Goal: Task Accomplishment & Management: Manage account settings

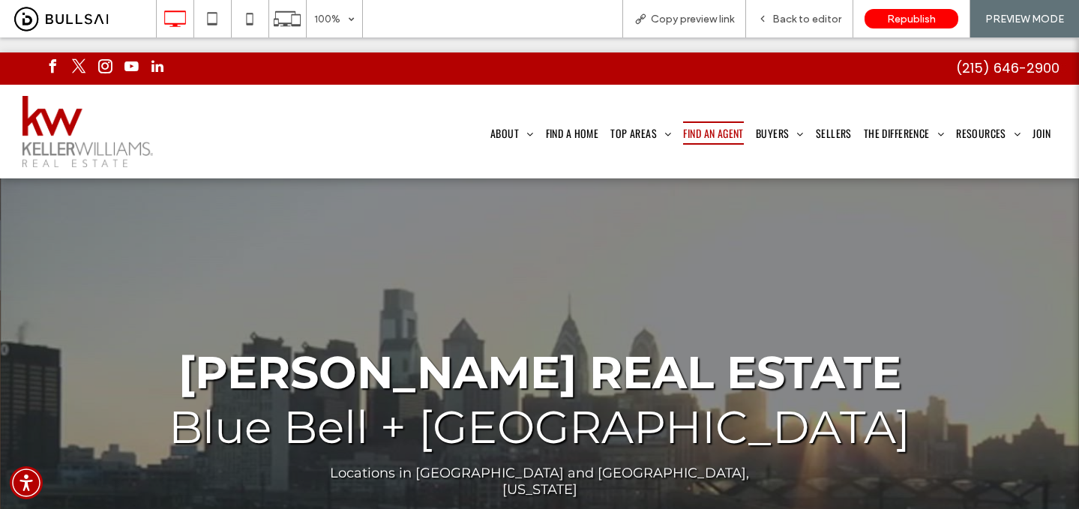
click at [719, 122] on span "Find An Agent" at bounding box center [713, 133] width 60 height 23
click at [803, 13] on span "Back to editor" at bounding box center [807, 19] width 69 height 13
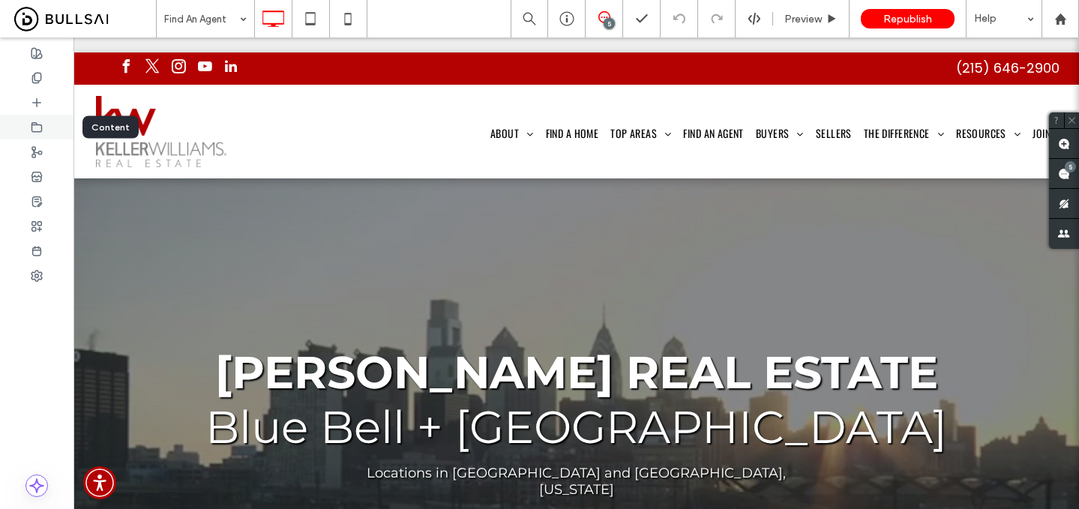
click at [35, 134] on div at bounding box center [37, 127] width 74 height 25
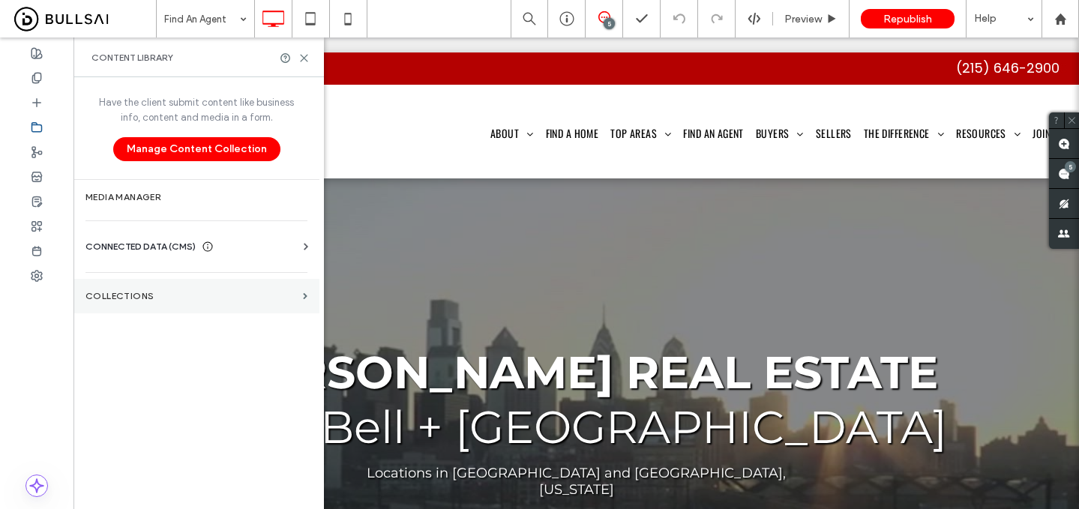
click at [122, 294] on label "Collections" at bounding box center [192, 296] width 212 height 11
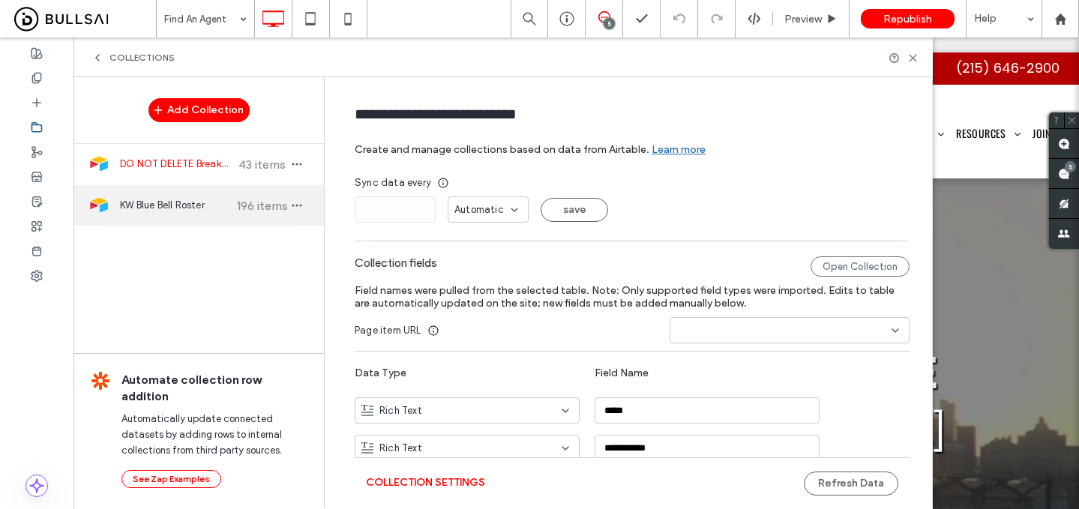
click at [229, 202] on div "KW Blue Bell Roster 196 items" at bounding box center [199, 205] width 251 height 41
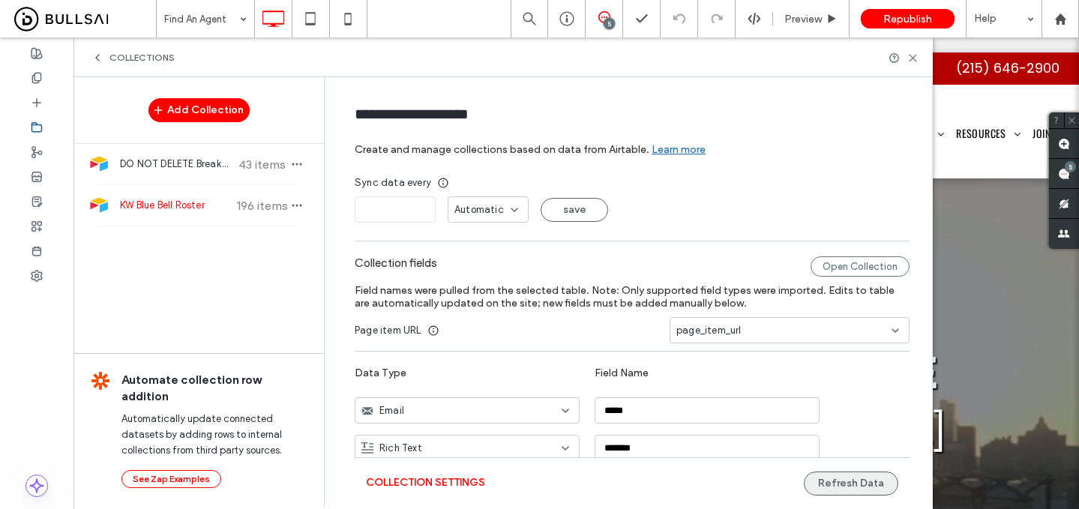
type input "**********"
click at [860, 482] on button "Refresh Data" at bounding box center [851, 484] width 95 height 24
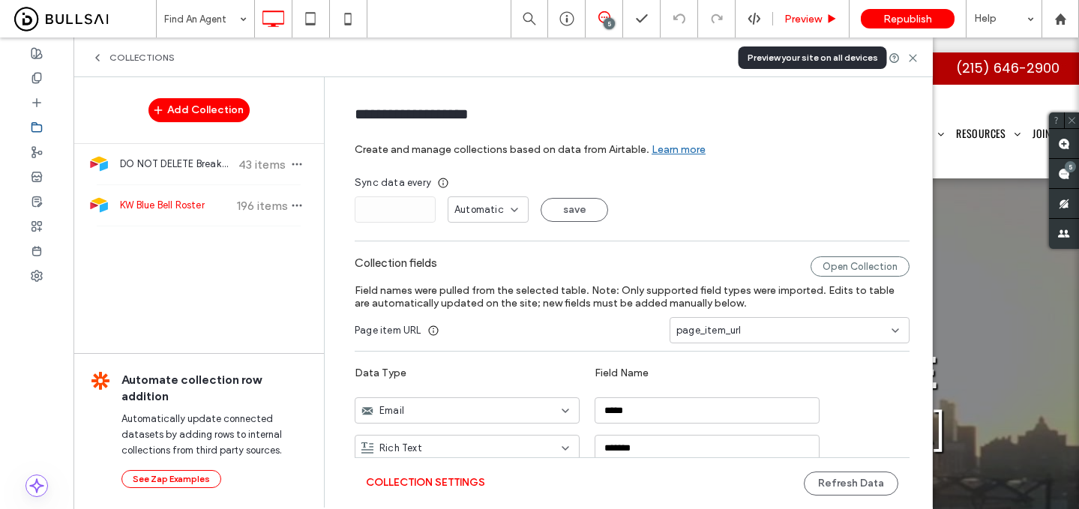
click at [806, 11] on div "Preview" at bounding box center [811, 19] width 77 height 38
click at [805, 26] on div "Preview" at bounding box center [811, 19] width 77 height 38
click at [815, 20] on span "Preview" at bounding box center [804, 19] width 38 height 13
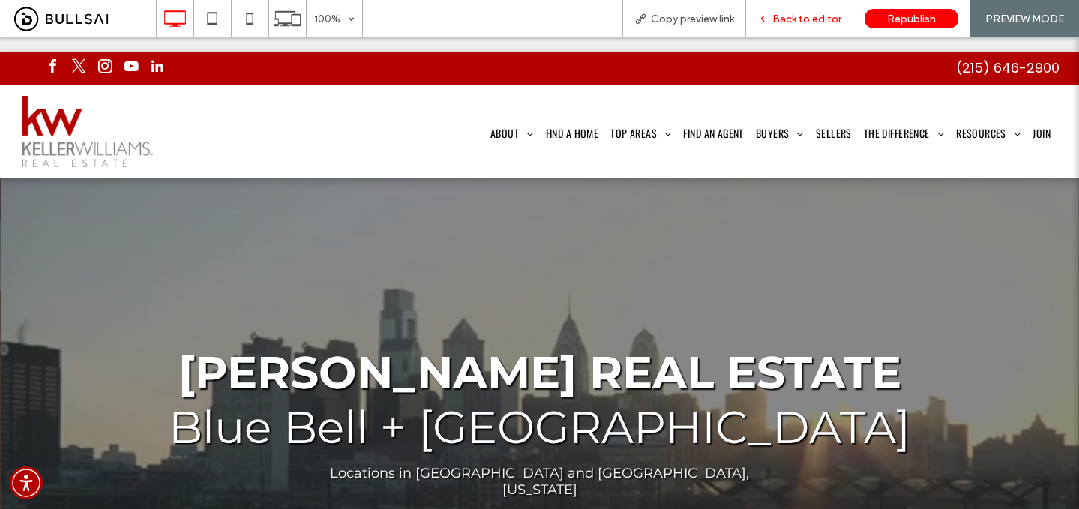
click at [781, 26] on div "Back to editor" at bounding box center [799, 19] width 107 height 38
click at [791, 16] on span "Back to editor" at bounding box center [807, 19] width 69 height 13
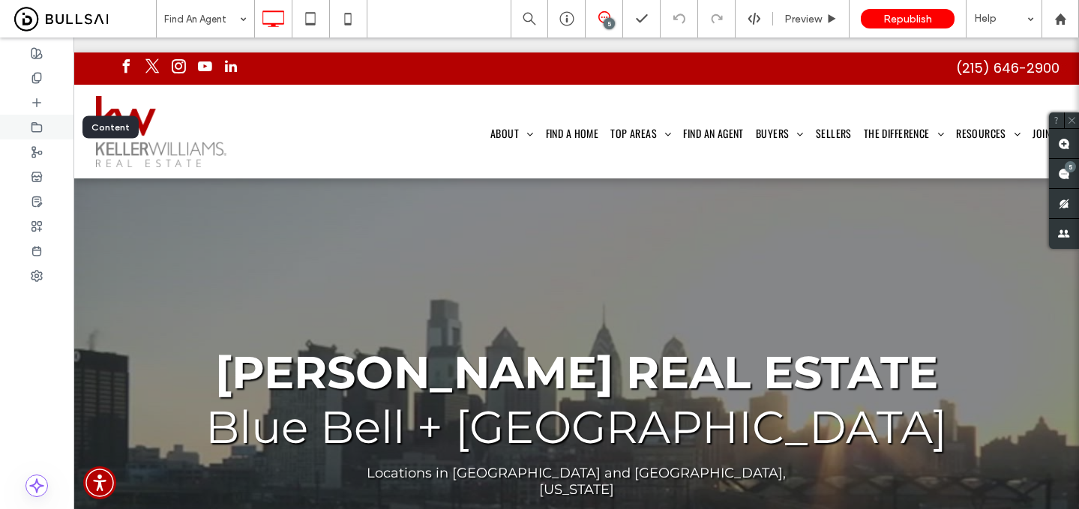
click at [38, 127] on icon at bounding box center [37, 128] width 12 height 12
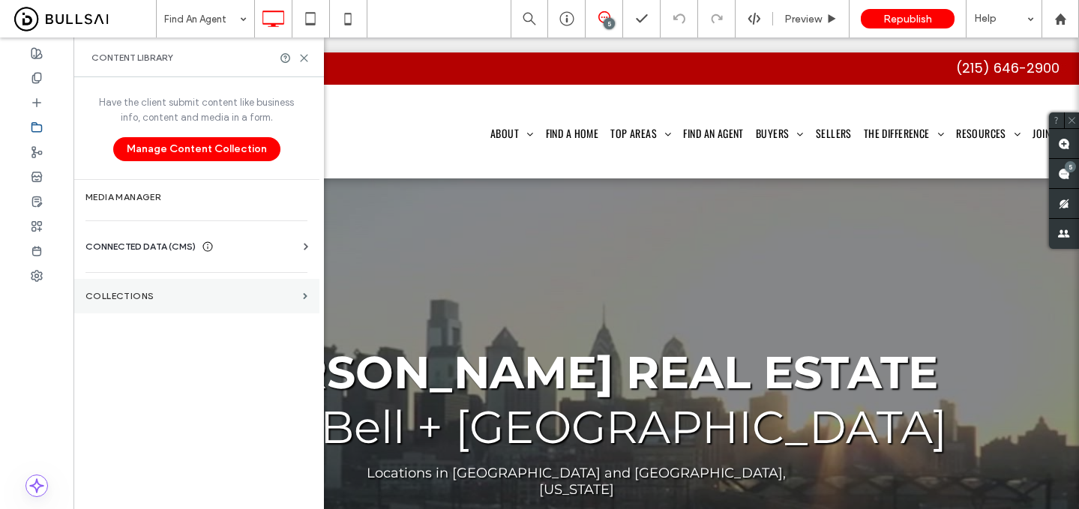
click at [190, 291] on label "Collections" at bounding box center [192, 296] width 212 height 11
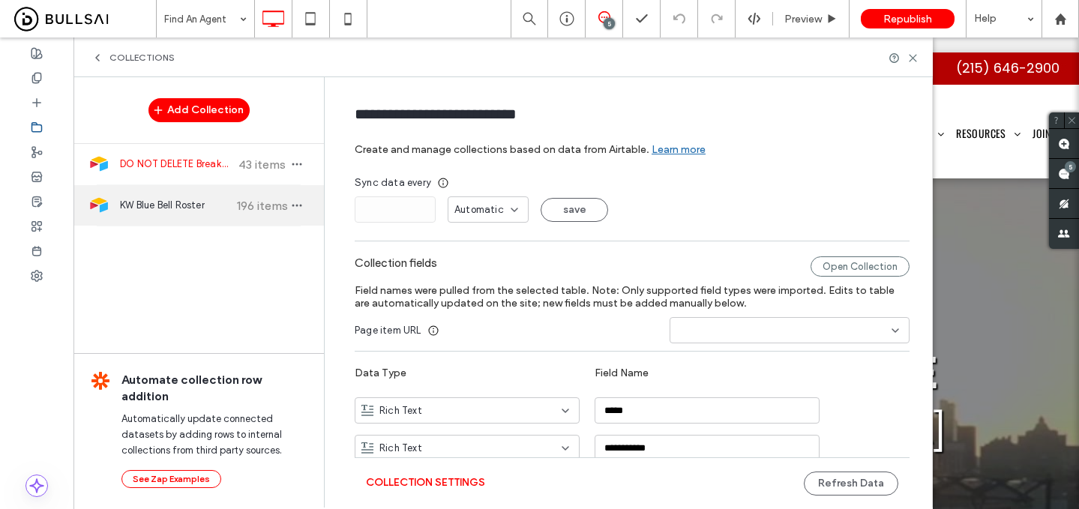
click at [206, 208] on span "KW Blue Bell Roster" at bounding box center [176, 205] width 112 height 15
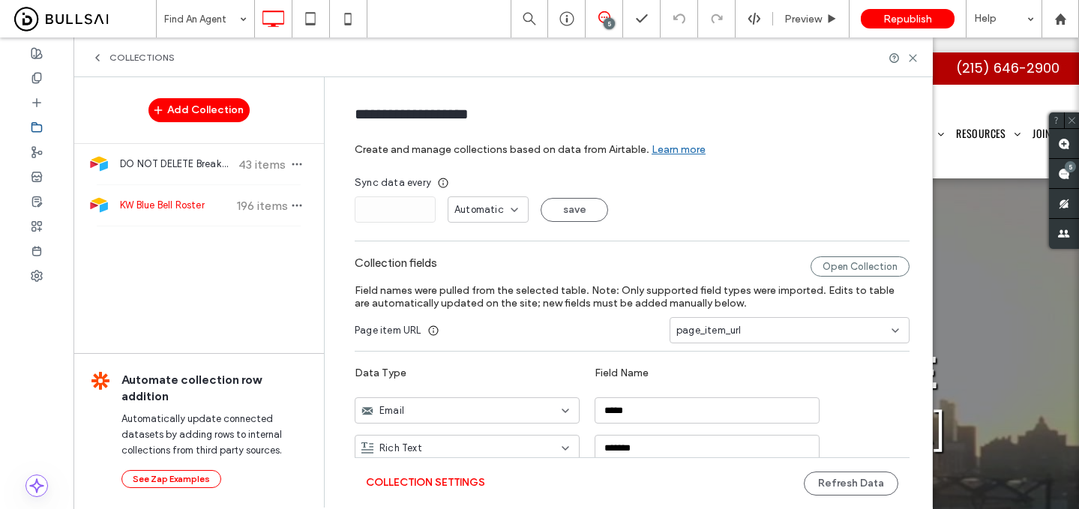
type input "**********"
click at [833, 482] on button "Refresh Data" at bounding box center [851, 484] width 95 height 24
click at [801, 14] on span "Preview" at bounding box center [804, 19] width 38 height 13
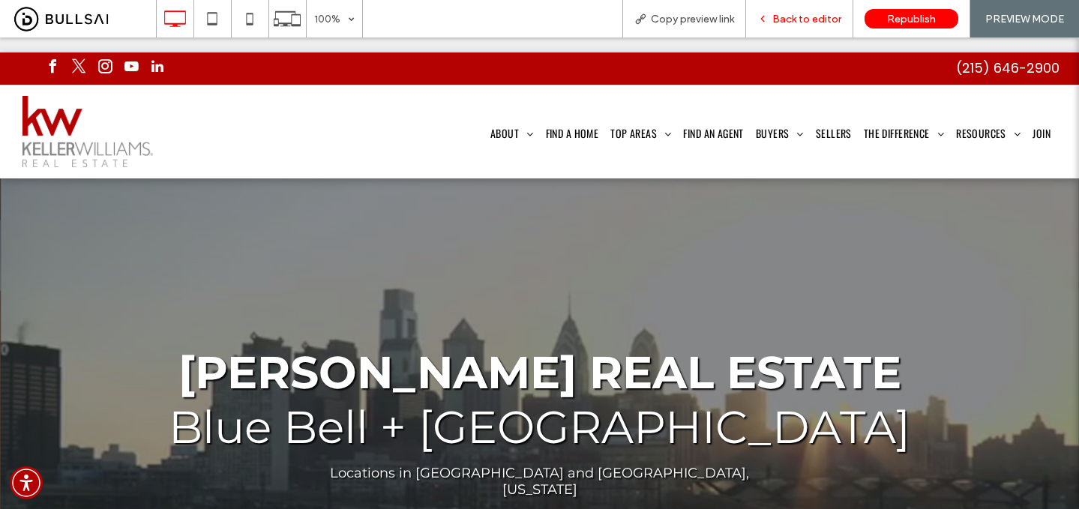
click at [797, 15] on span "Back to editor" at bounding box center [807, 19] width 69 height 13
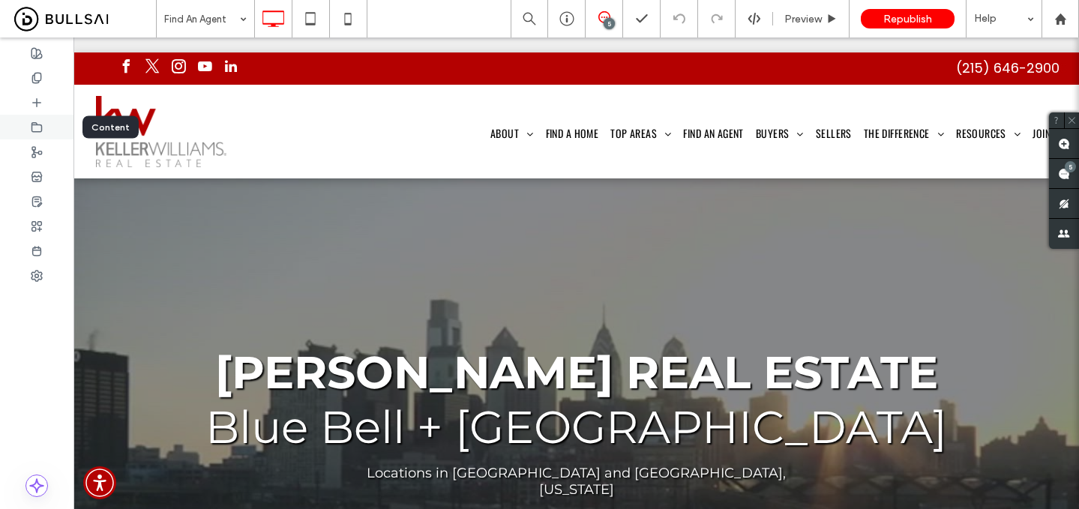
click at [41, 122] on icon at bounding box center [37, 128] width 12 height 12
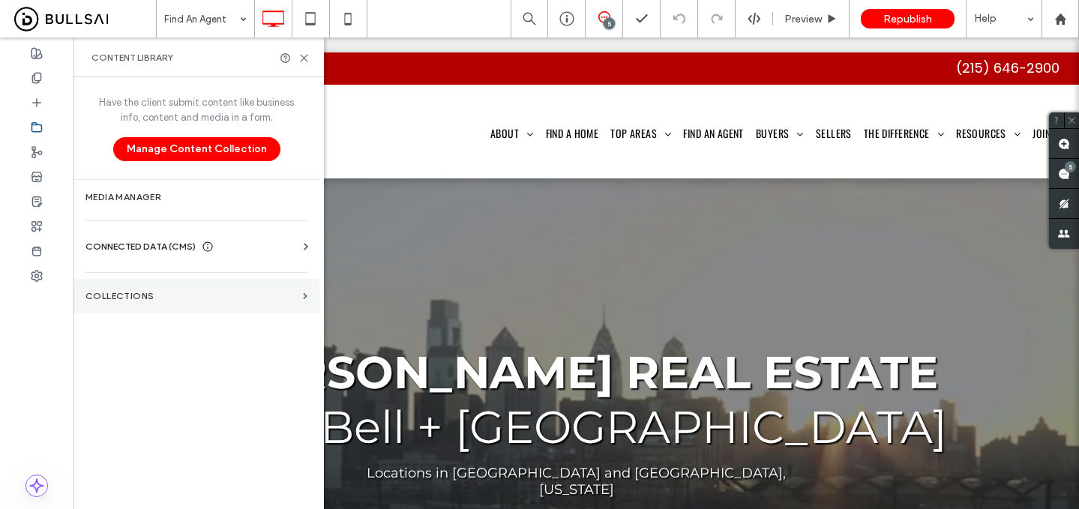
click at [134, 305] on section "Collections" at bounding box center [197, 296] width 246 height 35
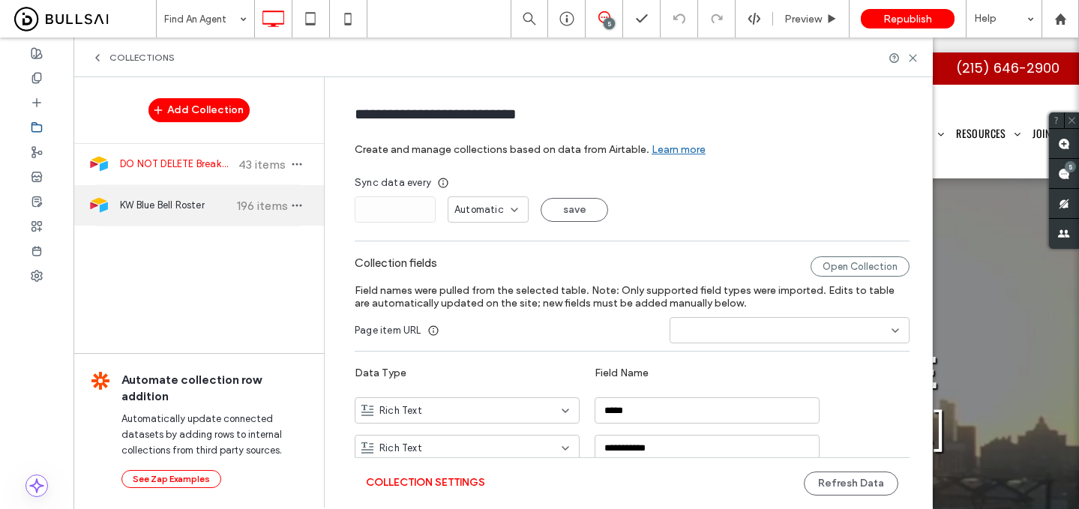
click at [236, 212] on span "196 items" at bounding box center [262, 206] width 53 height 14
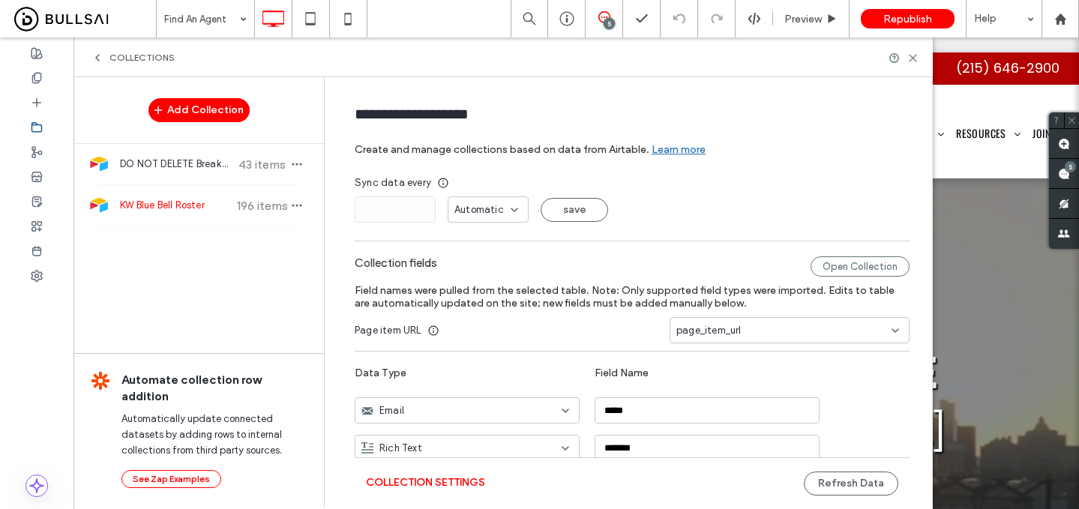
type input "**********"
click at [843, 481] on button "Refresh Data" at bounding box center [851, 484] width 95 height 24
click at [812, 19] on span "Preview" at bounding box center [804, 19] width 38 height 13
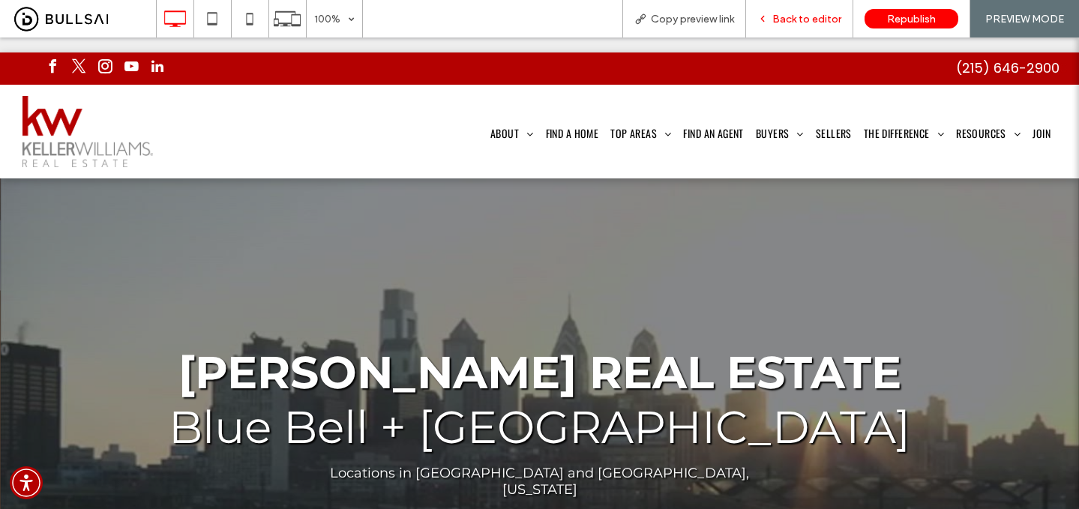
click at [789, 10] on div "Back to editor" at bounding box center [799, 19] width 107 height 38
click at [795, 18] on span "Back to editor" at bounding box center [807, 19] width 69 height 13
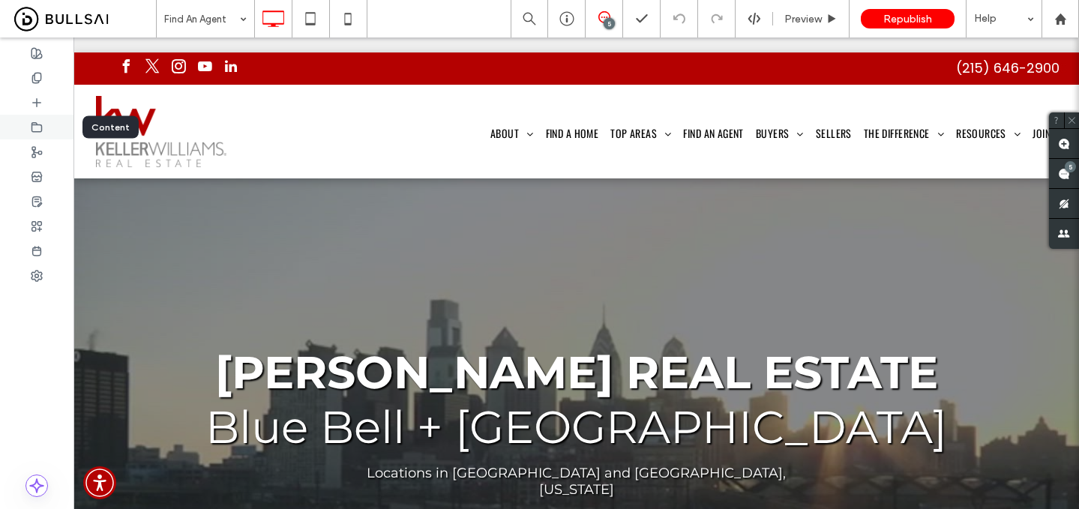
click at [39, 124] on use at bounding box center [37, 126] width 10 height 9
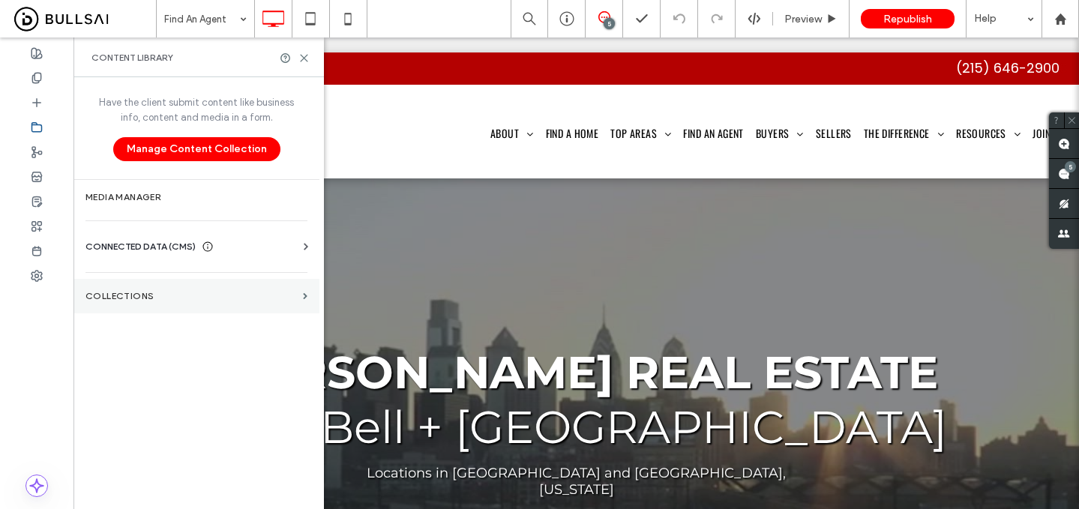
click at [215, 298] on label "Collections" at bounding box center [192, 296] width 212 height 11
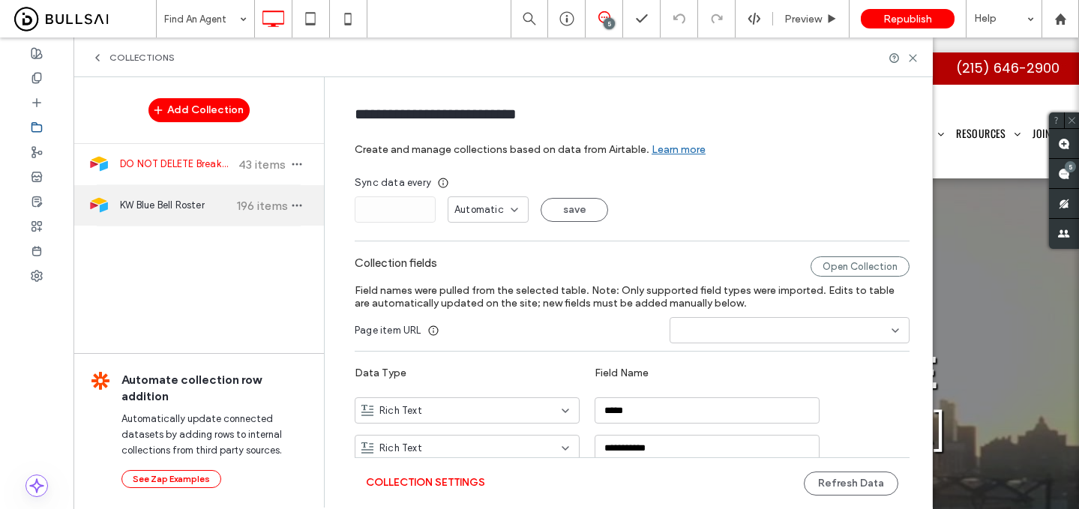
click at [248, 209] on span "196 items" at bounding box center [262, 206] width 53 height 14
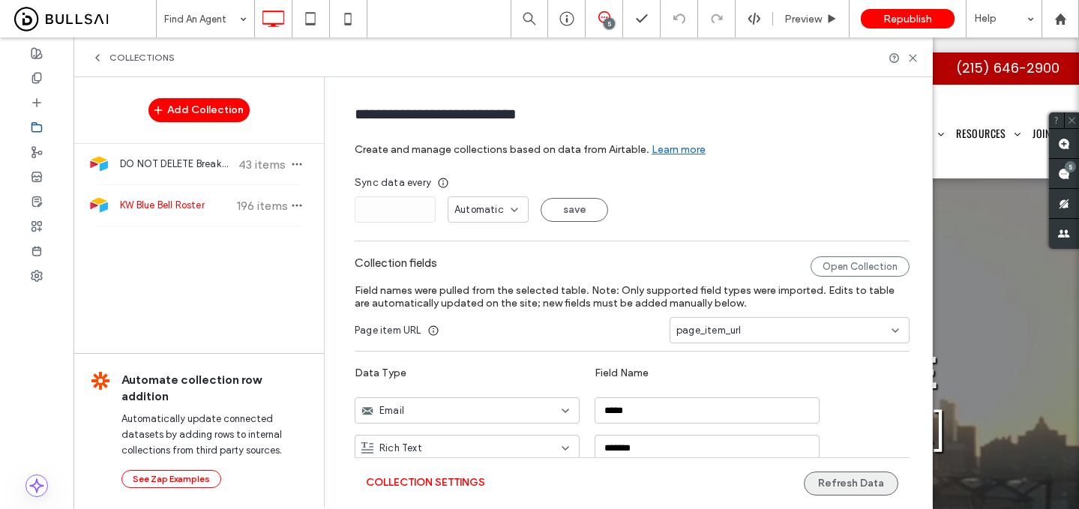
type input "**********"
click at [854, 486] on button "Refresh Data" at bounding box center [851, 484] width 95 height 24
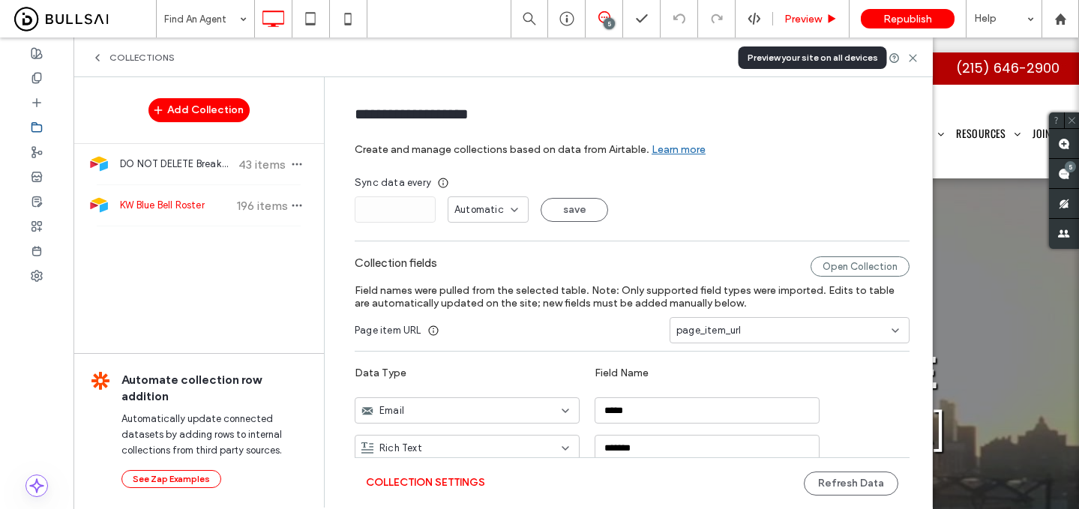
click at [817, 26] on div "Preview" at bounding box center [811, 19] width 77 height 38
click at [797, 17] on span "Preview" at bounding box center [804, 19] width 38 height 13
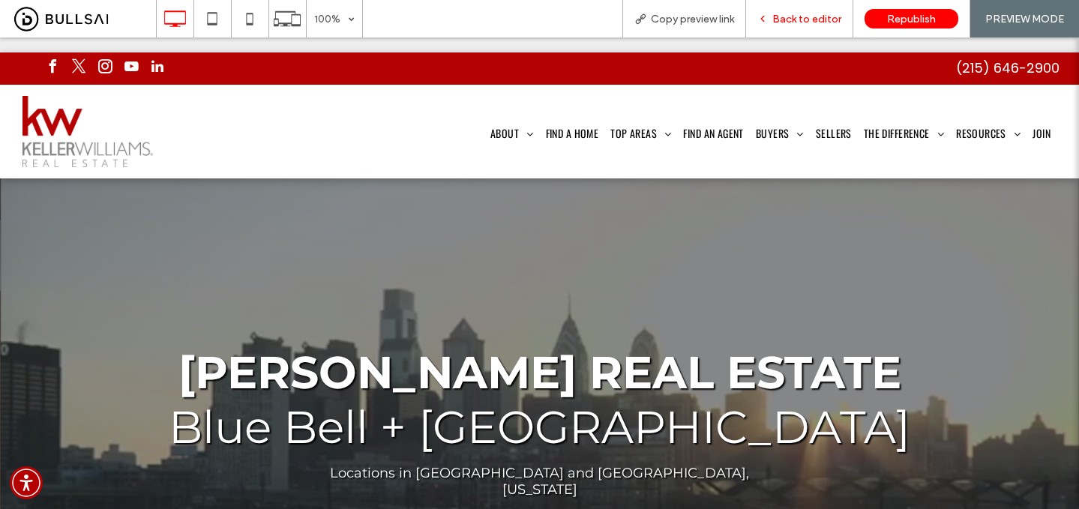
click at [818, 16] on span "Back to editor" at bounding box center [807, 19] width 69 height 13
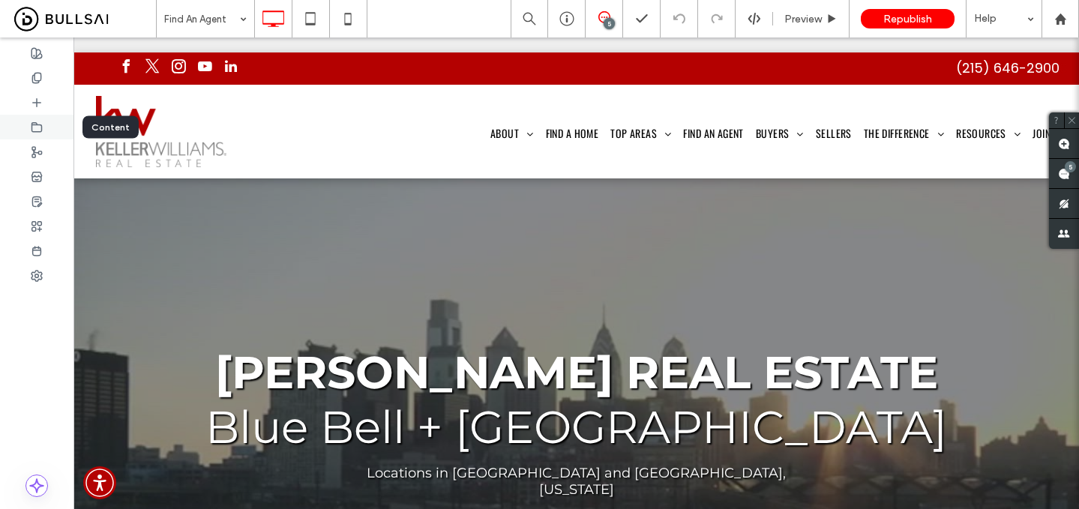
click at [39, 131] on icon at bounding box center [37, 128] width 12 height 12
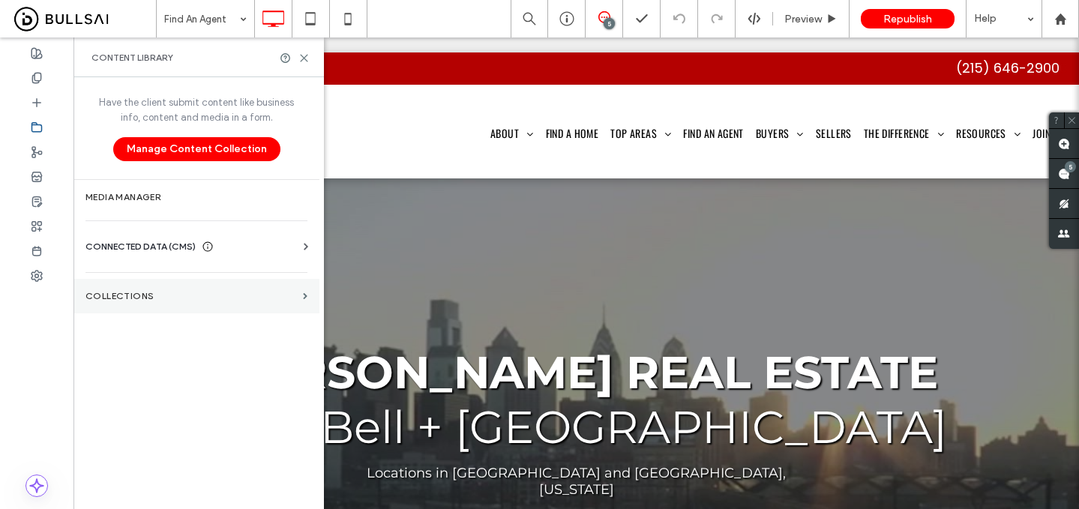
click at [137, 293] on label "Collections" at bounding box center [192, 296] width 212 height 11
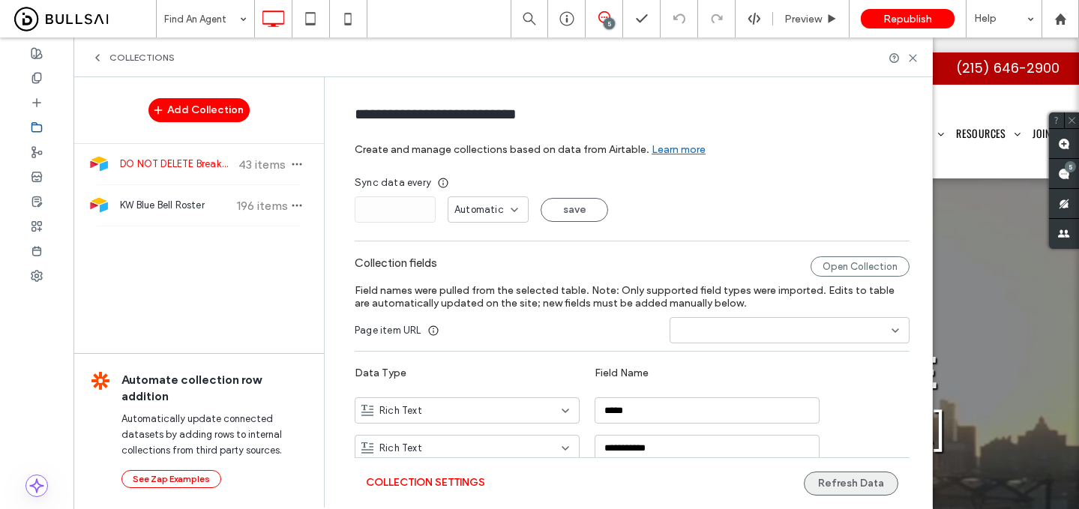
click at [191, 199] on span "KW Blue Bell Roster" at bounding box center [176, 205] width 112 height 15
type input "**********"
click at [831, 492] on button "Refresh Data" at bounding box center [851, 484] width 95 height 24
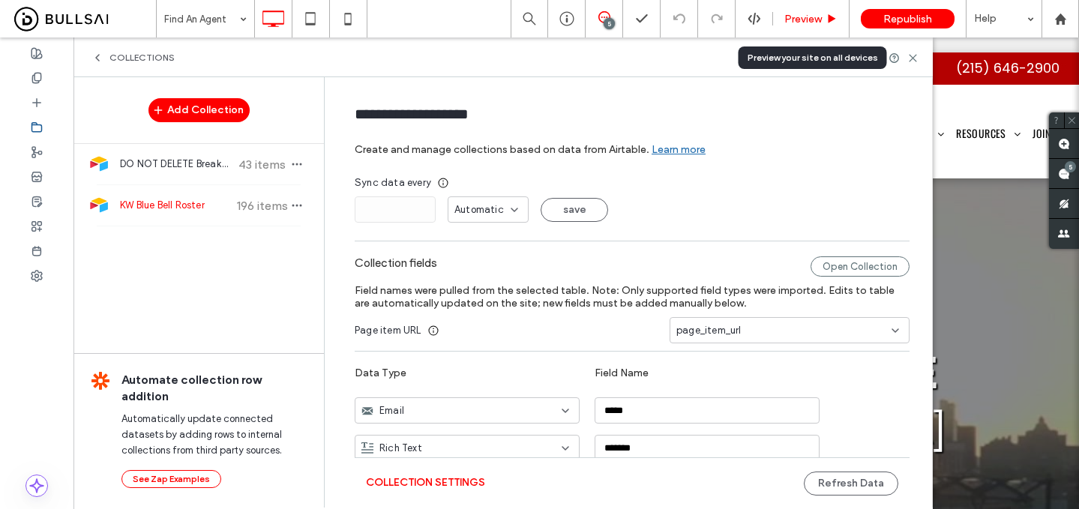
click at [797, 13] on span "Preview" at bounding box center [804, 19] width 38 height 13
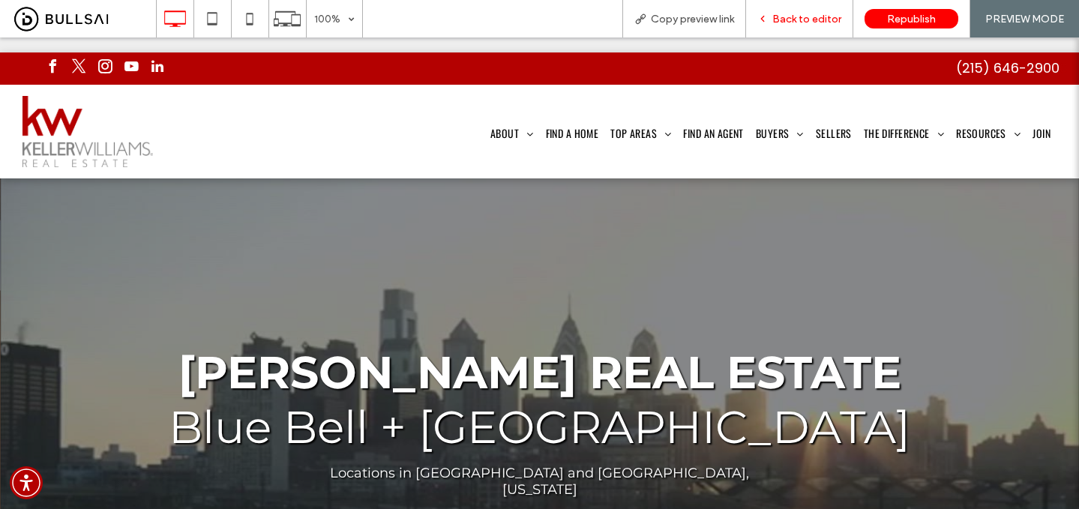
click at [814, 19] on span "Back to editor" at bounding box center [807, 19] width 69 height 13
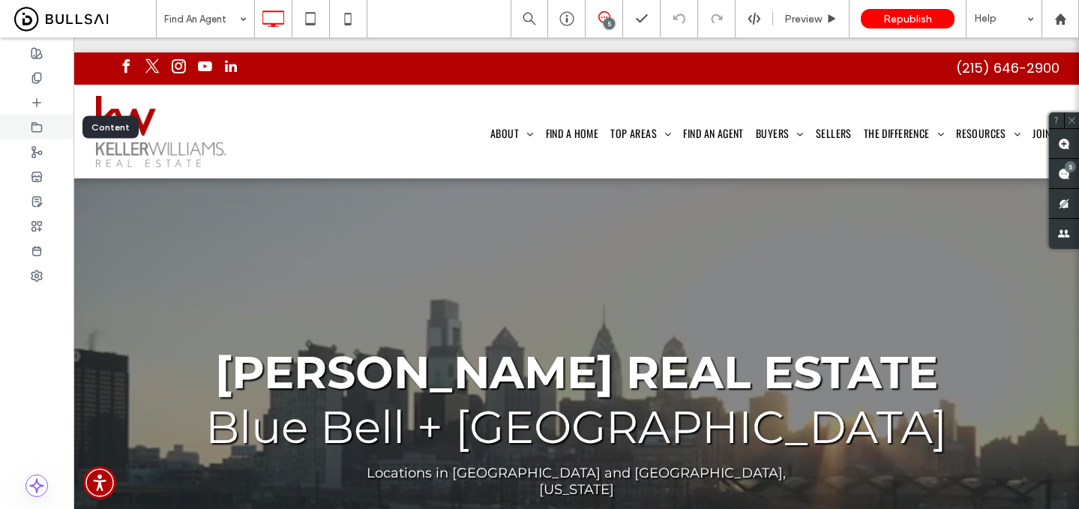
click at [38, 125] on icon at bounding box center [37, 128] width 12 height 12
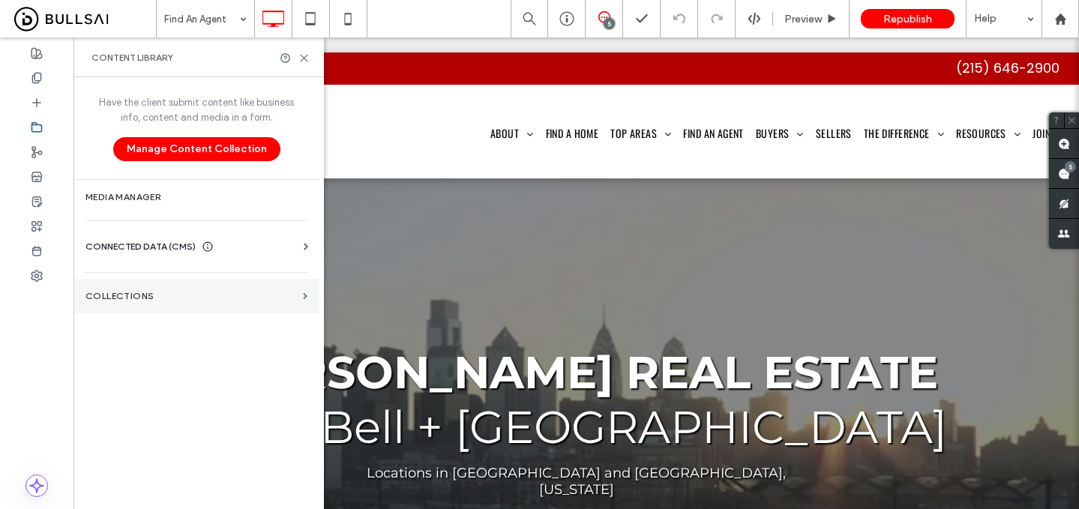
click at [188, 292] on label "Collections" at bounding box center [192, 296] width 212 height 11
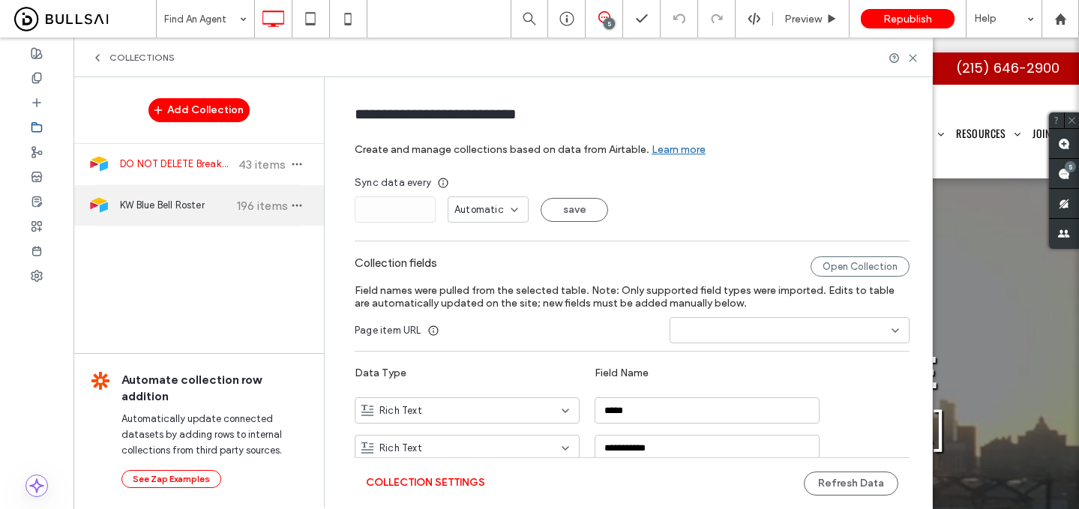
click at [193, 206] on span "KW Blue Bell Roster" at bounding box center [176, 205] width 112 height 15
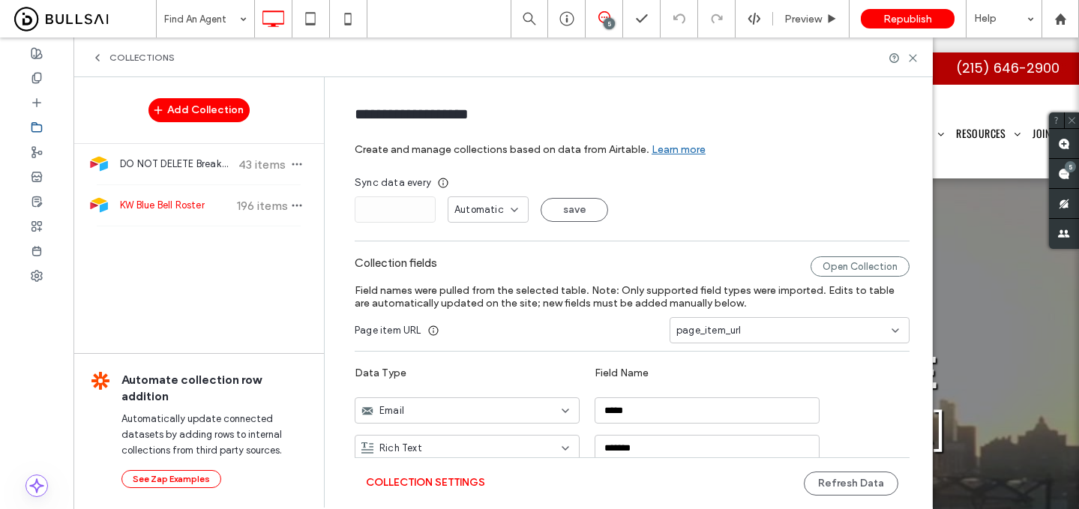
type input "**********"
click at [833, 479] on button "Refresh Data" at bounding box center [851, 484] width 95 height 24
click at [812, 16] on span "Preview" at bounding box center [804, 19] width 38 height 13
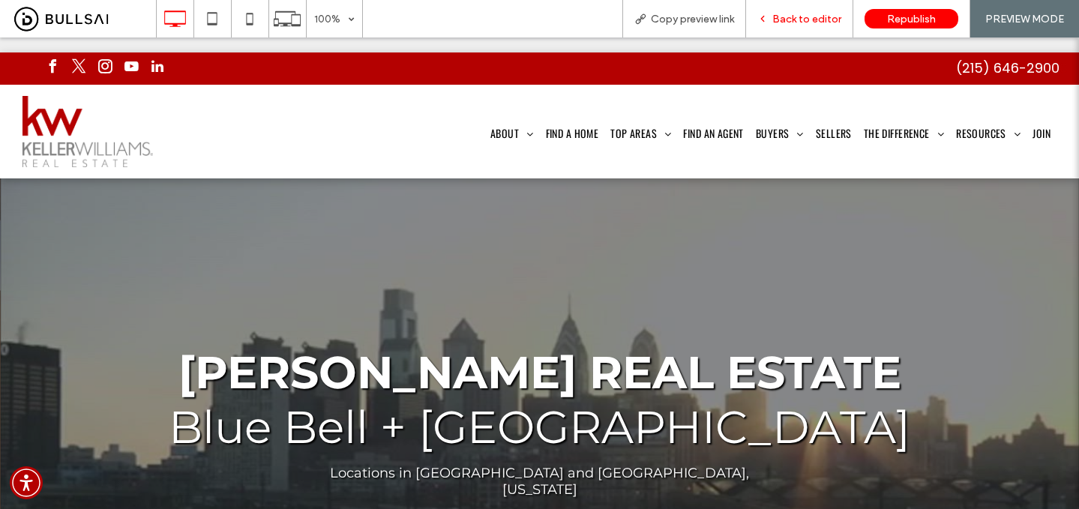
click at [784, 20] on span "Back to editor" at bounding box center [807, 19] width 69 height 13
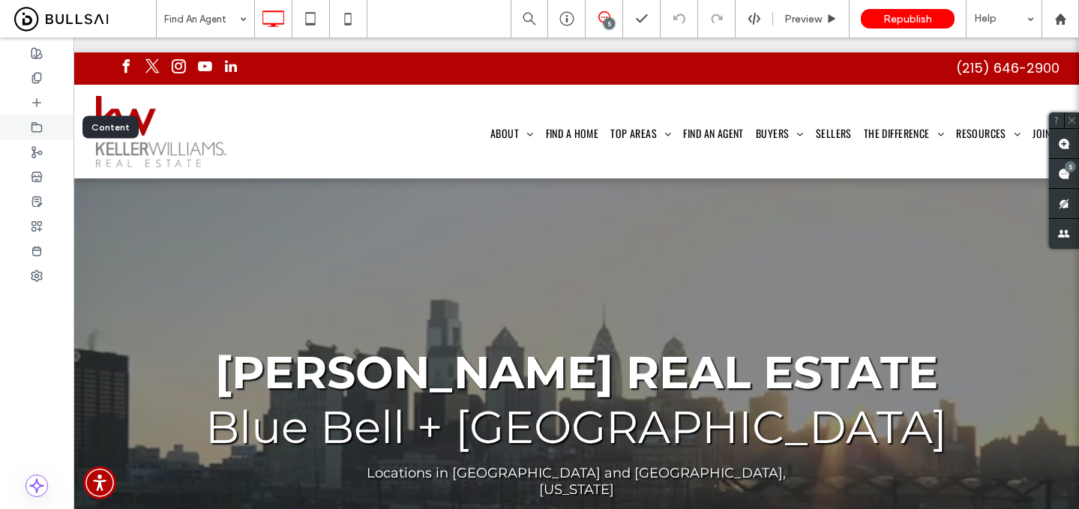
click at [49, 125] on div at bounding box center [37, 127] width 74 height 25
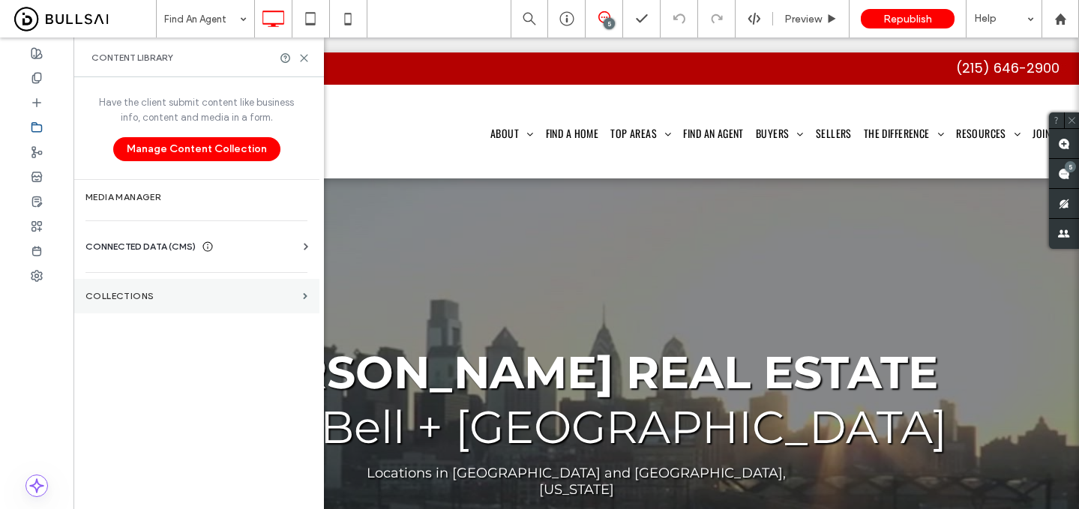
click at [164, 300] on label "Collections" at bounding box center [192, 296] width 212 height 11
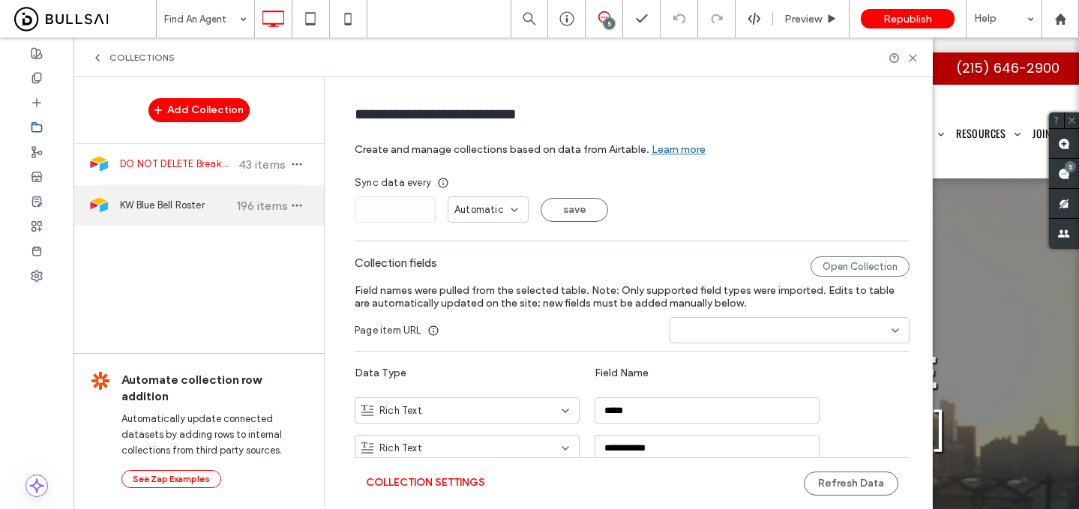
click at [200, 193] on div "KW Blue Bell Roster 196 items" at bounding box center [199, 205] width 251 height 41
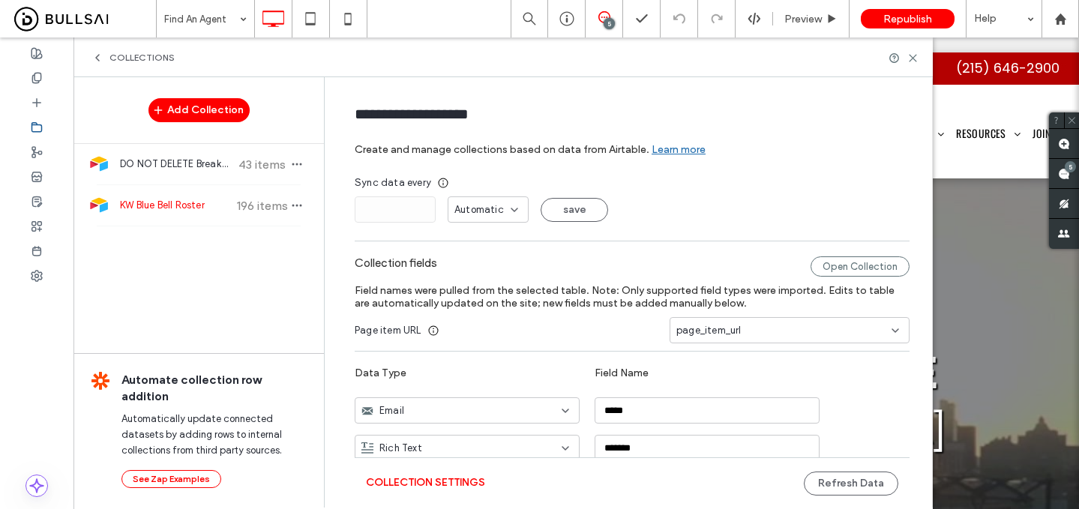
type input "**********"
click at [822, 484] on button "Refresh Data" at bounding box center [851, 484] width 95 height 24
click at [815, 16] on span "Preview" at bounding box center [804, 19] width 38 height 13
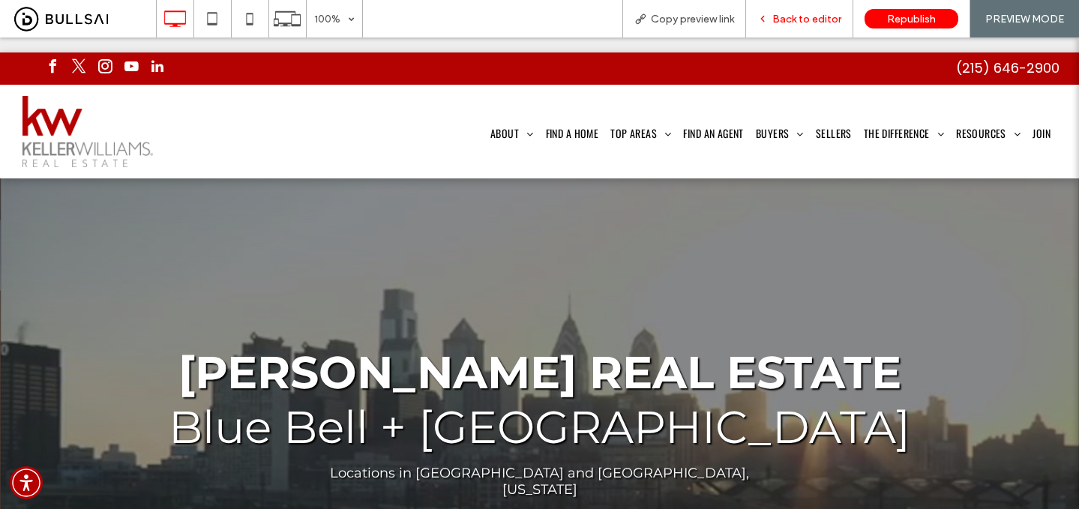
click at [812, 24] on span "Back to editor" at bounding box center [807, 19] width 69 height 13
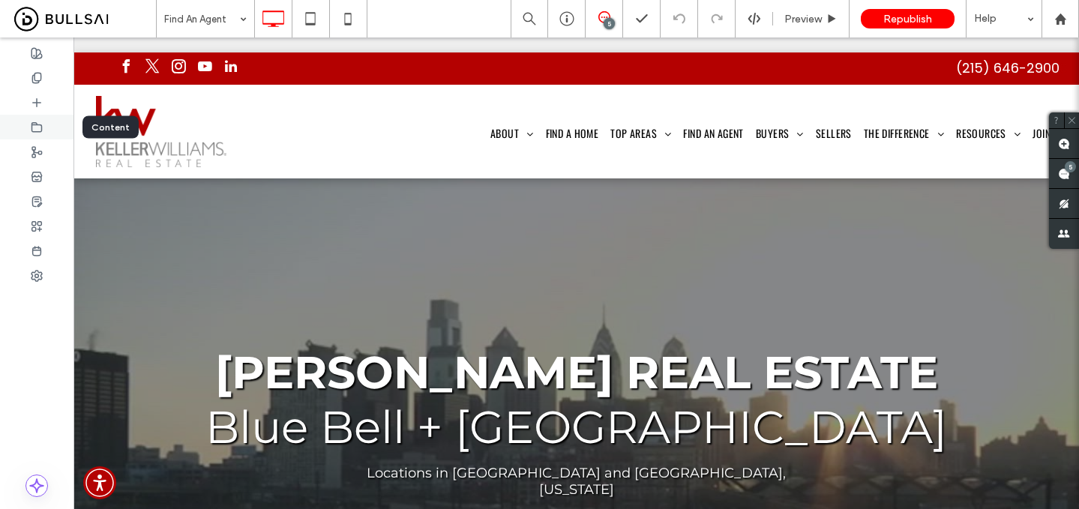
click at [38, 120] on div at bounding box center [37, 127] width 74 height 25
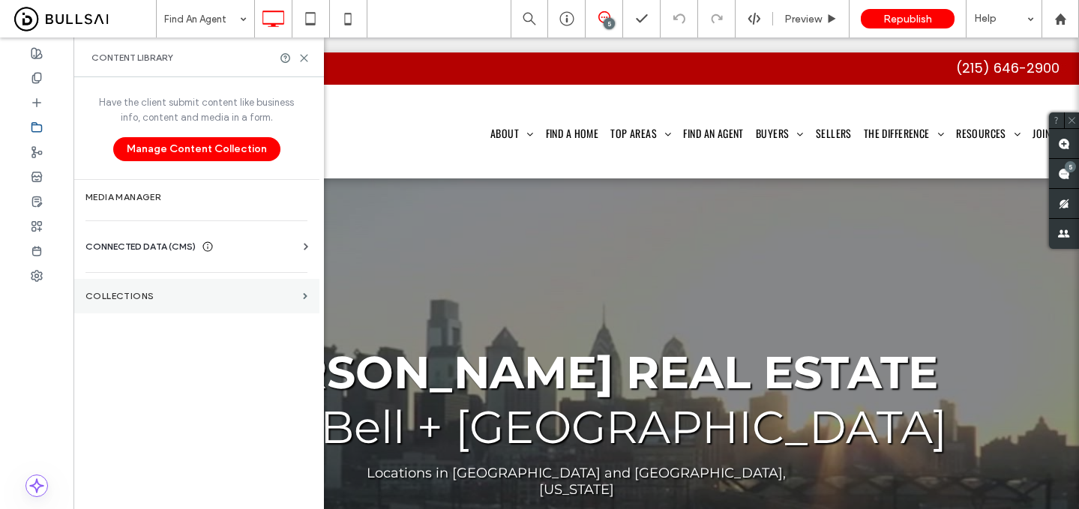
click at [184, 287] on section "Collections" at bounding box center [197, 296] width 246 height 35
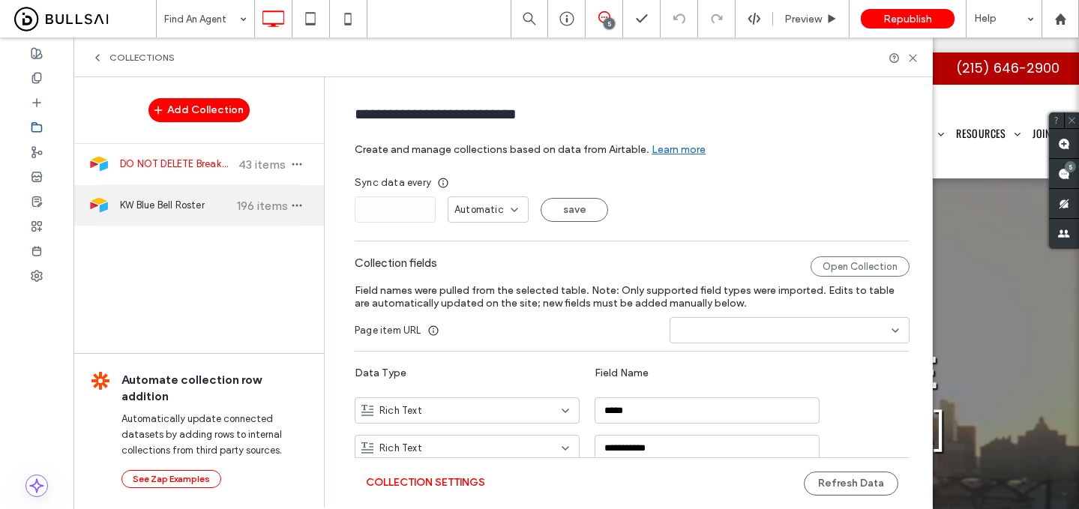
click at [200, 205] on span "KW Blue Bell Roster" at bounding box center [176, 205] width 112 height 15
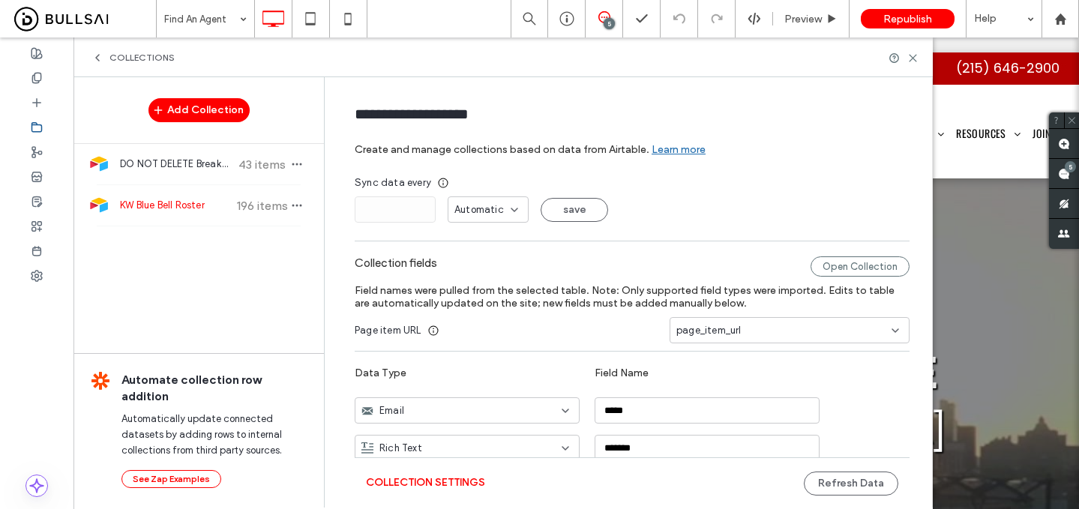
type input "**********"
click at [842, 482] on button "Refresh Data" at bounding box center [851, 484] width 95 height 24
click at [815, 20] on span "Preview" at bounding box center [804, 19] width 38 height 13
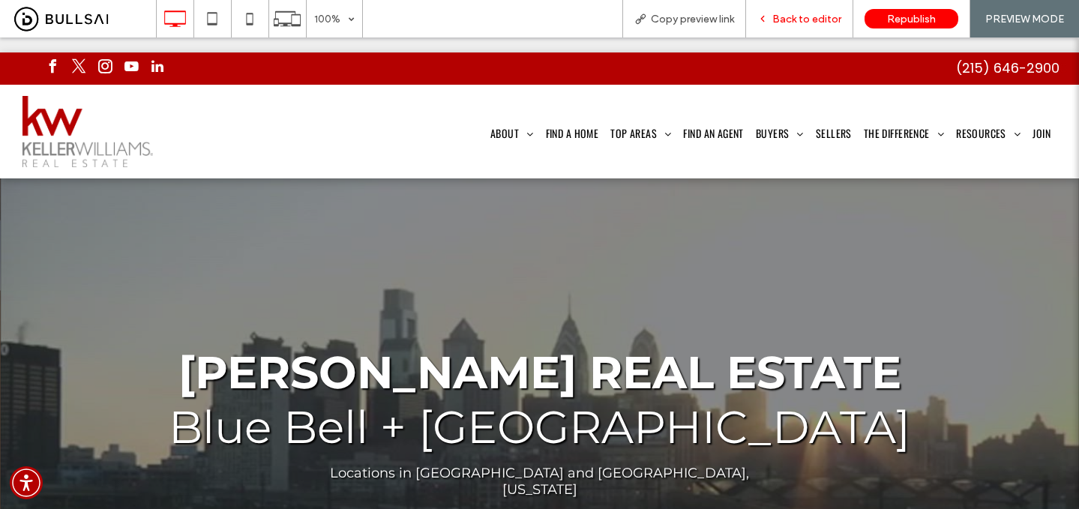
click at [797, 21] on span "Back to editor" at bounding box center [807, 19] width 69 height 13
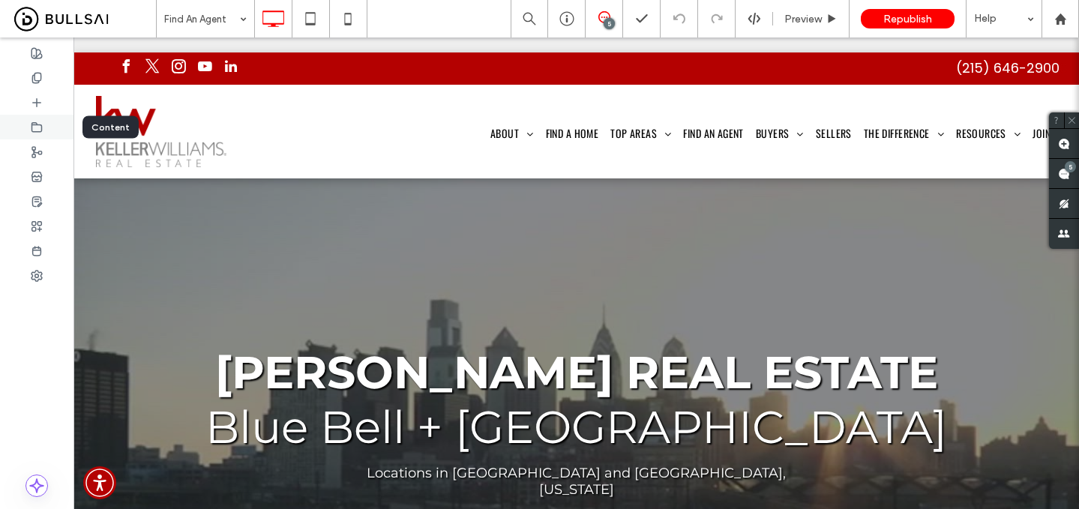
click at [41, 126] on icon at bounding box center [37, 128] width 12 height 12
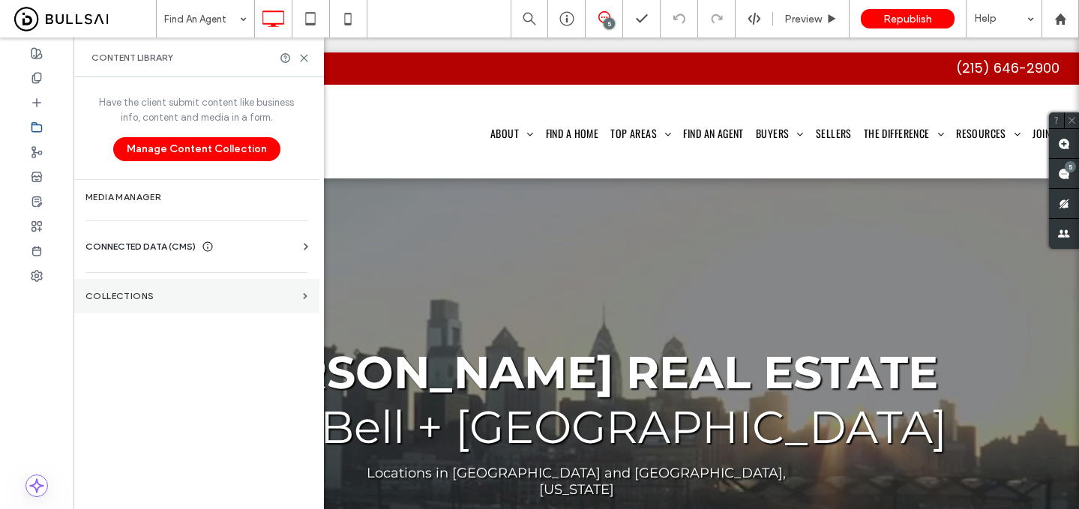
click at [197, 303] on section "Collections" at bounding box center [197, 296] width 246 height 35
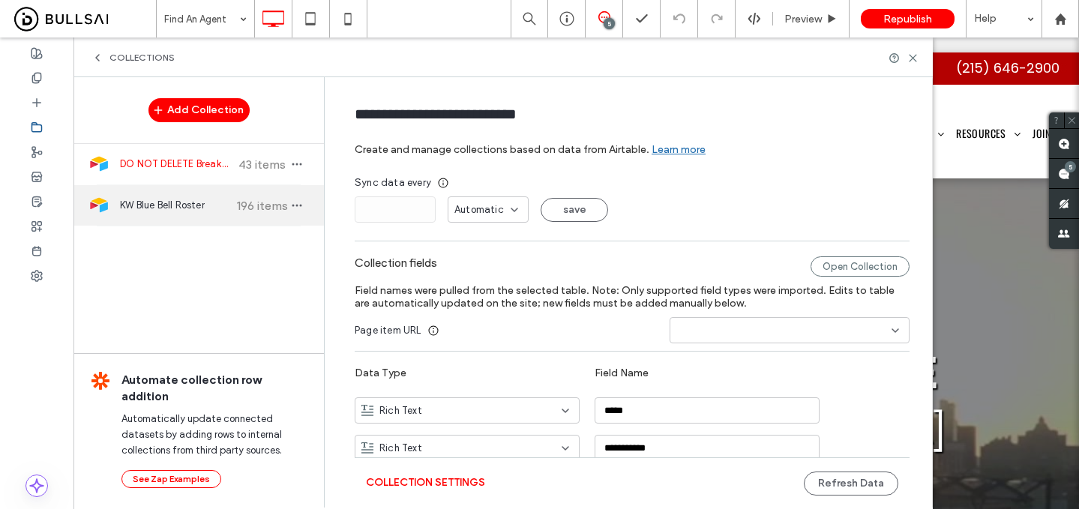
click at [236, 204] on span "196 items" at bounding box center [262, 206] width 53 height 14
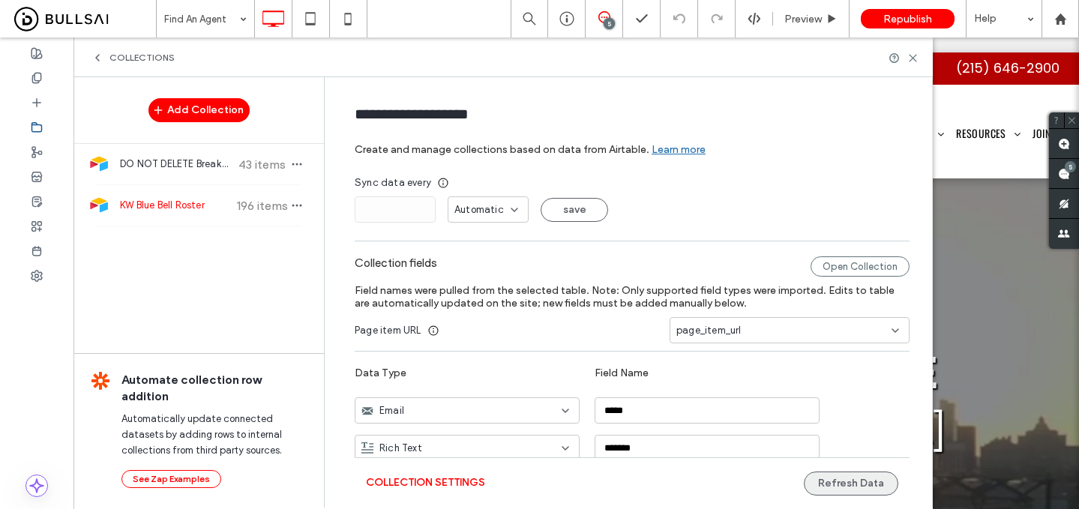
type input "**********"
click at [847, 490] on button "Refresh Data" at bounding box center [851, 484] width 95 height 24
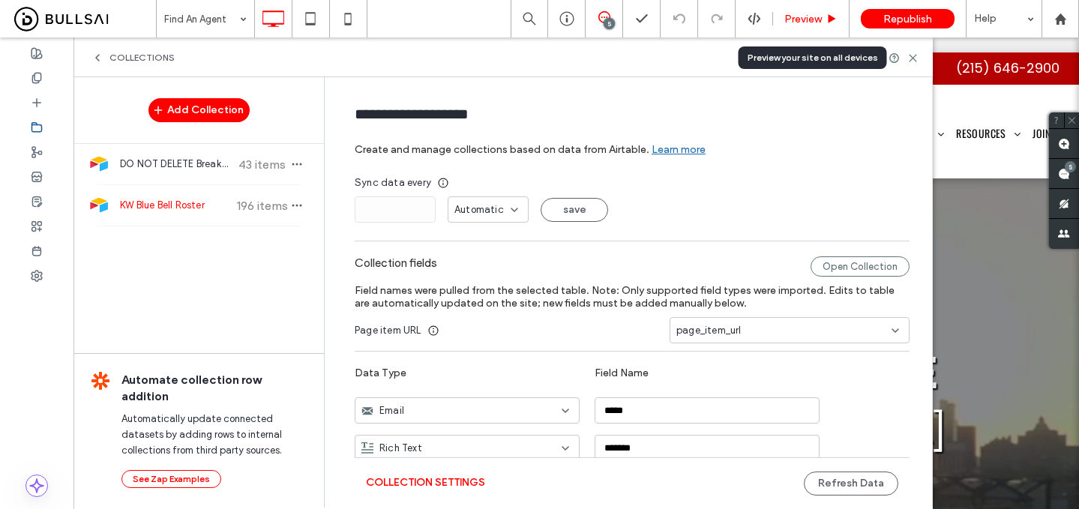
click at [805, 21] on span "Preview" at bounding box center [804, 19] width 38 height 13
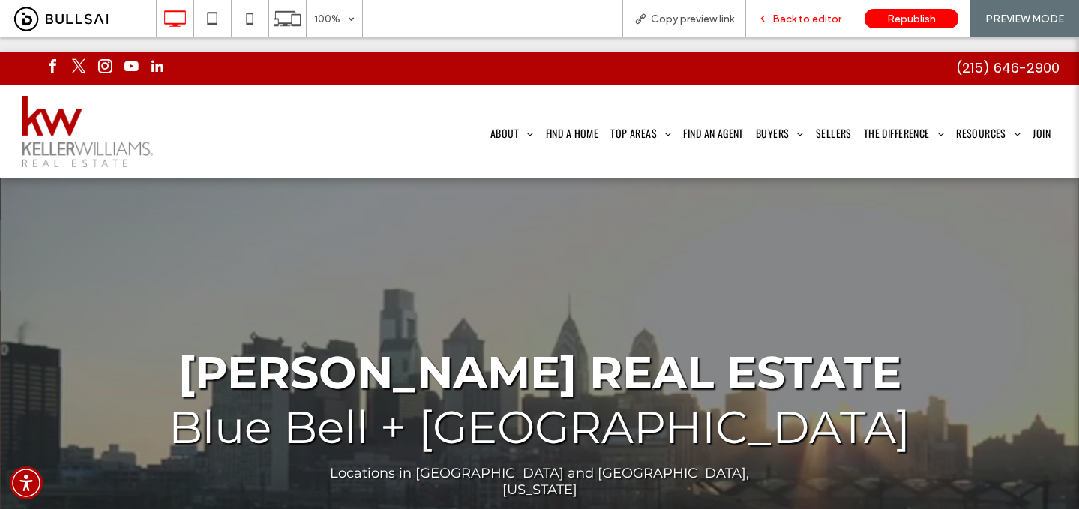
click at [800, 23] on span "Back to editor" at bounding box center [807, 19] width 69 height 13
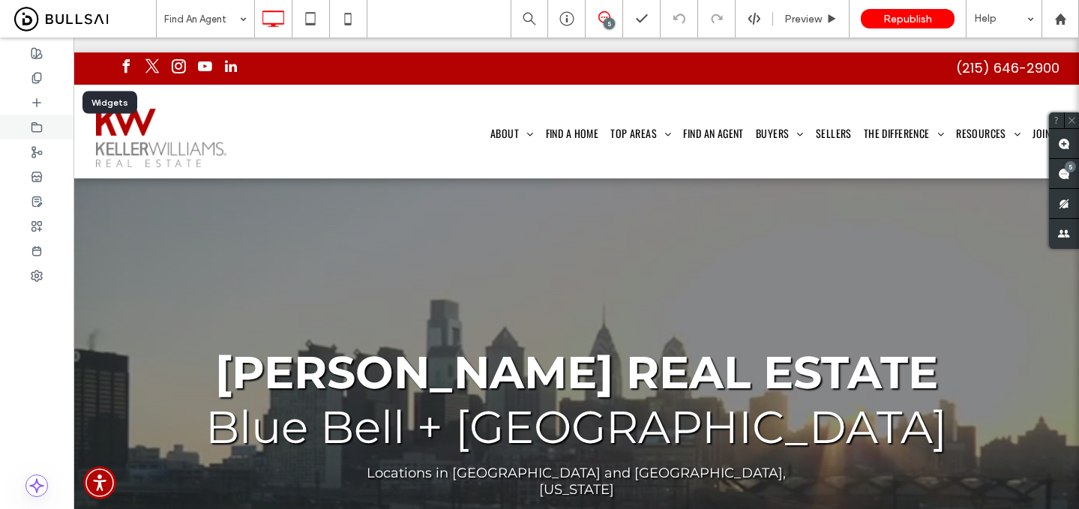
click at [41, 122] on icon at bounding box center [37, 128] width 12 height 12
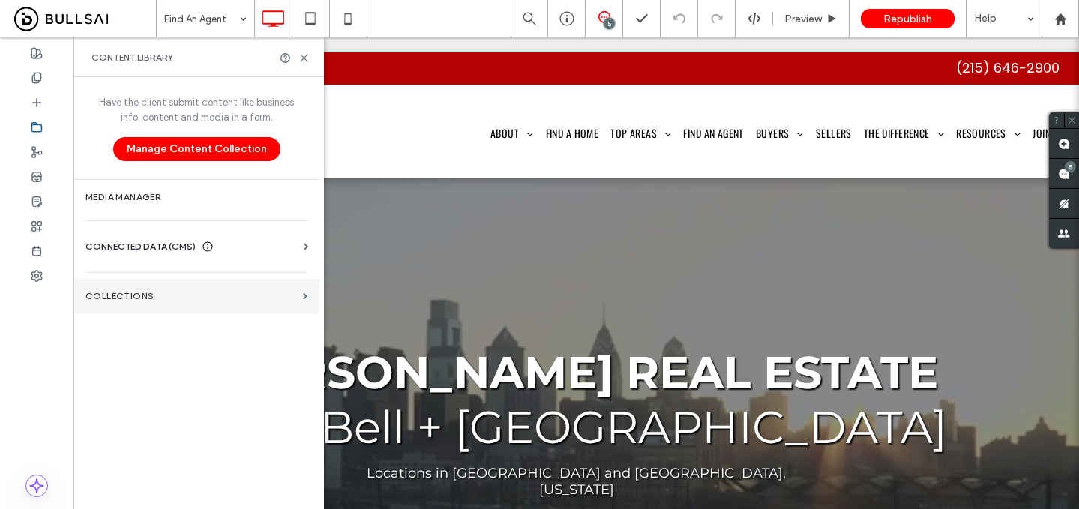
click at [193, 296] on label "Collections" at bounding box center [192, 296] width 212 height 11
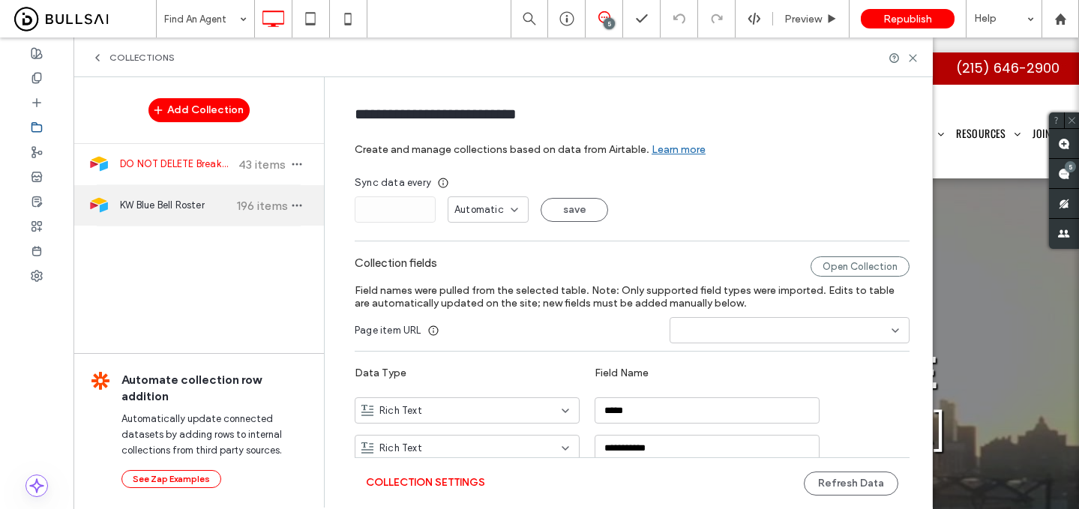
click at [243, 223] on div "KW Blue Bell Roster 196 items" at bounding box center [199, 205] width 251 height 41
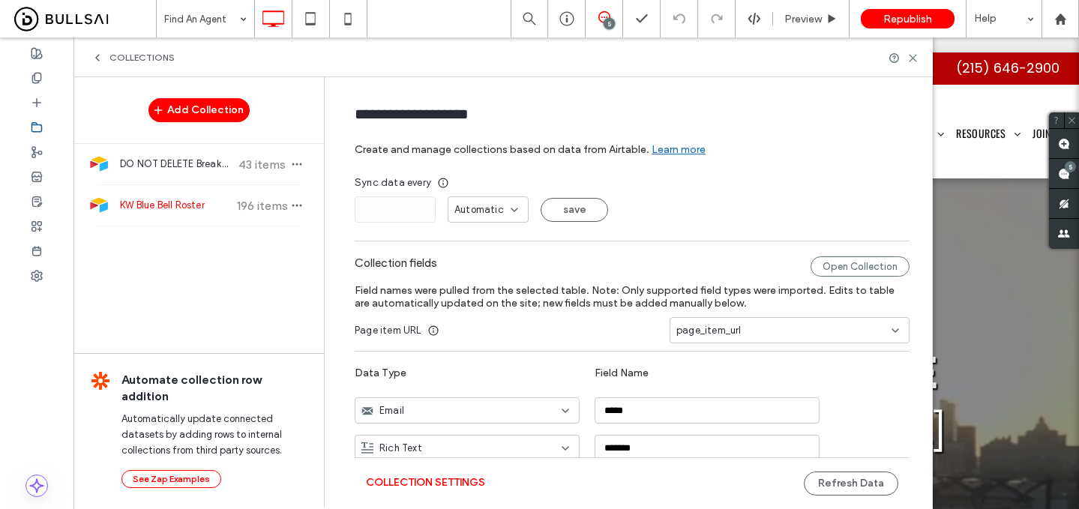
type input "**********"
click at [824, 477] on button "Refresh Data" at bounding box center [851, 484] width 95 height 24
click at [808, 9] on div "Preview" at bounding box center [811, 19] width 77 height 38
click at [806, 21] on span "Preview" at bounding box center [804, 19] width 38 height 13
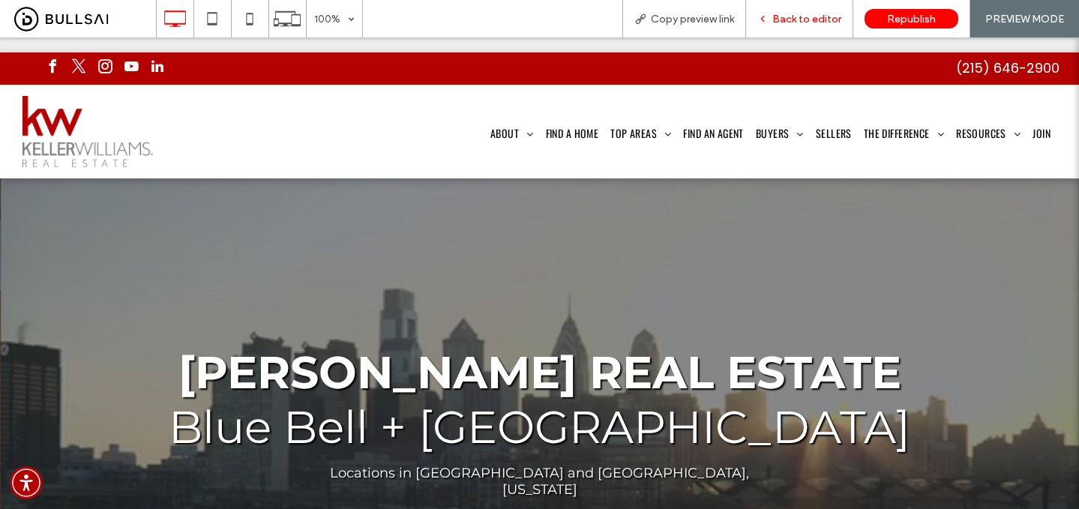
click at [806, 15] on span "Back to editor" at bounding box center [807, 19] width 69 height 13
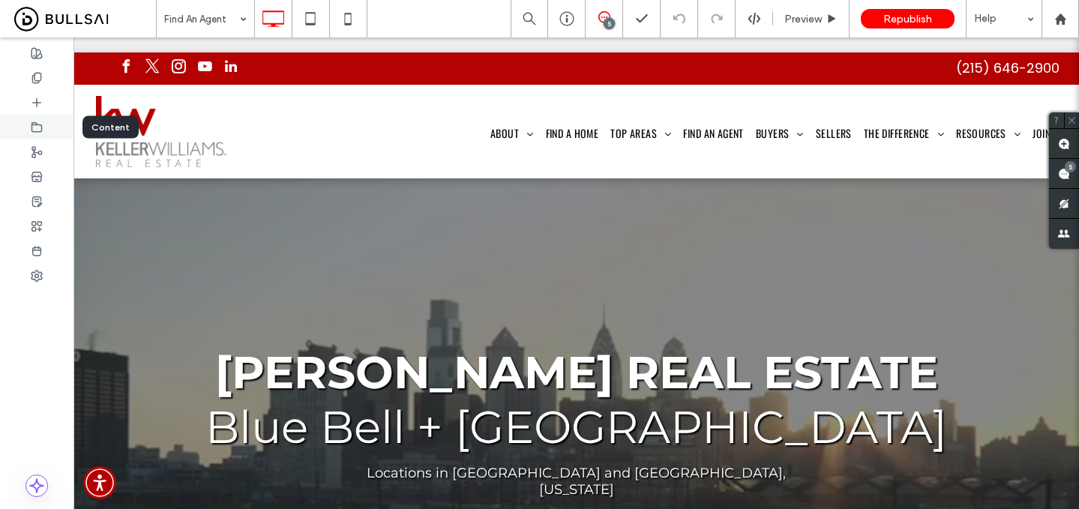
click at [44, 130] on div at bounding box center [37, 127] width 74 height 25
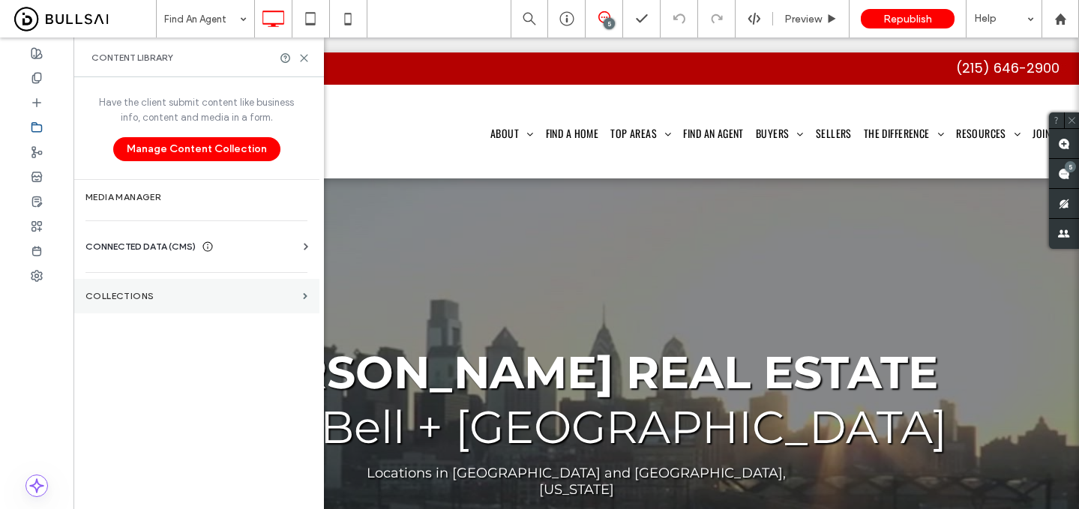
click at [151, 291] on label "Collections" at bounding box center [192, 296] width 212 height 11
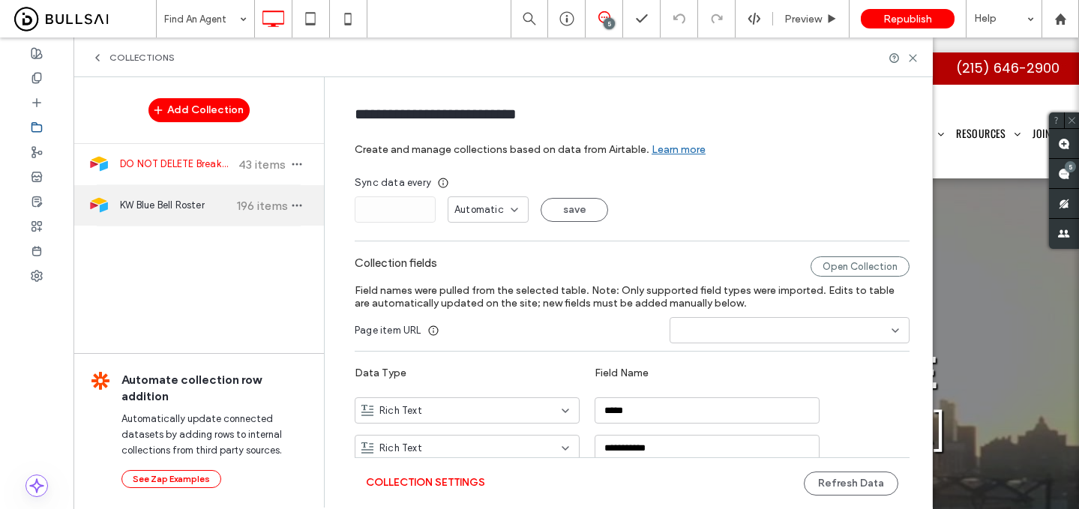
click at [188, 197] on div "KW Blue Bell Roster 196 items" at bounding box center [199, 205] width 251 height 41
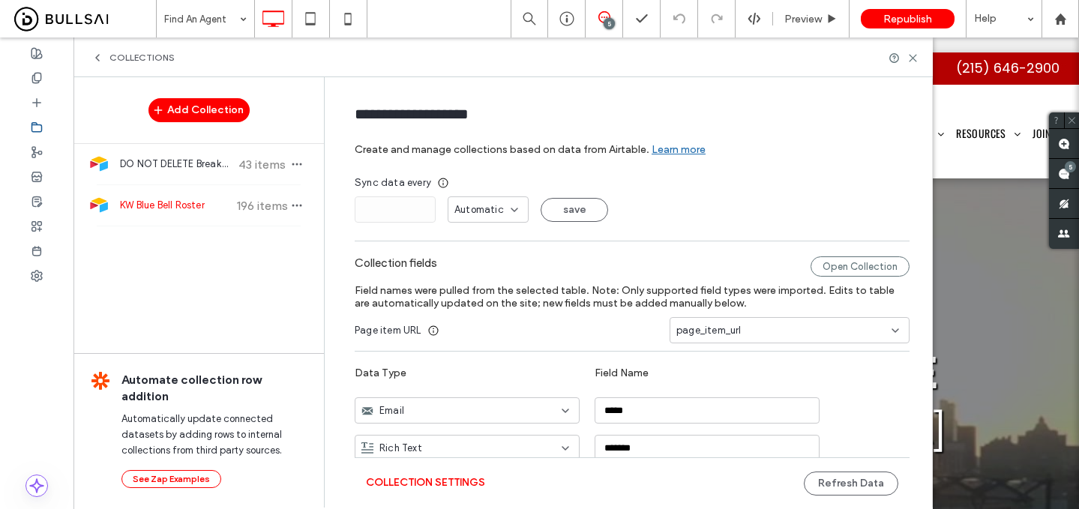
type input "**********"
click at [856, 488] on button "Refresh Data" at bounding box center [851, 484] width 95 height 24
click at [815, 22] on span "Preview" at bounding box center [804, 19] width 38 height 13
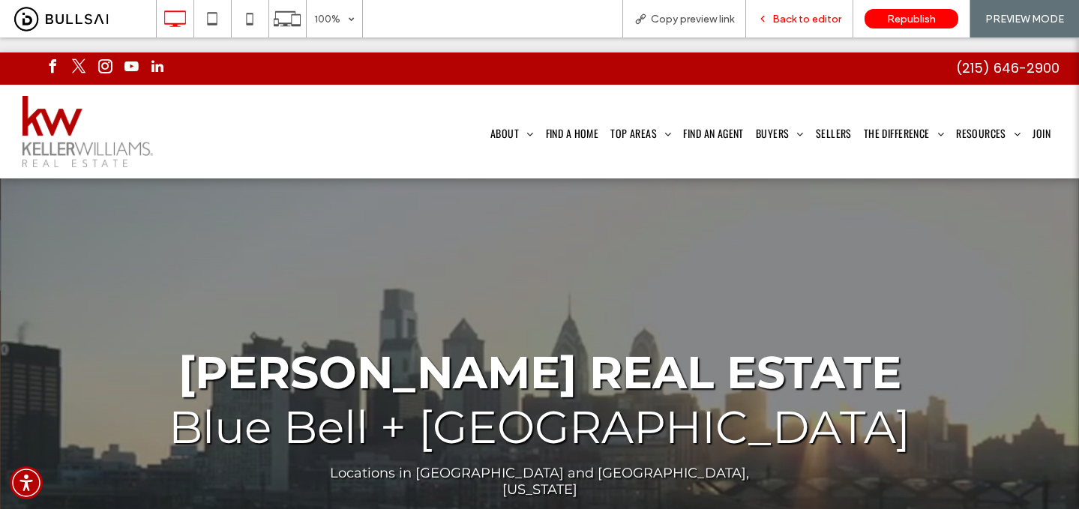
click at [822, 17] on span "Back to editor" at bounding box center [807, 19] width 69 height 13
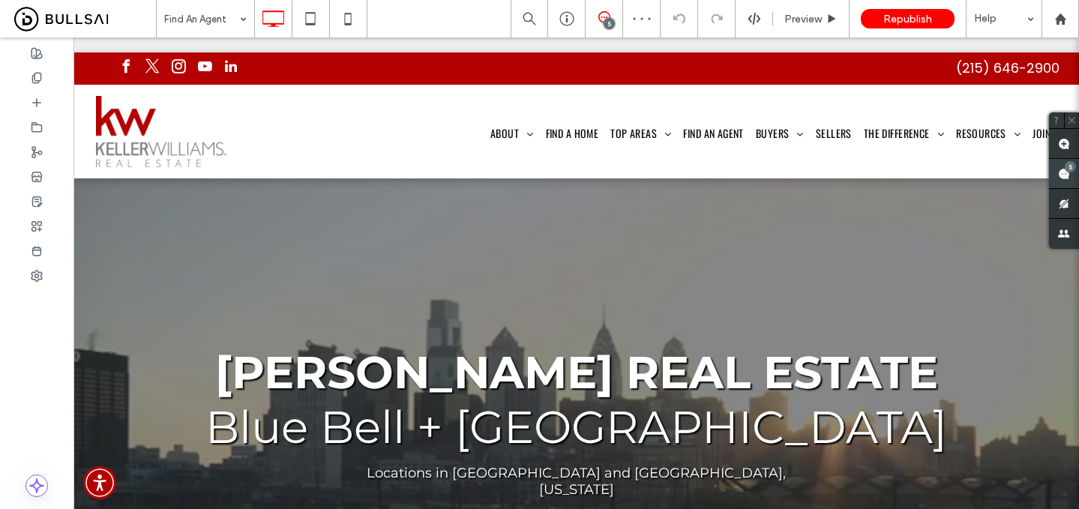
click at [1065, 175] on use at bounding box center [1064, 174] width 12 height 12
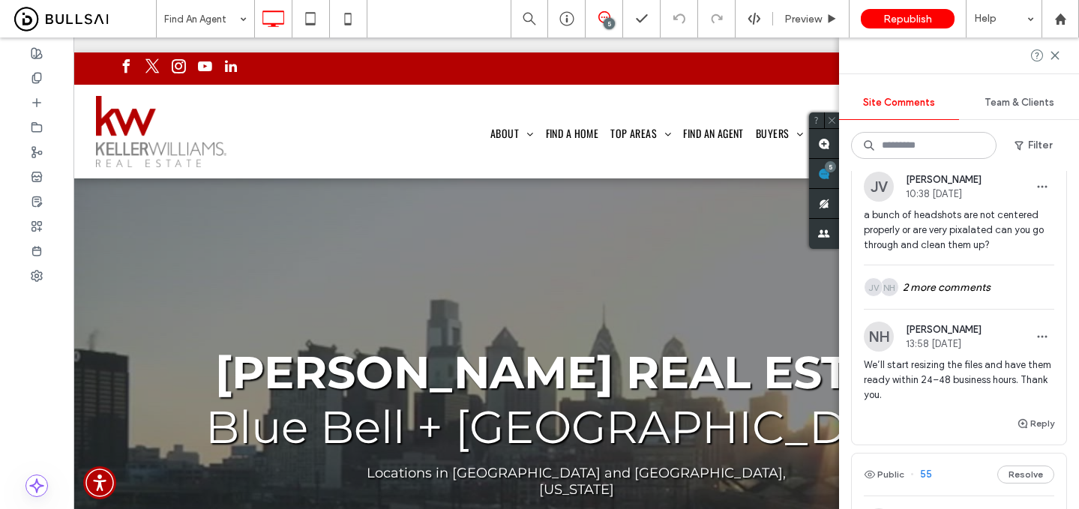
scroll to position [576, 0]
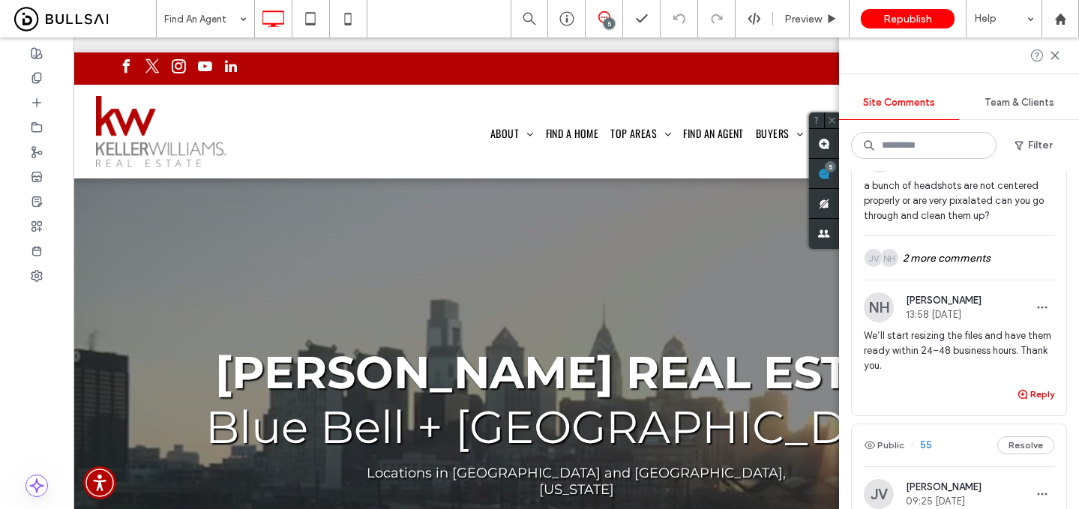
click at [1030, 390] on span "button" at bounding box center [1024, 394] width 14 height 17
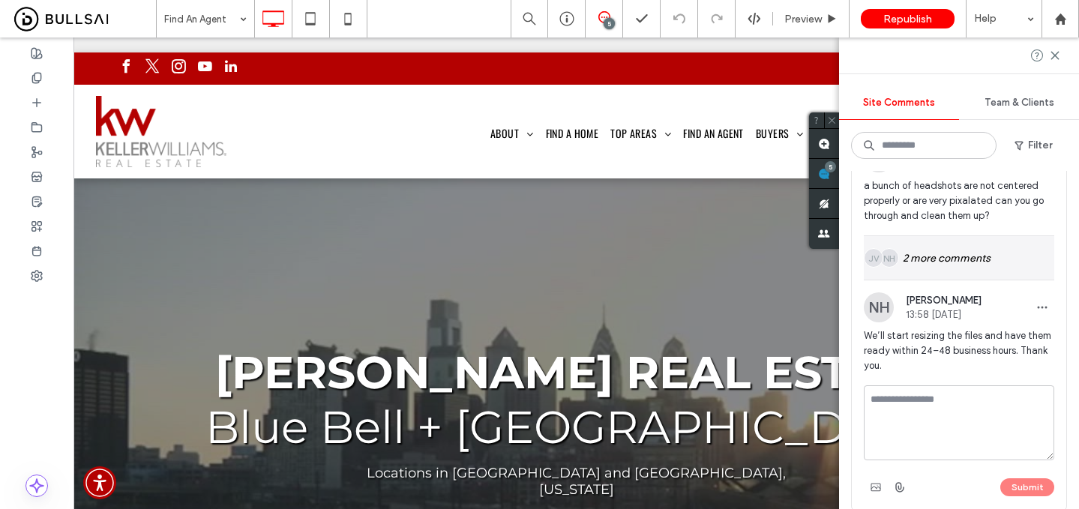
click at [986, 253] on div "NH JV 2 more comments" at bounding box center [959, 258] width 191 height 44
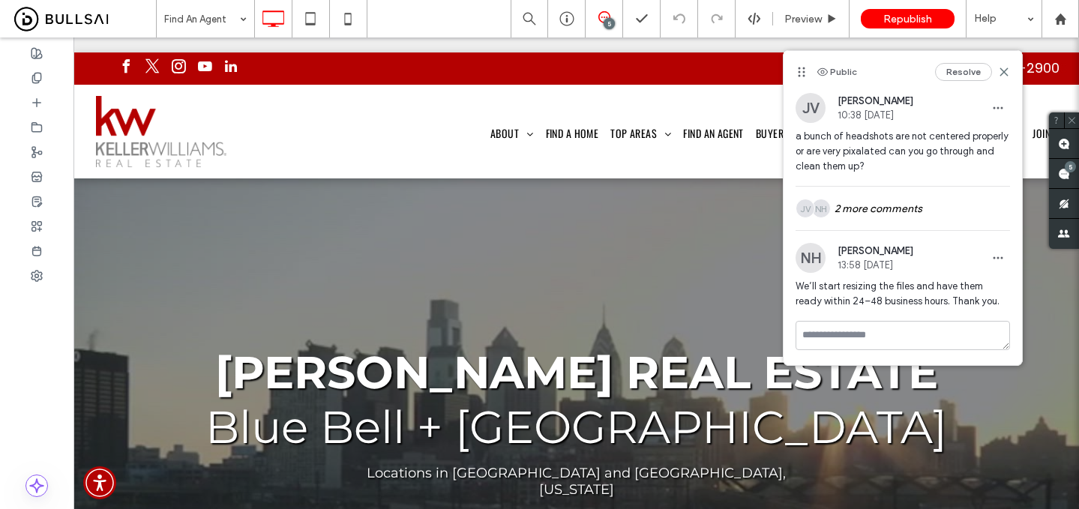
scroll to position [0, 0]
click at [923, 331] on textarea at bounding box center [903, 335] width 215 height 29
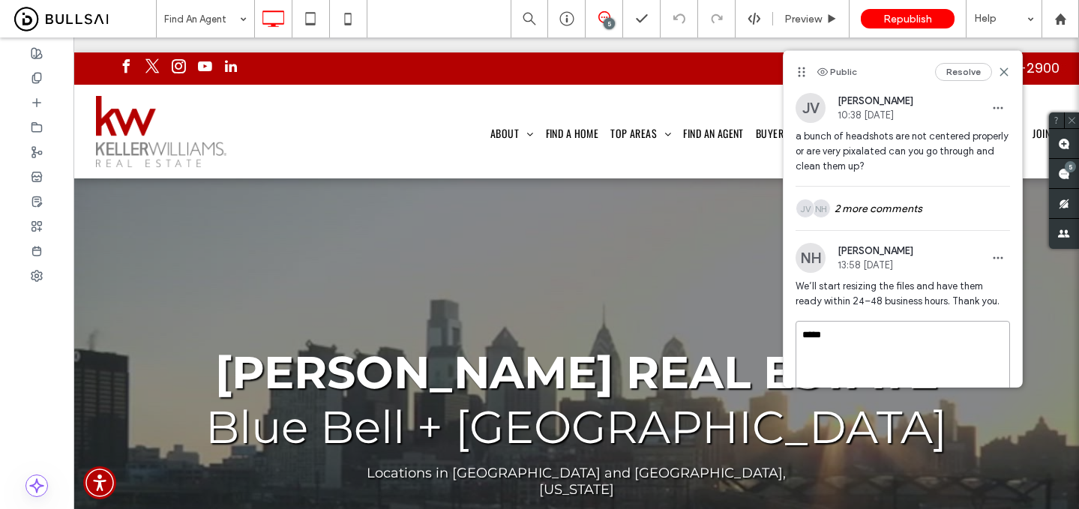
scroll to position [59, 0]
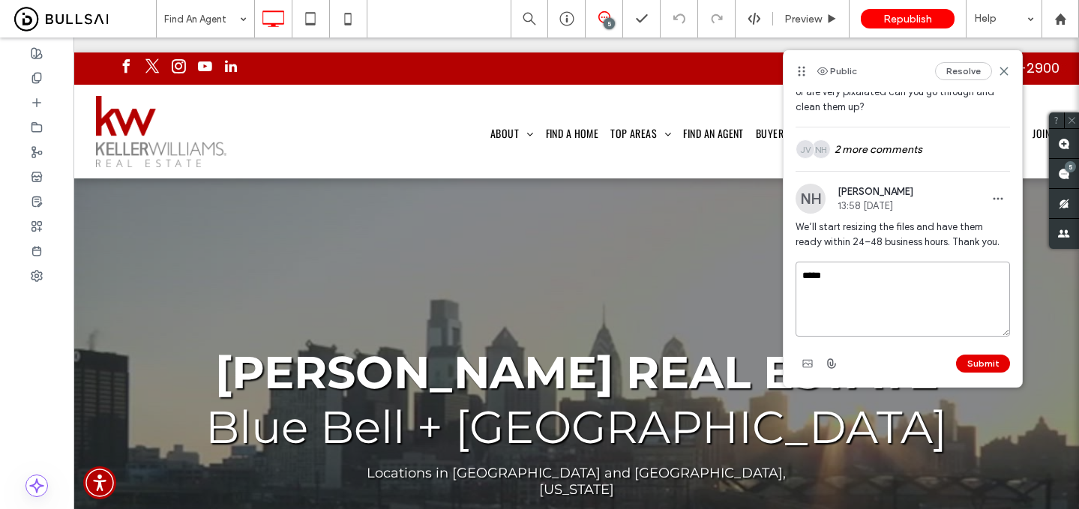
type textarea "*****"
click at [987, 362] on button "Submit" at bounding box center [983, 364] width 54 height 18
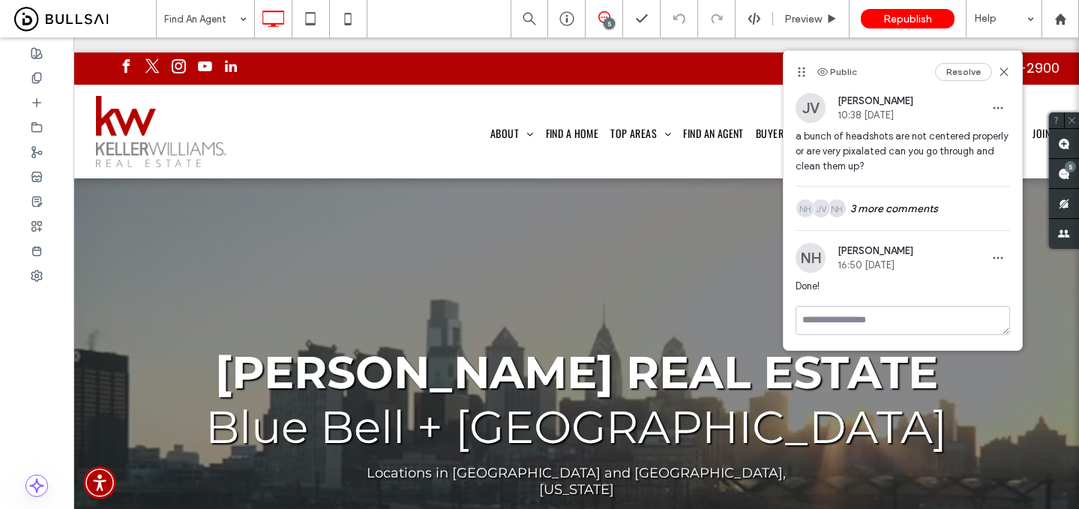
scroll to position [0, 0]
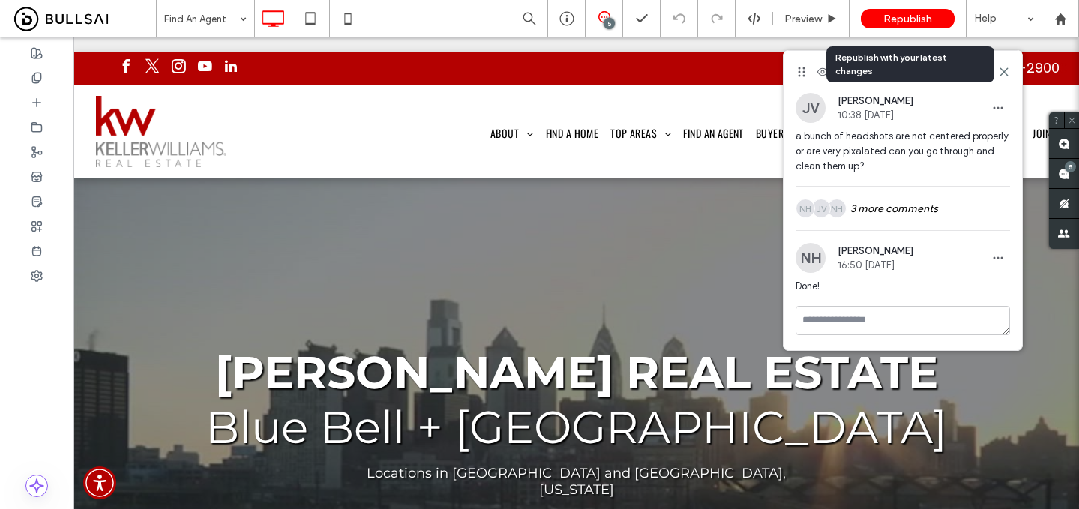
click at [919, 23] on span "Republish" at bounding box center [908, 19] width 49 height 13
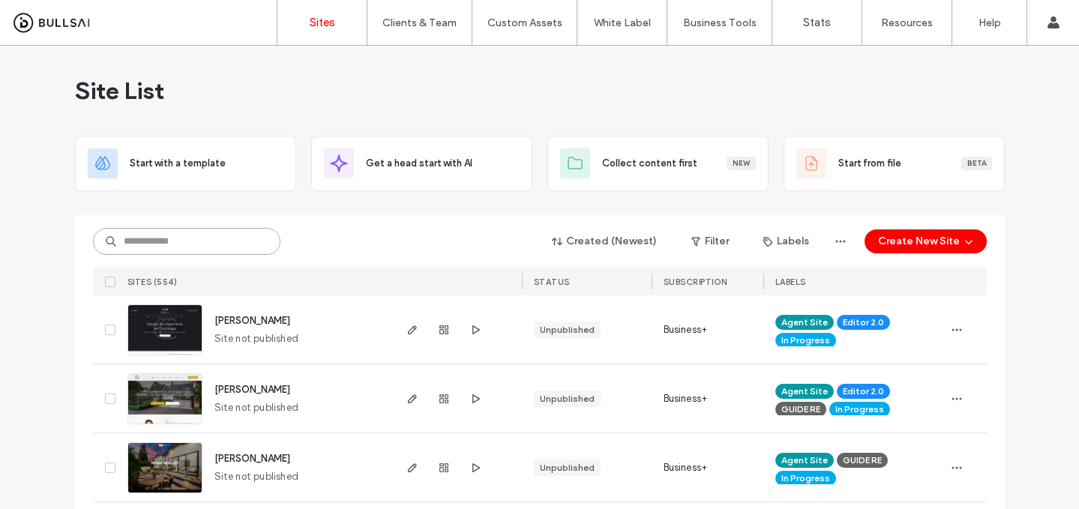
click at [250, 237] on input at bounding box center [187, 241] width 188 height 27
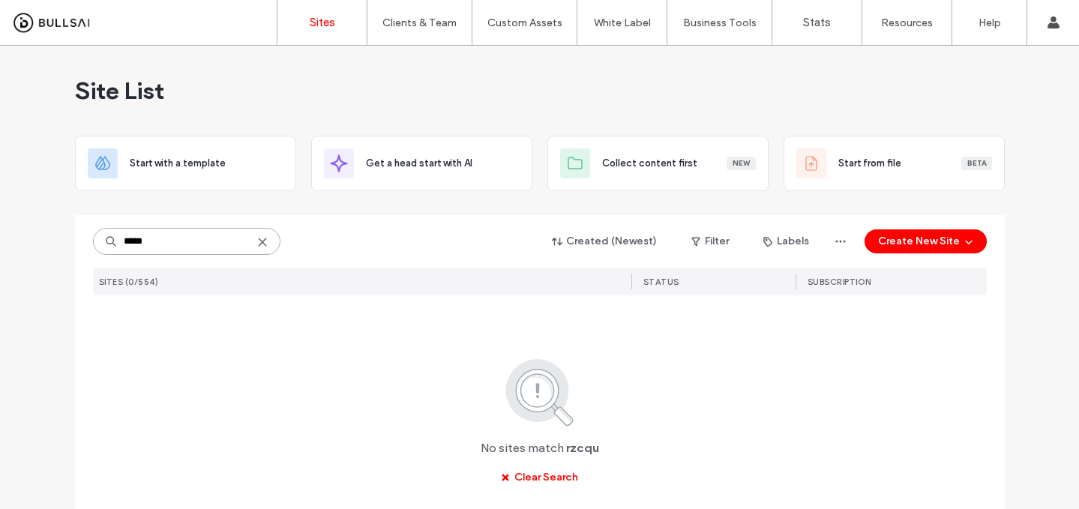
click at [144, 249] on input "*****" at bounding box center [187, 241] width 188 height 27
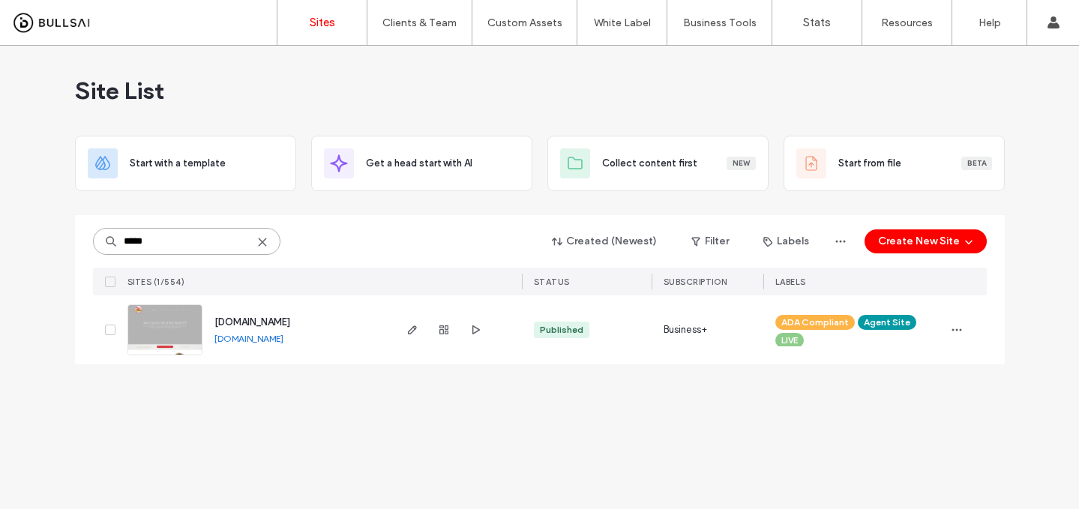
type input "*****"
click at [260, 326] on span "www.racquelwilderrealty.com" at bounding box center [253, 322] width 76 height 11
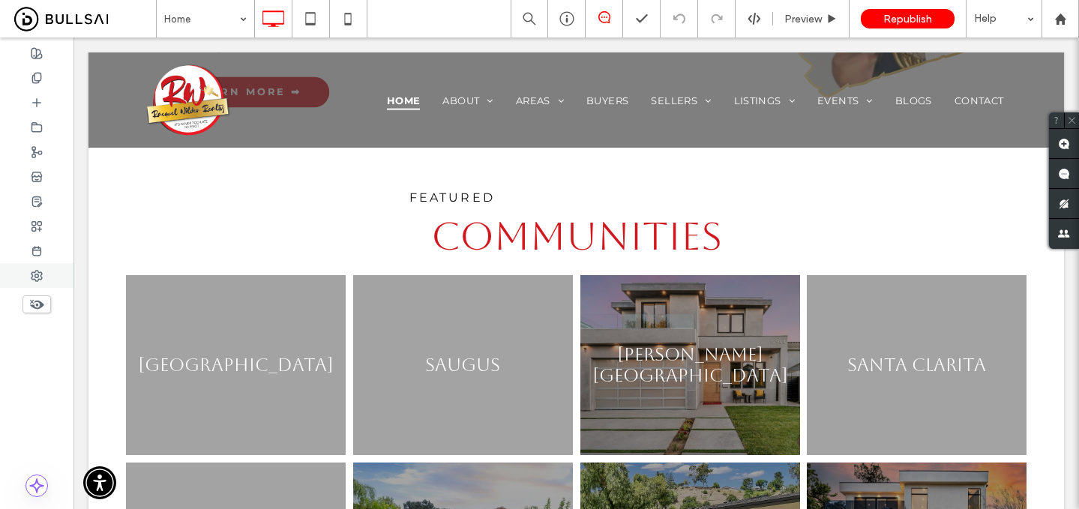
scroll to position [1243, 0]
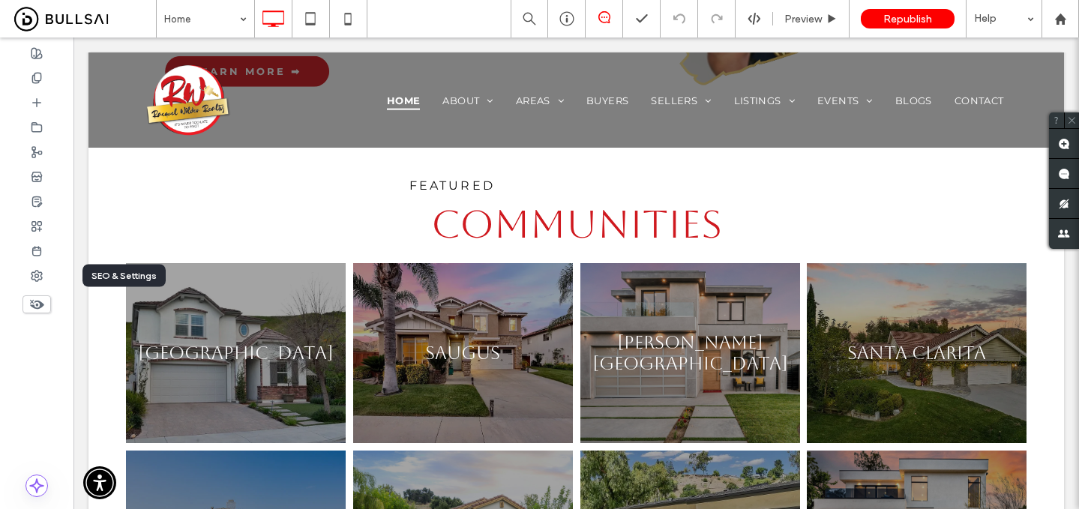
click at [35, 305] on use at bounding box center [37, 305] width 14 height 10
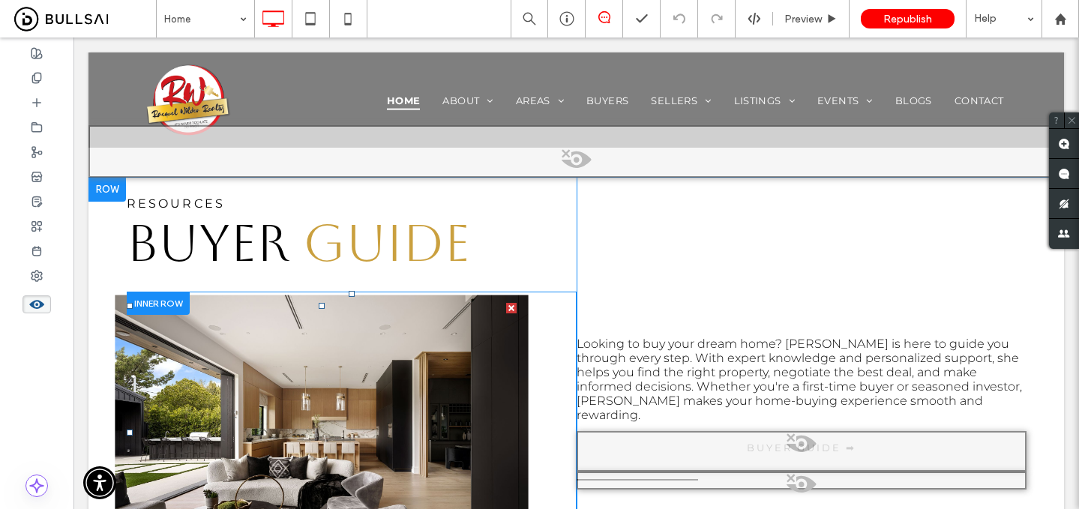
scroll to position [5078, 0]
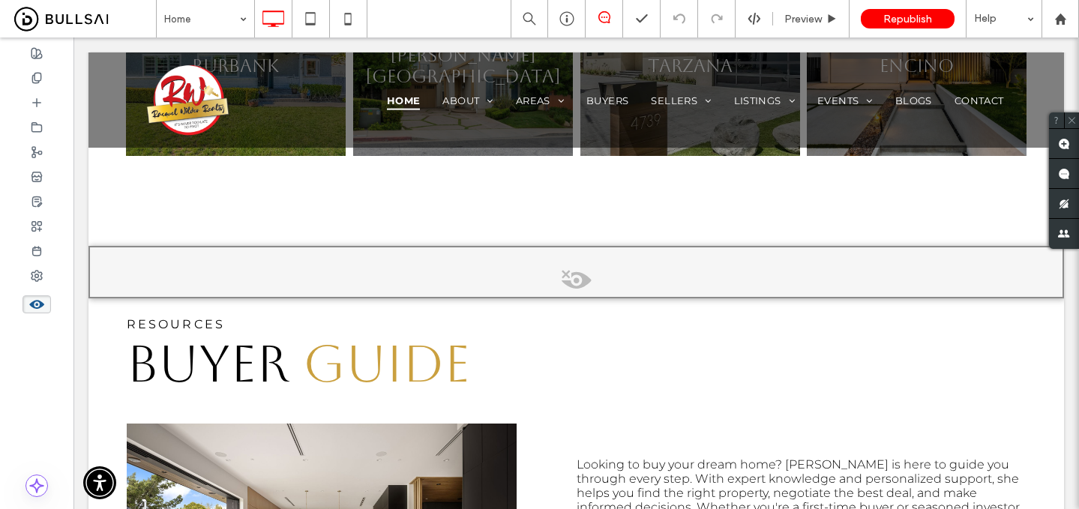
click at [569, 269] on span at bounding box center [576, 284] width 973 height 30
click at [583, 215] on button "Yes" at bounding box center [590, 212] width 47 height 19
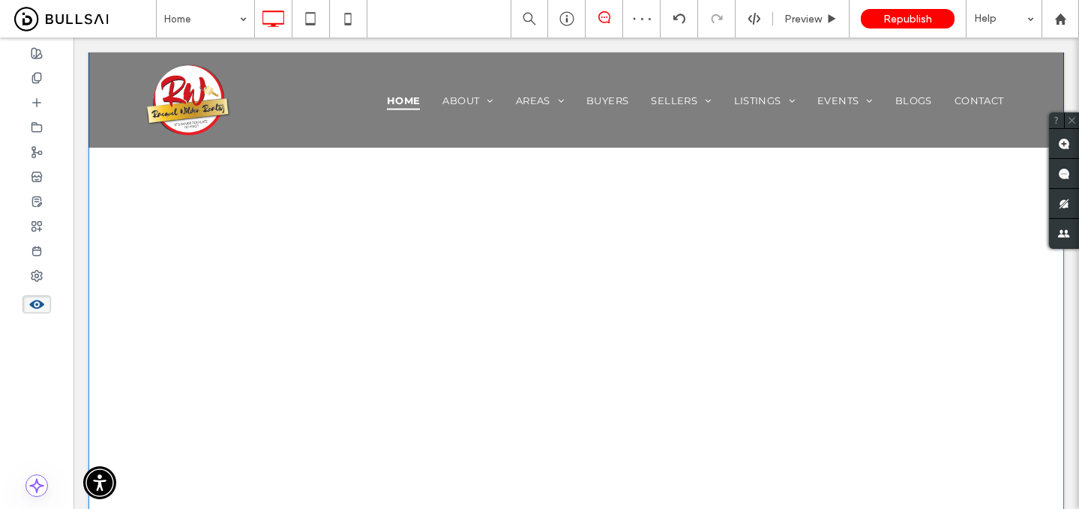
scroll to position [5336, 0]
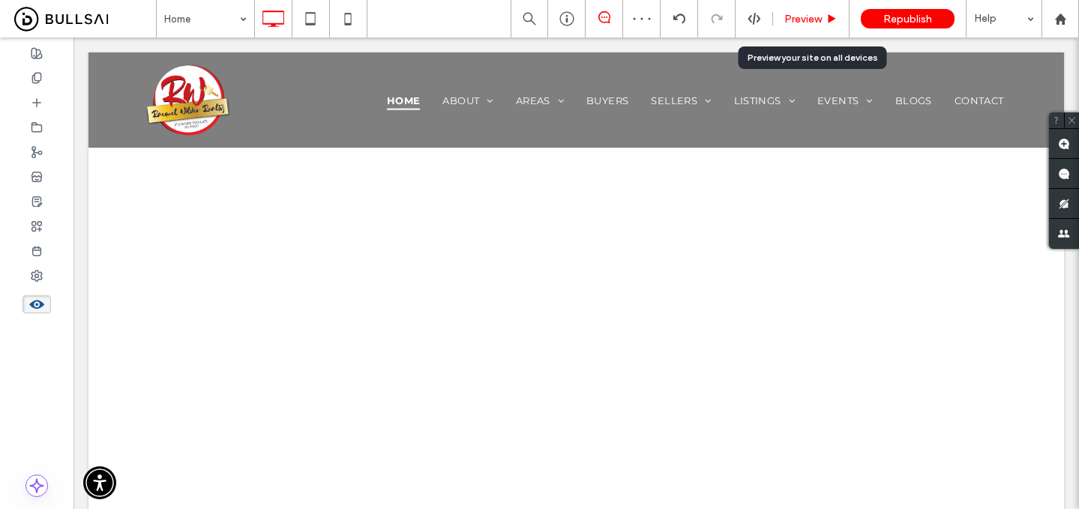
click at [825, 18] on div "Preview" at bounding box center [811, 19] width 76 height 13
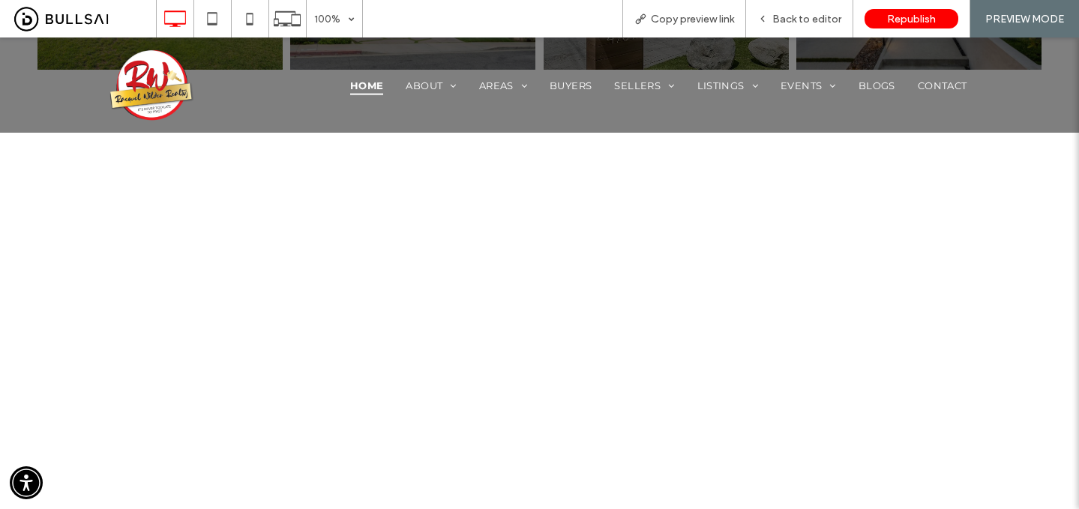
scroll to position [1838, 0]
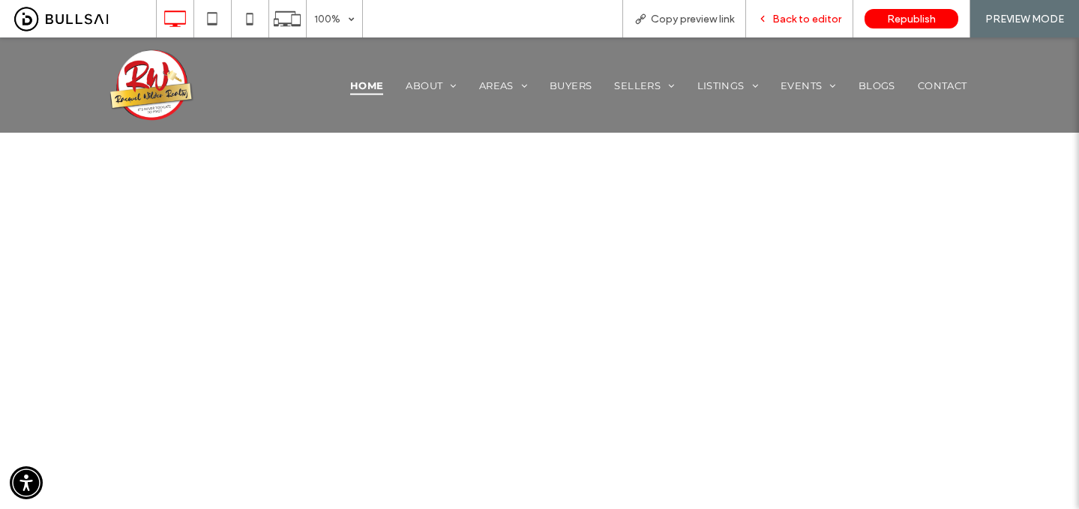
drag, startPoint x: 809, startPoint y: 21, endPoint x: 700, endPoint y: 23, distance: 108.8
click at [809, 21] on span "Back to editor" at bounding box center [807, 19] width 69 height 13
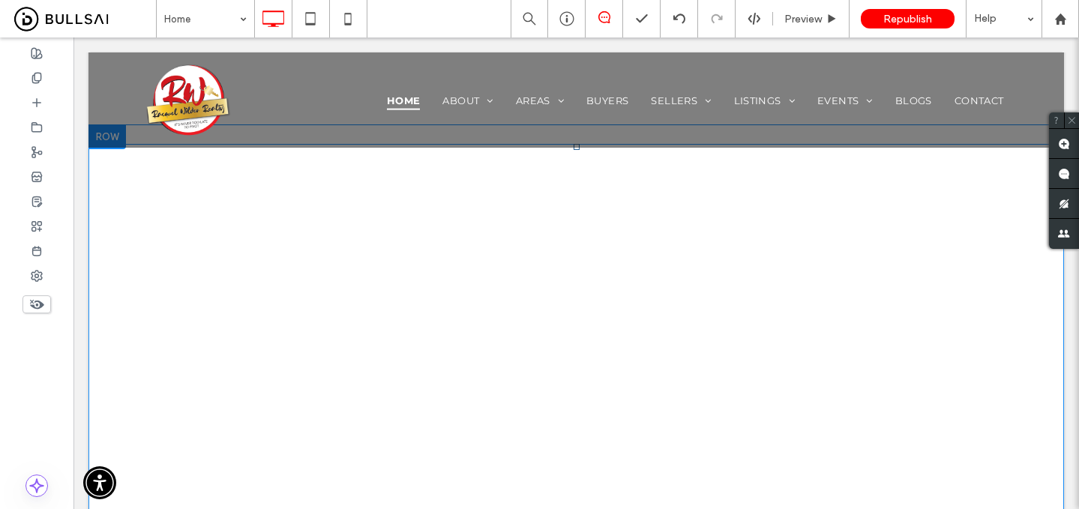
click at [353, 328] on span at bounding box center [577, 424] width 976 height 560
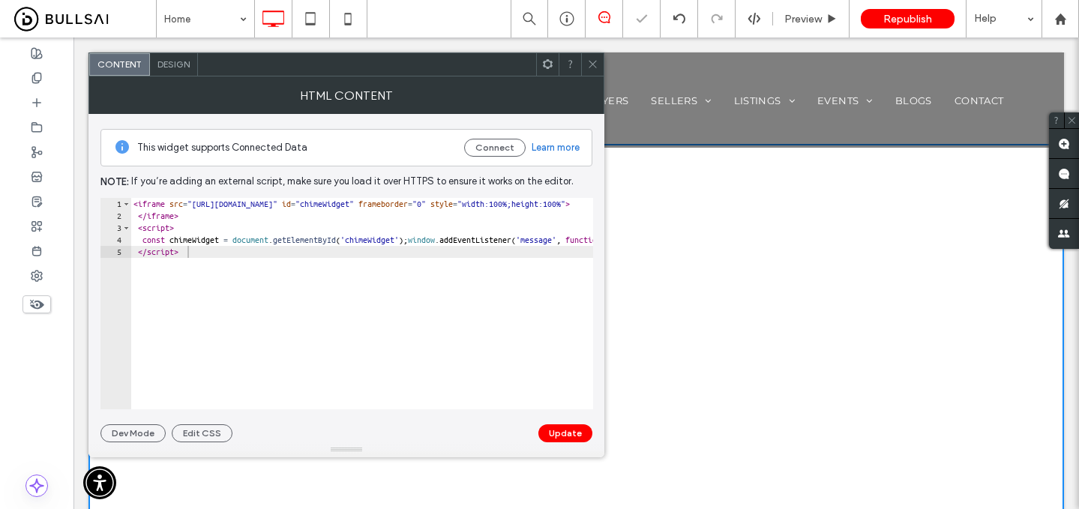
click at [596, 62] on icon at bounding box center [592, 64] width 11 height 11
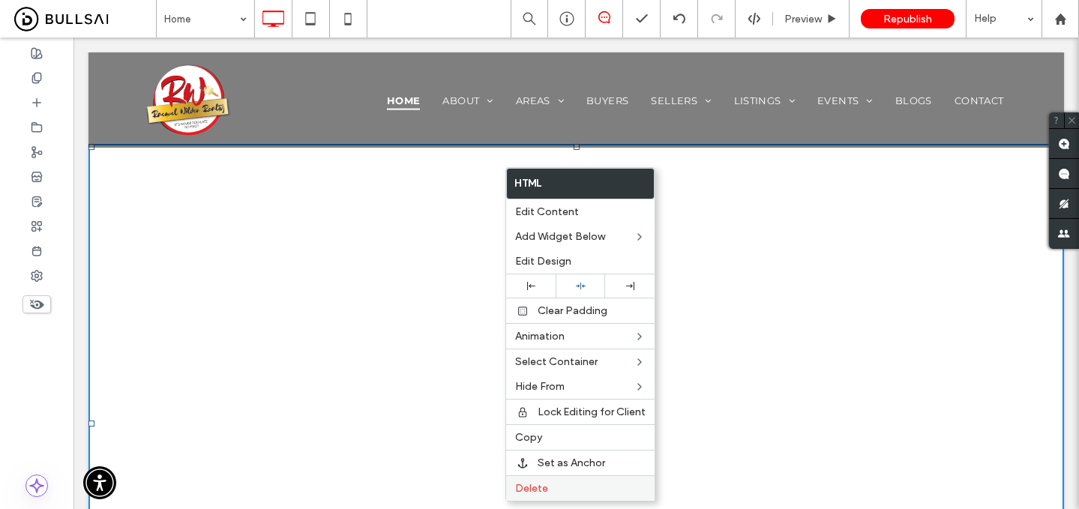
click at [545, 482] on span "Delete" at bounding box center [531, 488] width 33 height 13
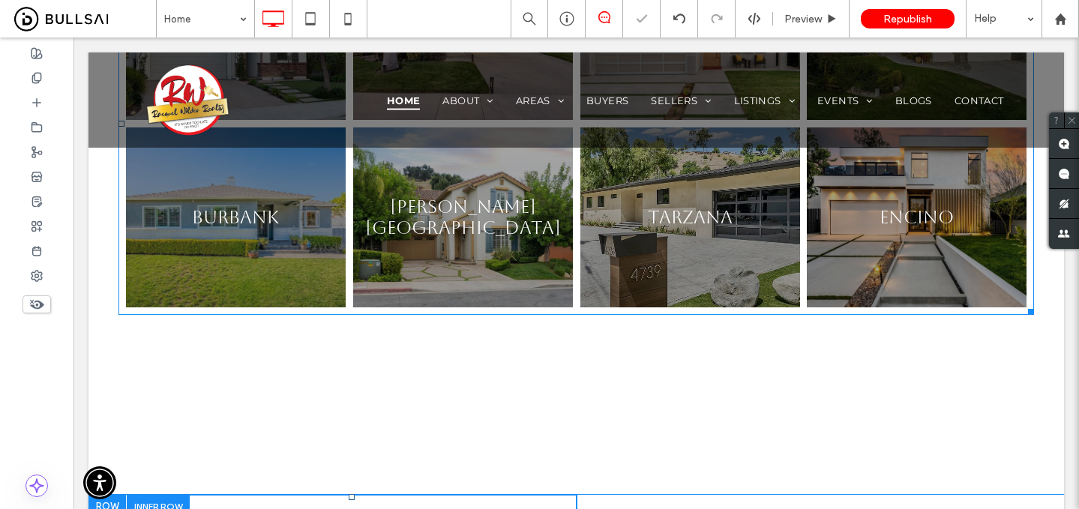
scroll to position [1558, 0]
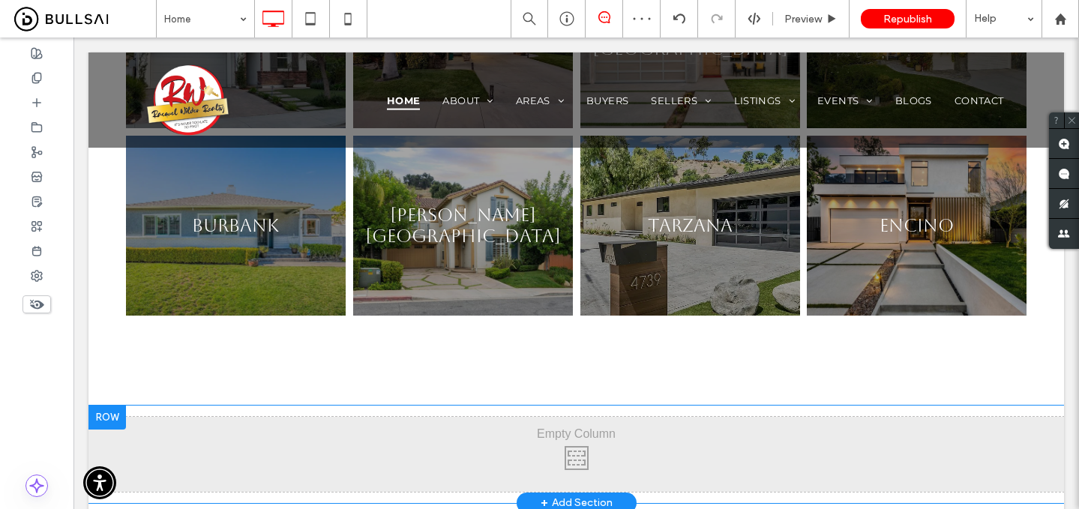
click at [117, 406] on div at bounding box center [108, 418] width 38 height 24
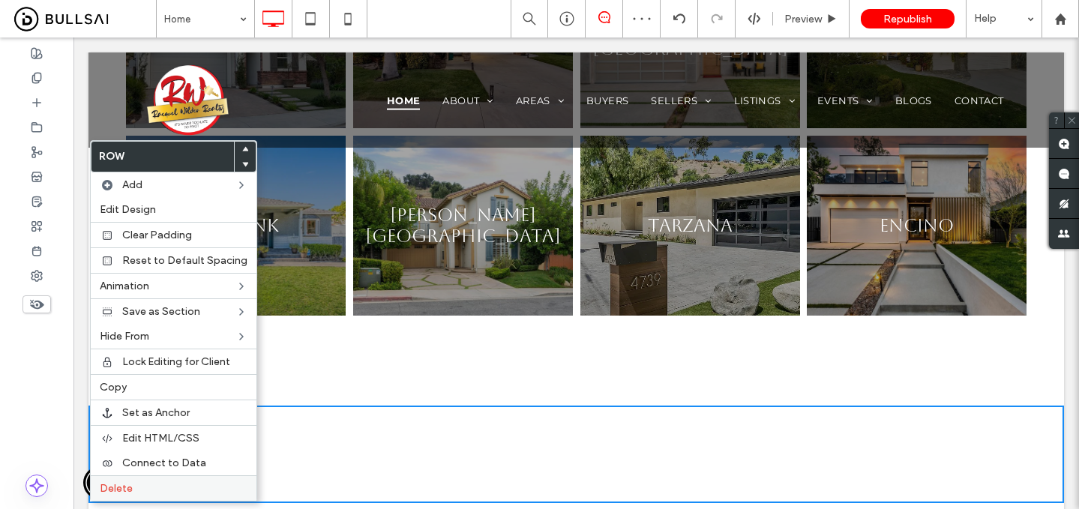
click at [156, 487] on label "Delete" at bounding box center [174, 488] width 148 height 13
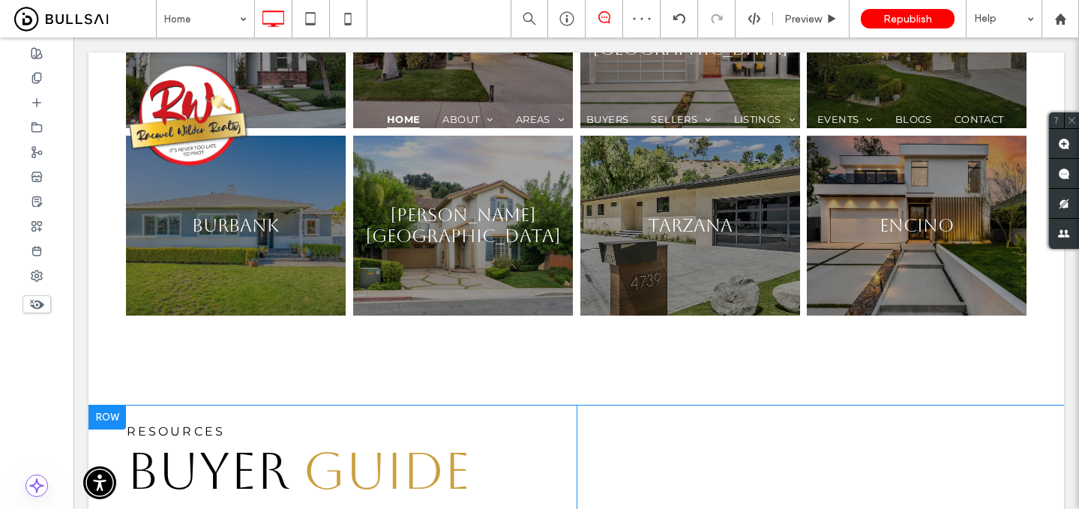
click at [106, 406] on div at bounding box center [108, 418] width 38 height 24
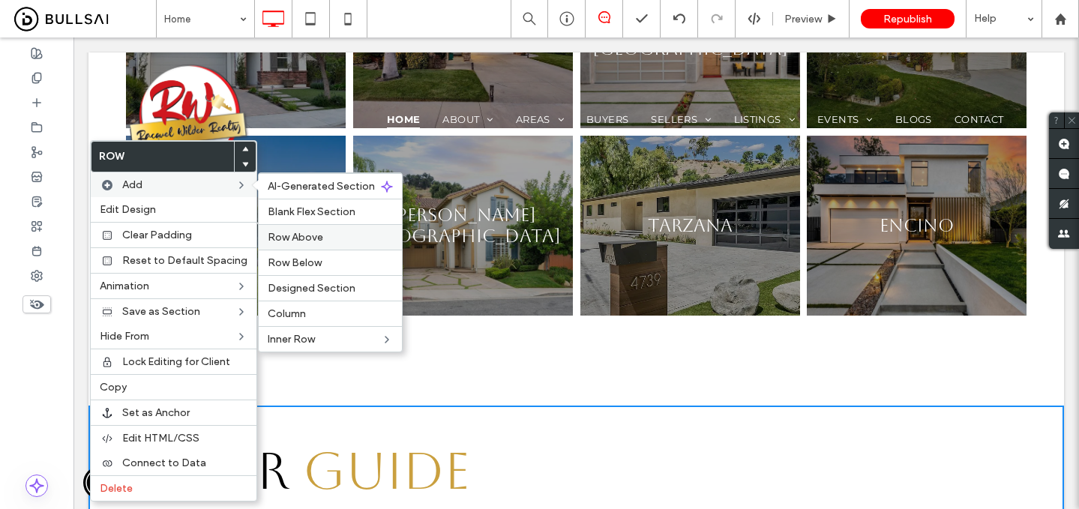
click at [294, 230] on div "Row Above" at bounding box center [330, 237] width 143 height 26
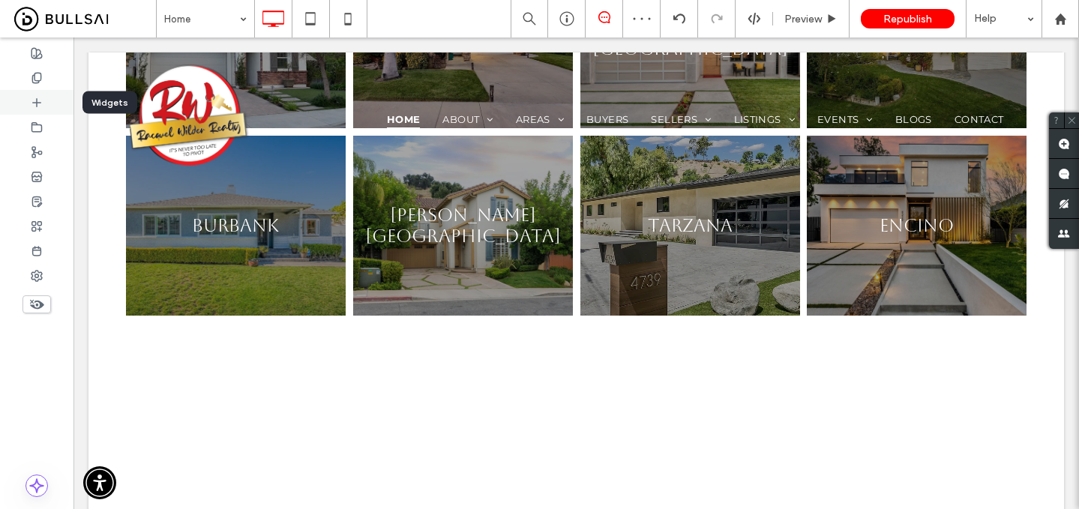
click at [47, 100] on div at bounding box center [37, 102] width 74 height 25
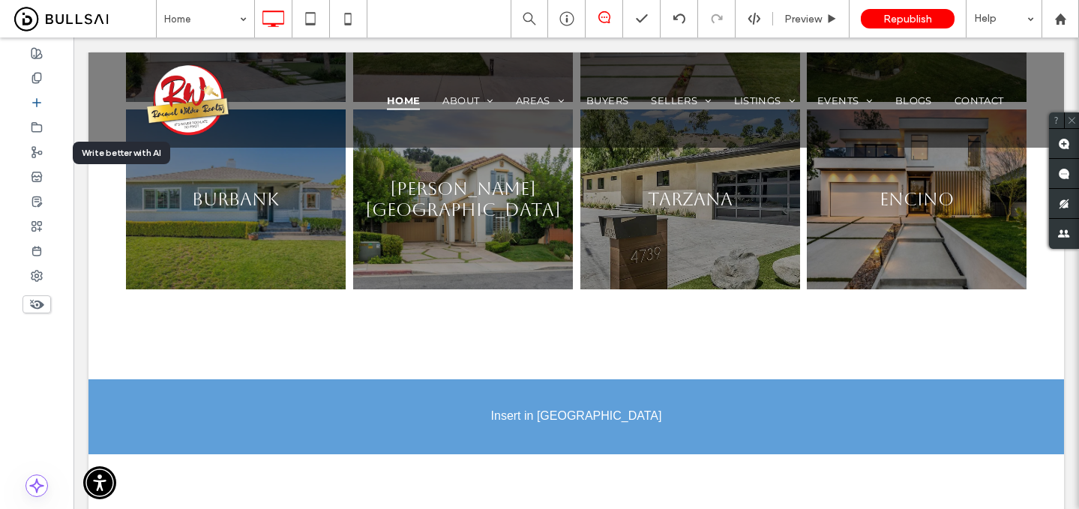
scroll to position [1599, 0]
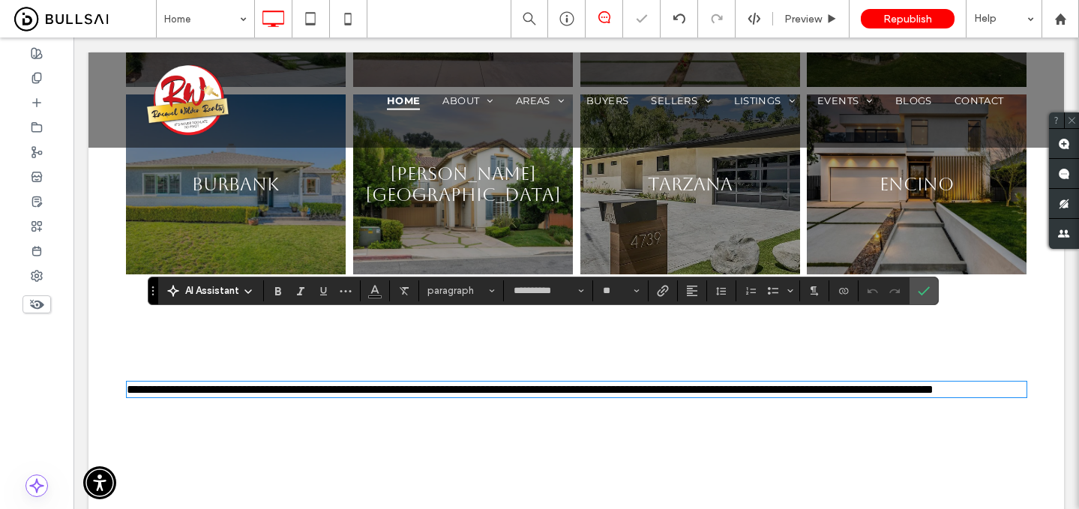
type input "**********"
type input "**"
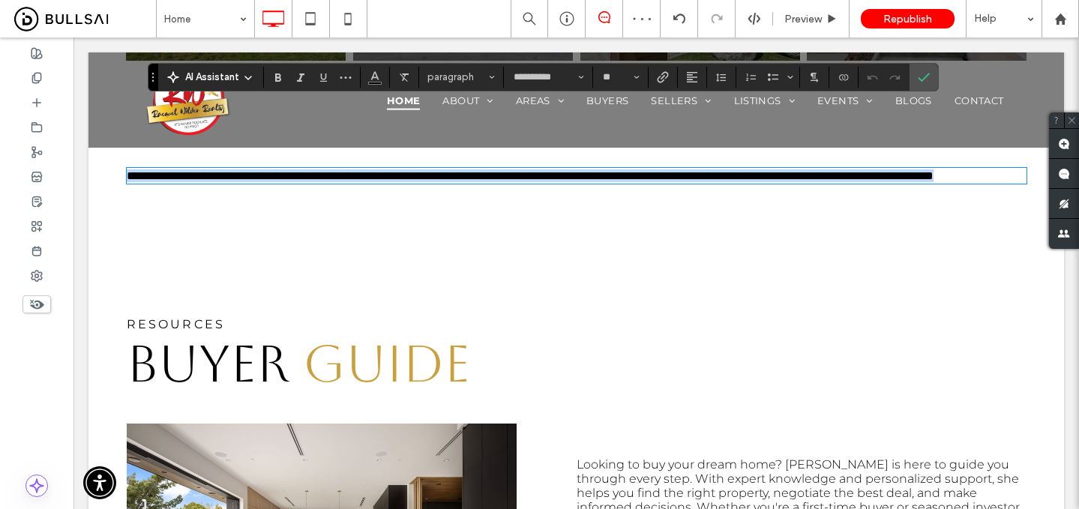
scroll to position [1815, 0]
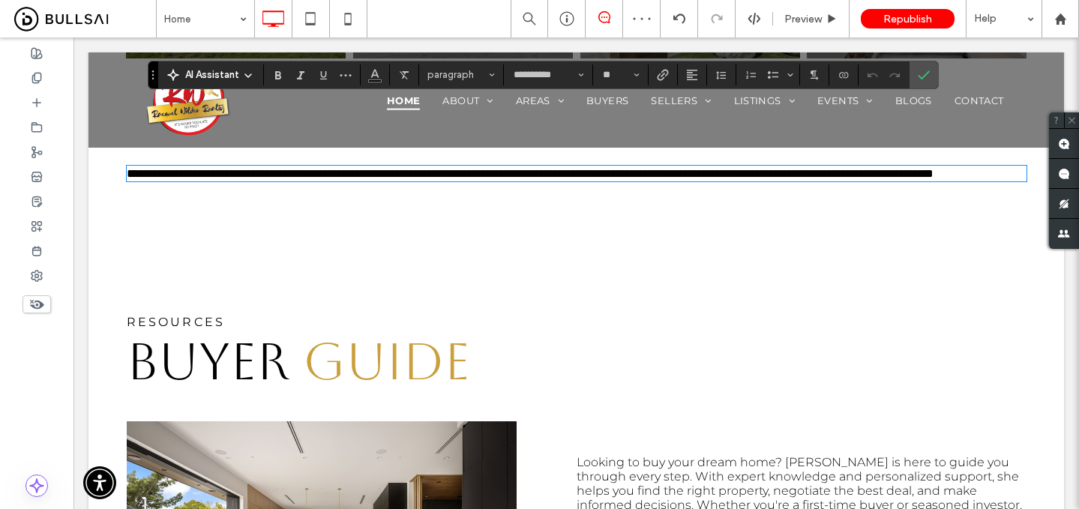
click at [344, 332] on span "GUIDE" at bounding box center [386, 361] width 167 height 59
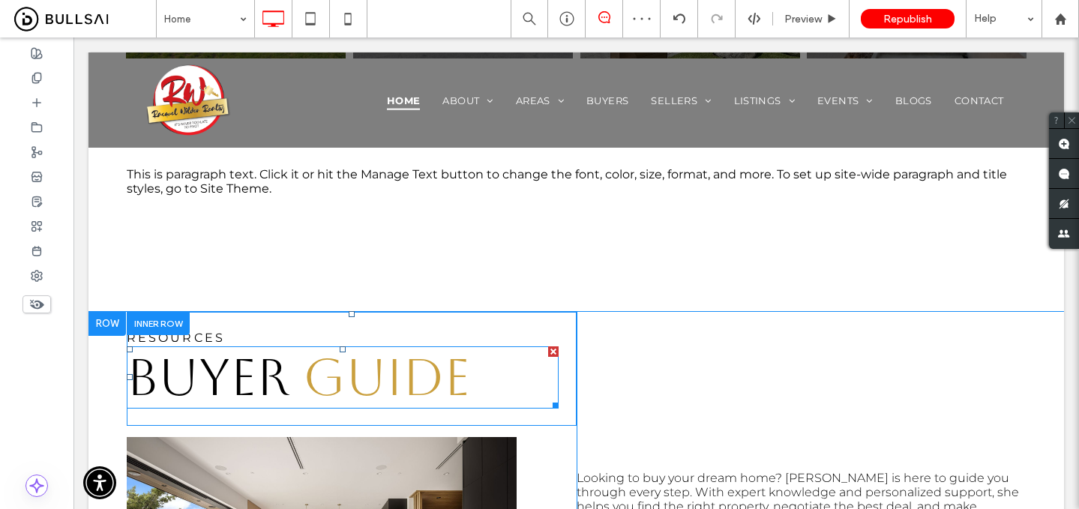
click at [344, 348] on span "GUIDE" at bounding box center [386, 377] width 167 height 59
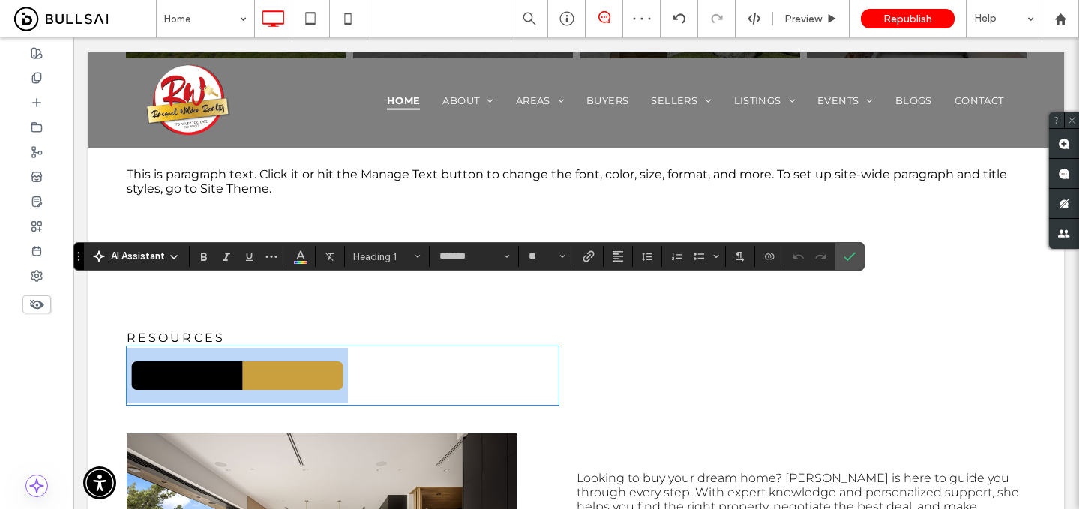
type input "*******"
type input "**"
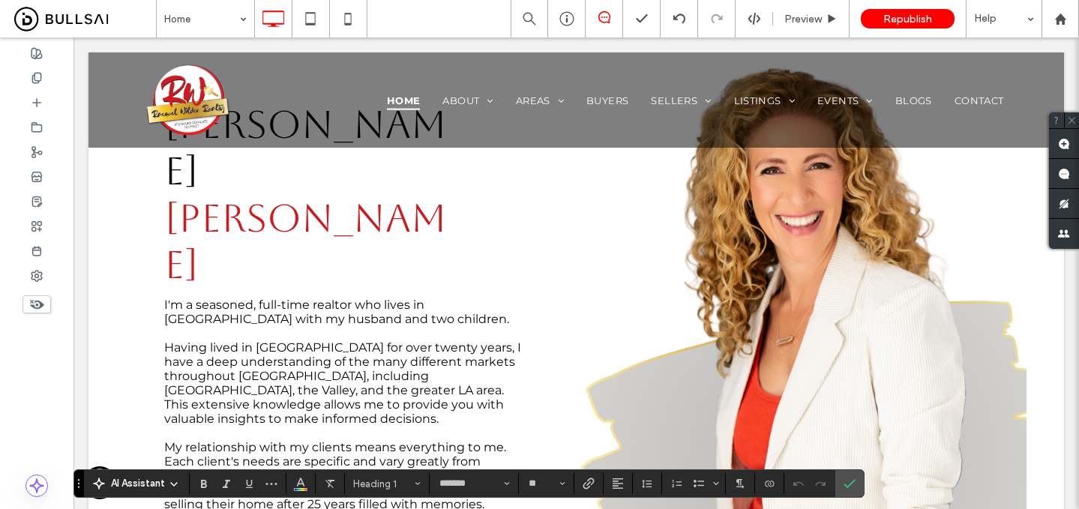
scroll to position [649, 0]
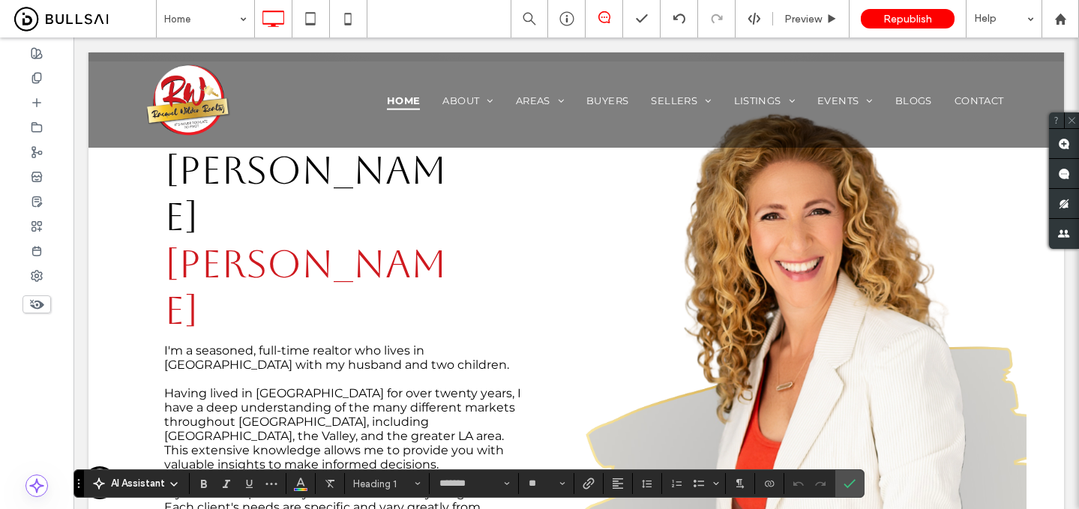
click at [316, 209] on h2 "Racquel Wilder" at bounding box center [314, 241] width 300 height 188
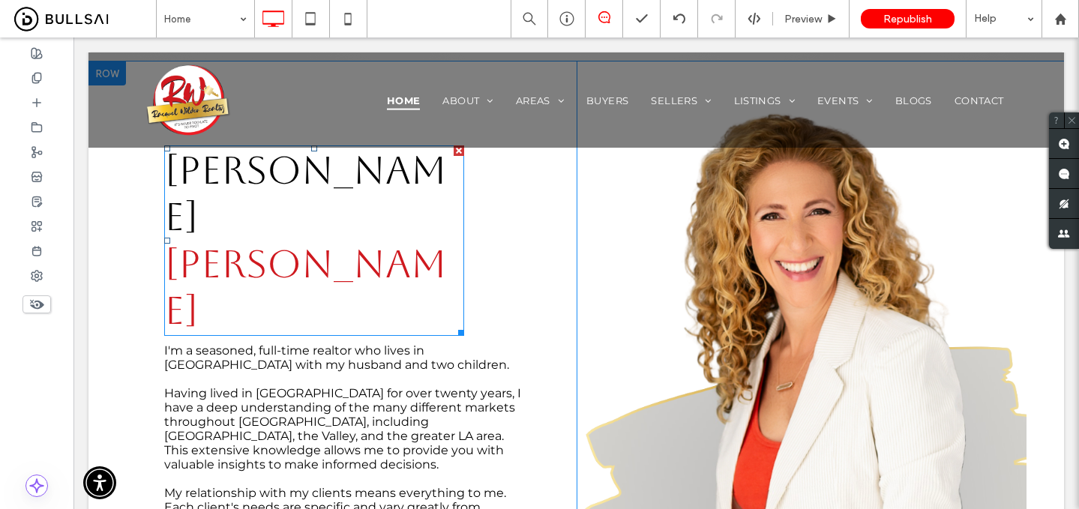
click at [310, 242] on span "Wilder" at bounding box center [305, 288] width 283 height 92
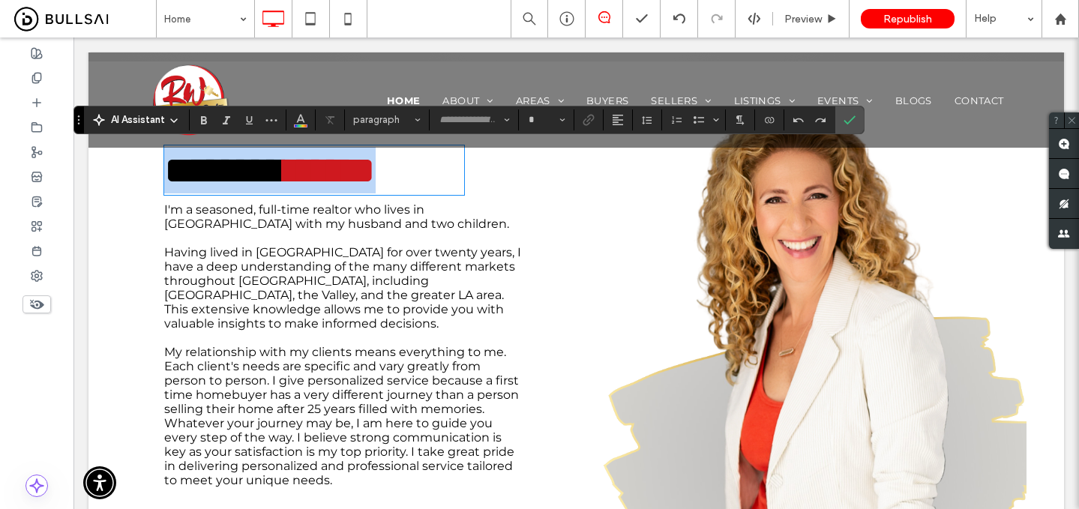
type input "*******"
type input "**"
click at [285, 182] on span "*******" at bounding box center [224, 170] width 121 height 39
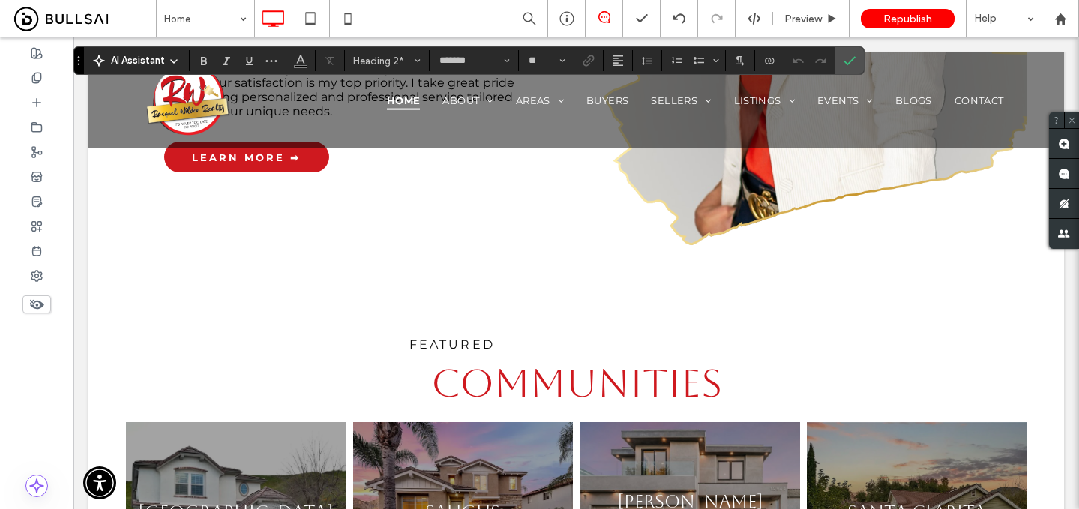
scroll to position [1169, 0]
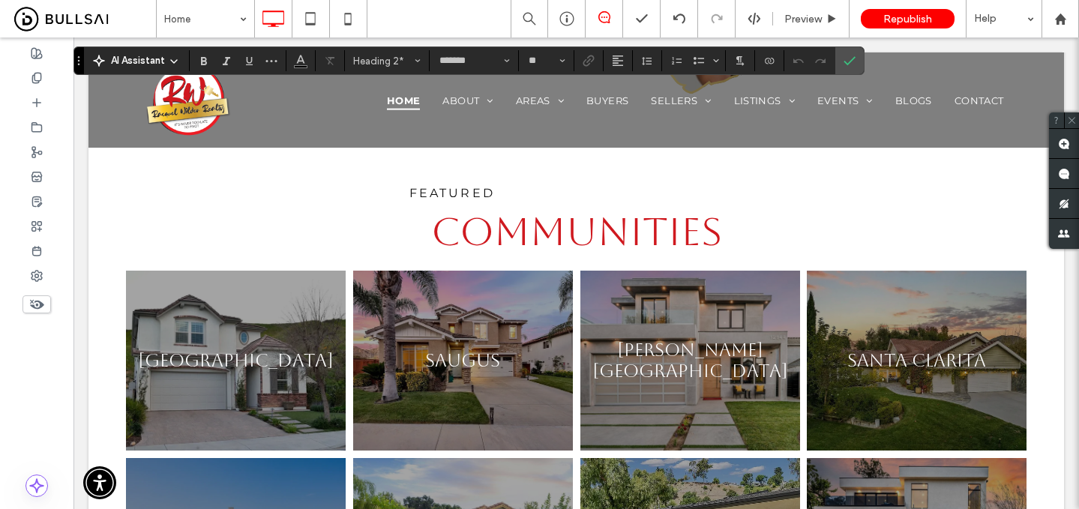
click at [537, 234] on span "COMMUNITIES" at bounding box center [576, 231] width 291 height 45
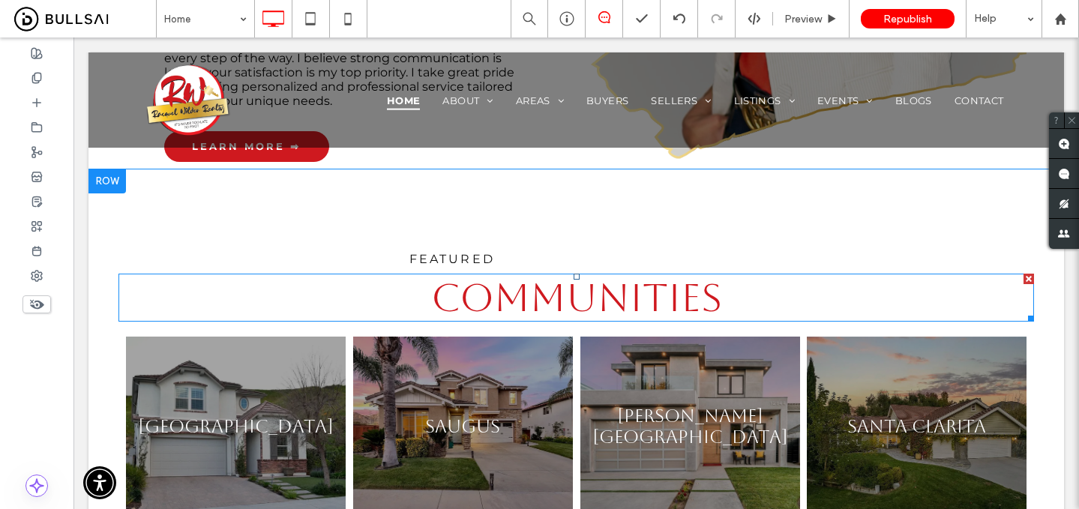
click at [537, 275] on span "COMMUNITIES" at bounding box center [576, 297] width 291 height 45
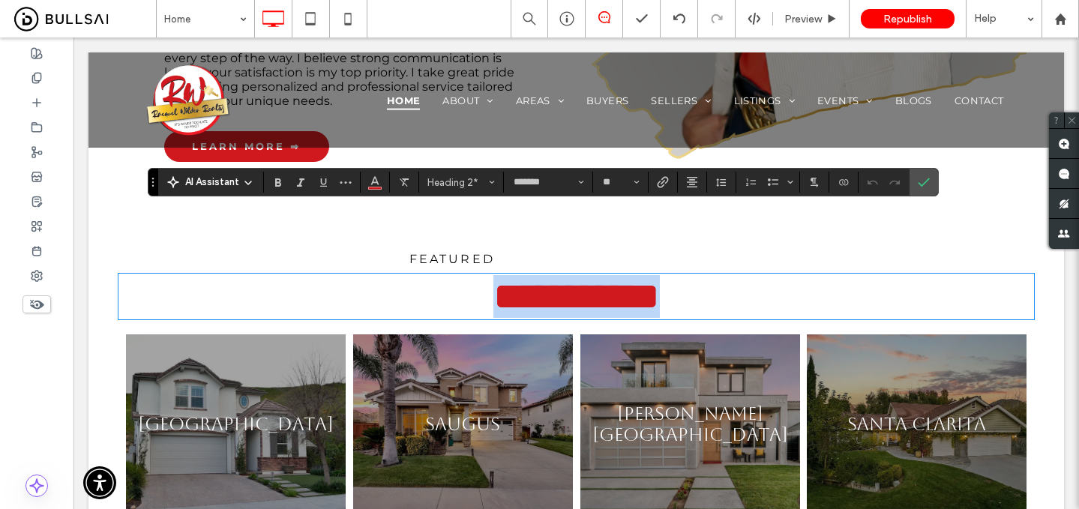
click at [537, 277] on span "**********" at bounding box center [577, 296] width 167 height 39
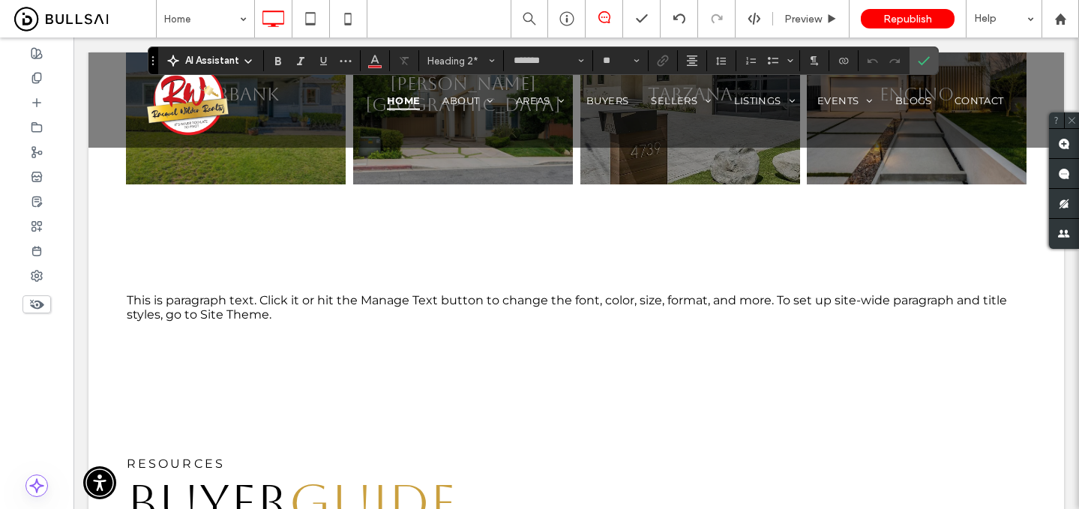
scroll to position [1682, 0]
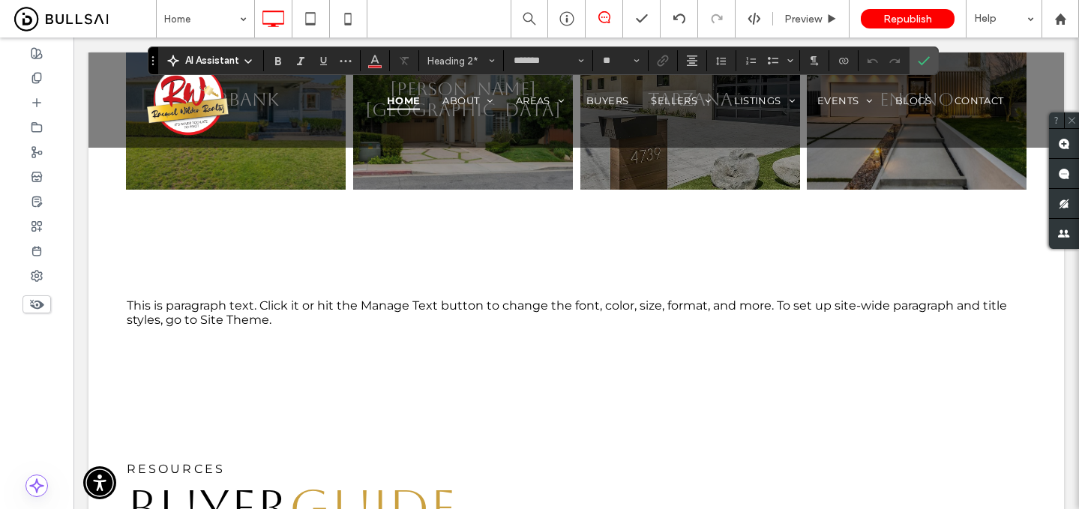
click at [304, 299] on p "This is paragraph text. Click it or hit the Manage Text button to change the fo…" at bounding box center [577, 313] width 900 height 29
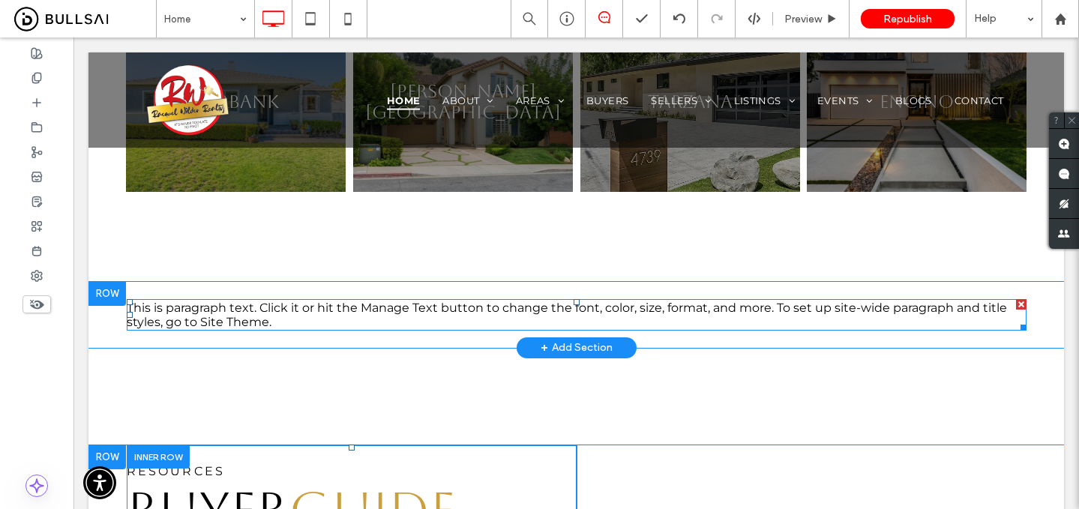
click at [304, 301] on p "This is paragraph text. Click it or hit the Manage Text button to change the fo…" at bounding box center [577, 315] width 900 height 29
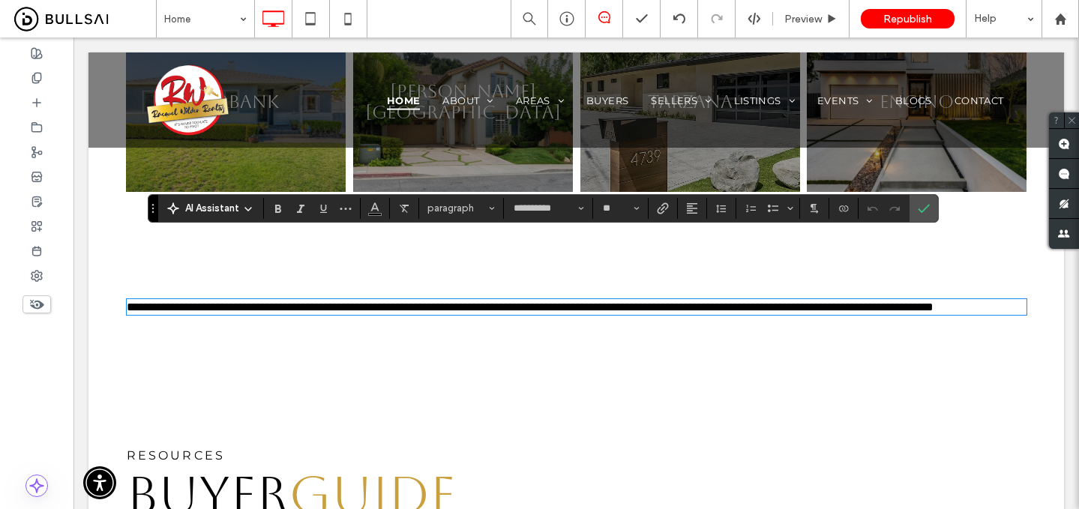
type input "**********"
type input "**"
drag, startPoint x: 443, startPoint y: 203, endPoint x: 425, endPoint y: 290, distance: 88.8
click at [443, 203] on span "paragraph" at bounding box center [457, 208] width 59 height 11
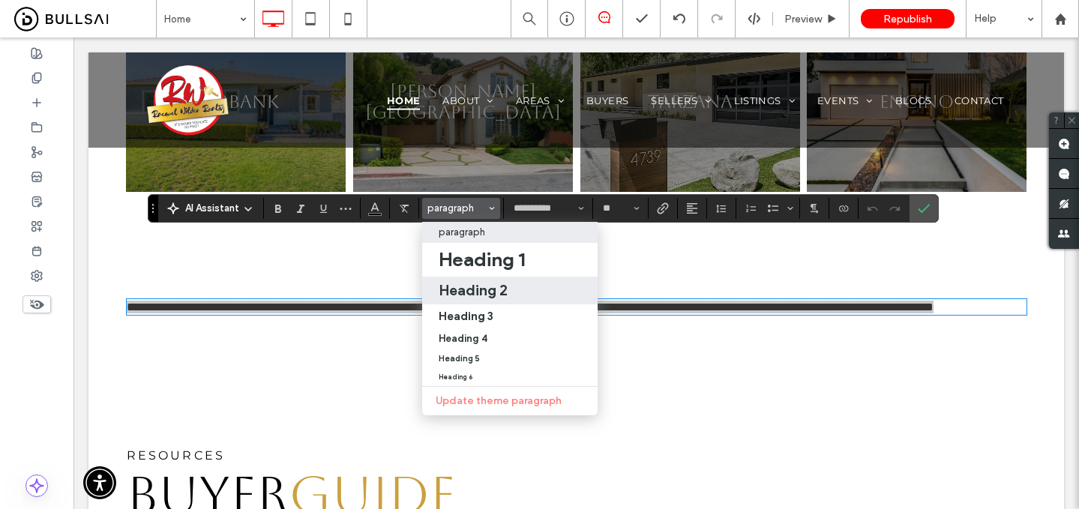
click at [520, 296] on div "Heading 2" at bounding box center [510, 290] width 143 height 18
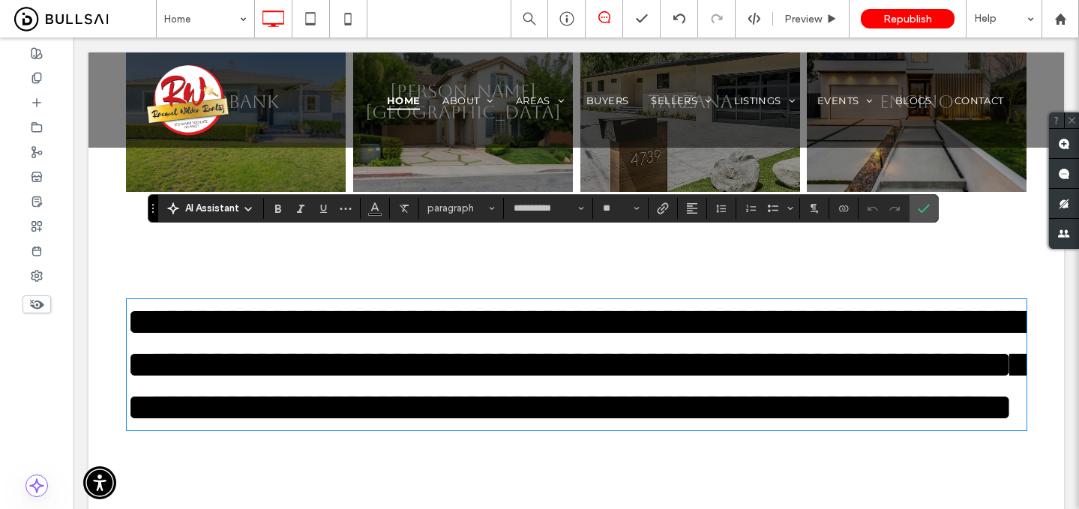
type input "*******"
type input "**"
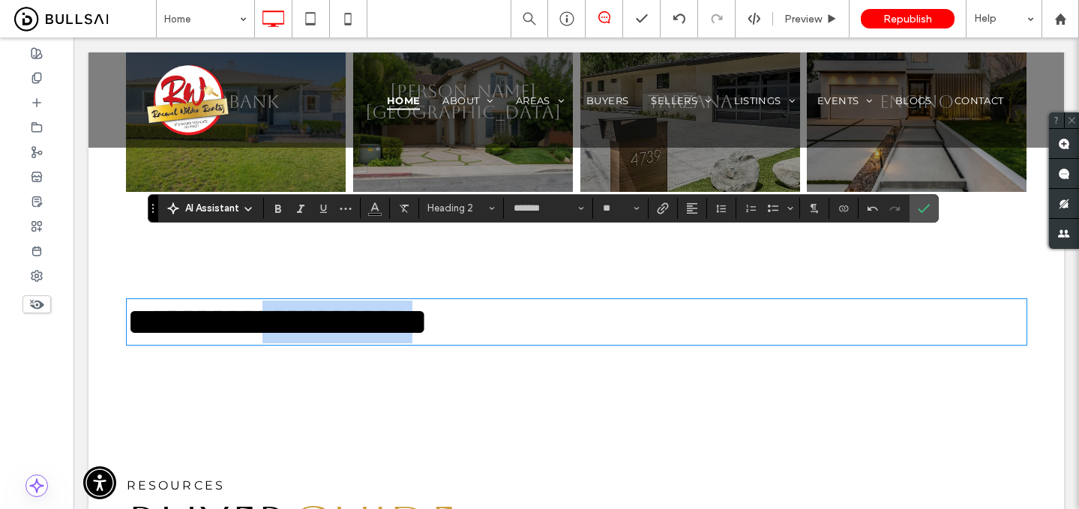
drag, startPoint x: 335, startPoint y: 260, endPoint x: 655, endPoint y: 246, distance: 320.5
click at [655, 301] on h2 "**********" at bounding box center [577, 322] width 900 height 43
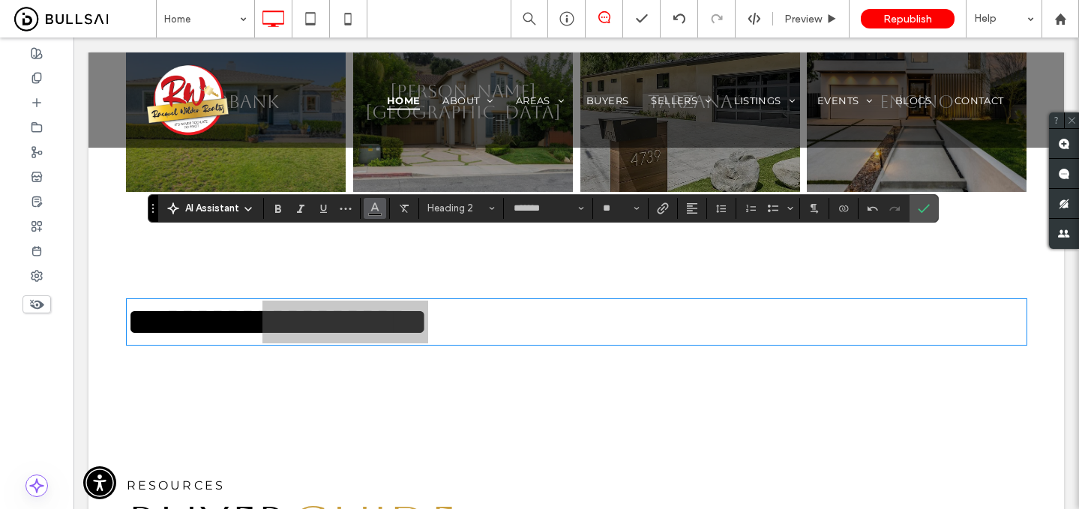
click at [376, 211] on icon "Color" at bounding box center [375, 207] width 12 height 12
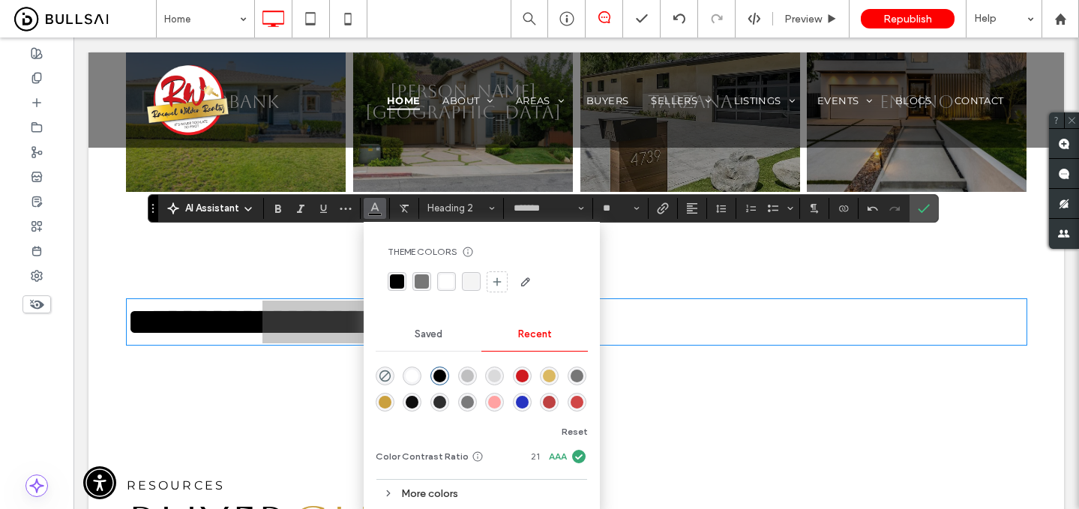
drag, startPoint x: 521, startPoint y: 375, endPoint x: 473, endPoint y: 309, distance: 81.2
click at [521, 375] on div "rgba(207, 25, 31, 1)" at bounding box center [522, 376] width 13 height 13
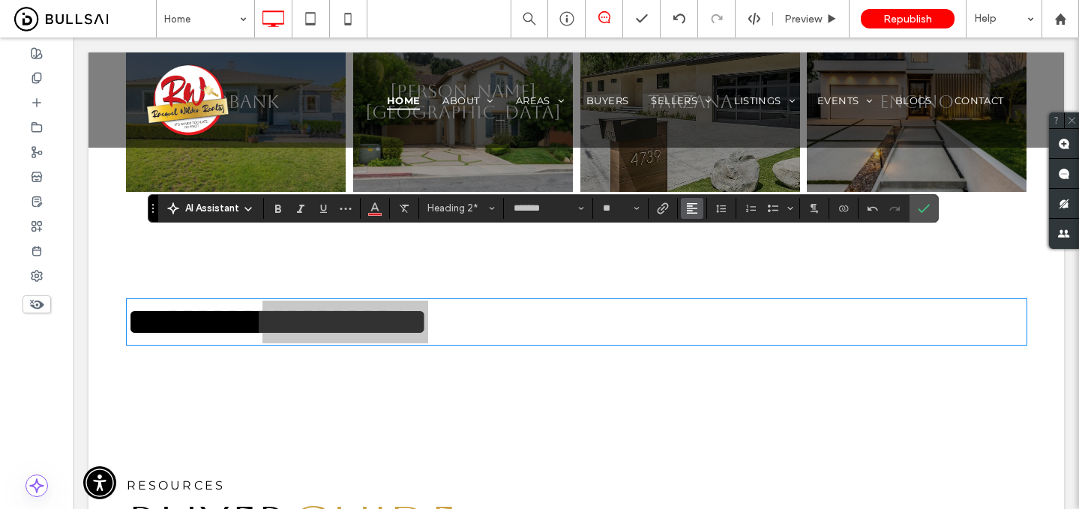
click at [691, 215] on span "Alignment" at bounding box center [692, 209] width 12 height 20
click at [707, 251] on icon "ui.textEditor.alignment.center" at bounding box center [704, 254] width 12 height 12
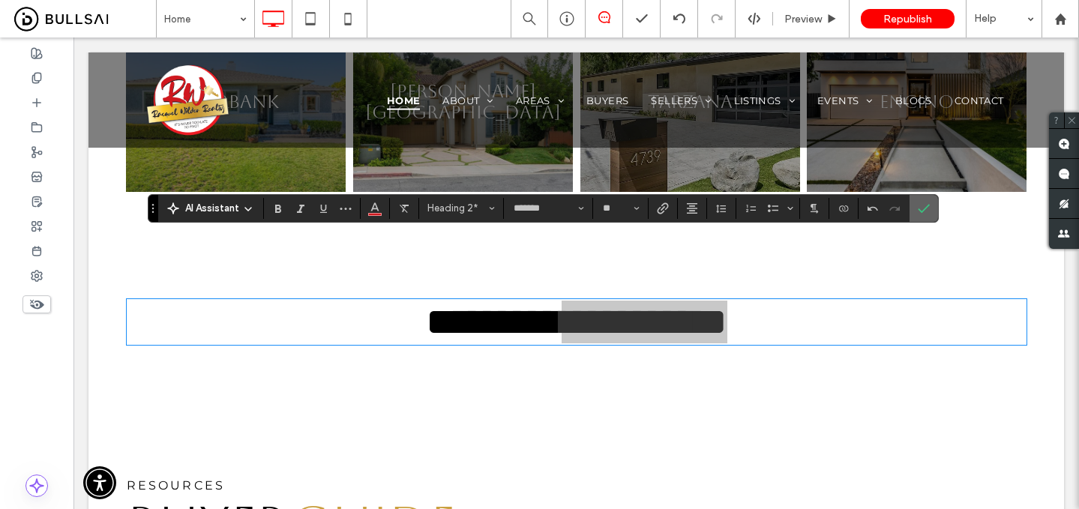
click at [916, 208] on label "Confirm" at bounding box center [924, 208] width 23 height 27
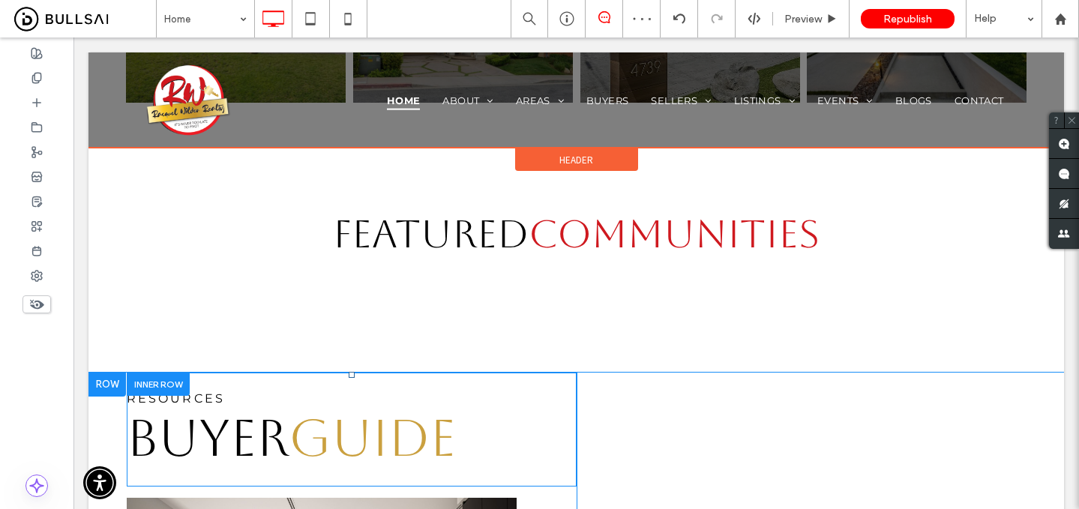
scroll to position [1745, 0]
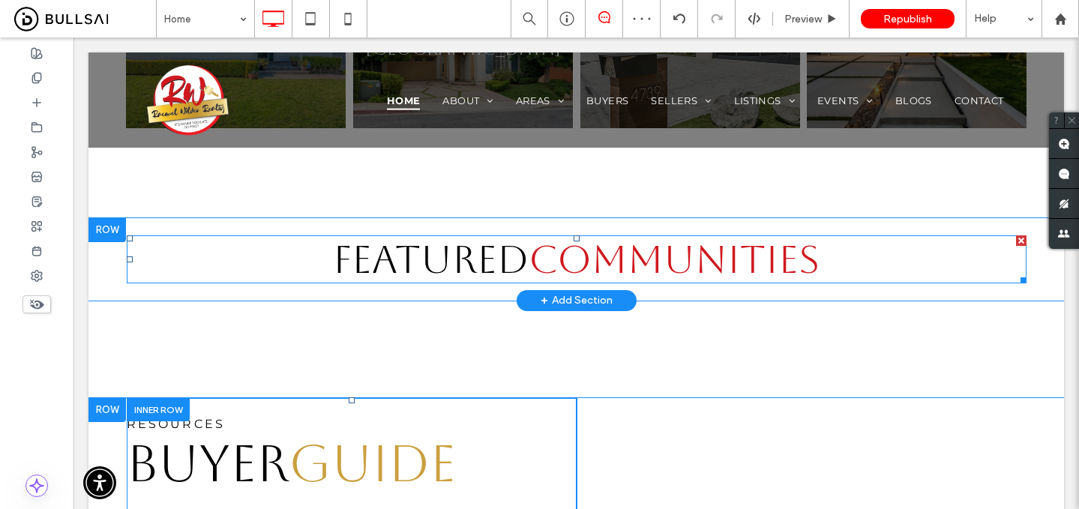
click at [588, 237] on span "COMMUNITIES" at bounding box center [674, 259] width 291 height 45
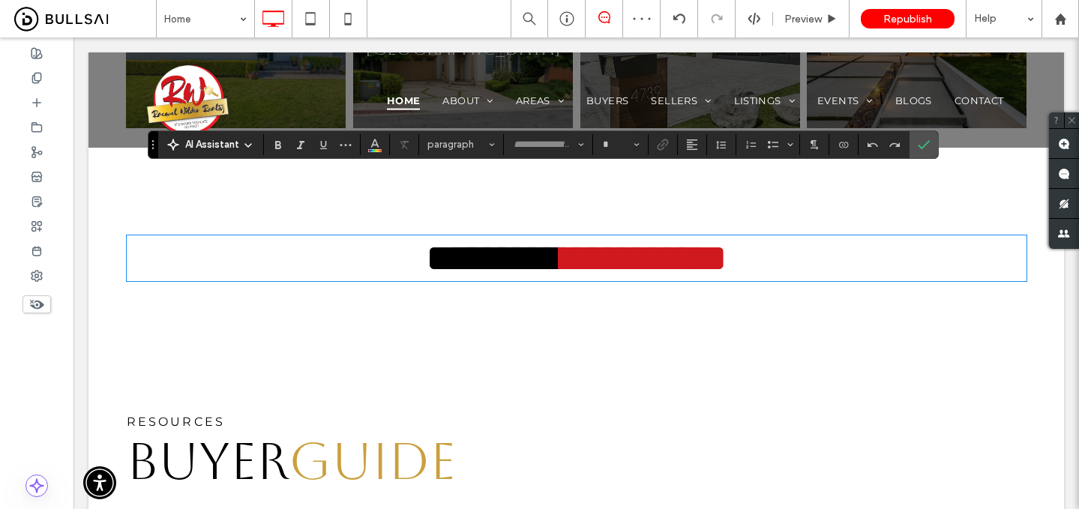
click at [562, 239] on span "**********" at bounding box center [645, 258] width 166 height 39
type input "*******"
type input "**"
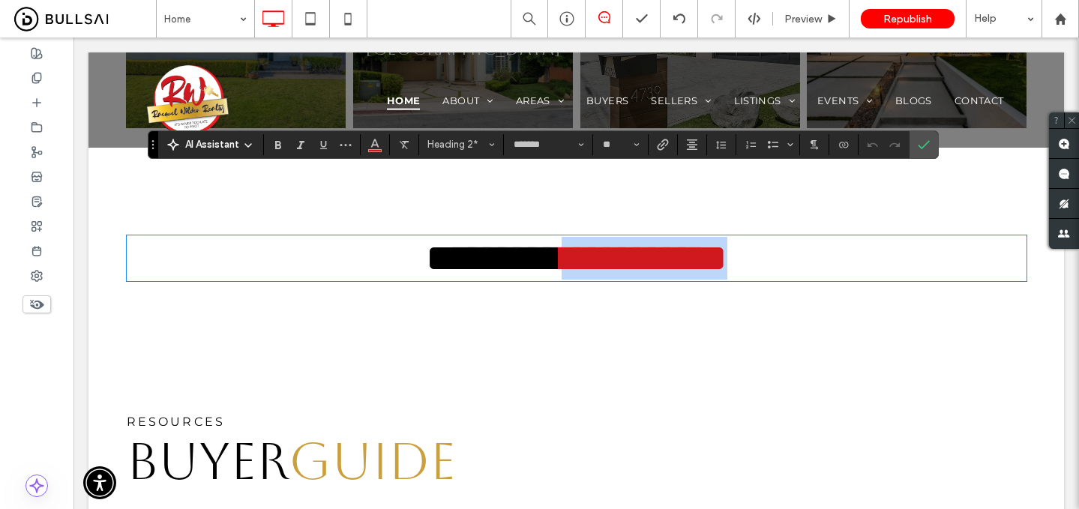
drag, startPoint x: 532, startPoint y: 199, endPoint x: 872, endPoint y: 281, distance: 349.6
click at [872, 281] on div "Racquel Wilder Realty I take great pride in delivering personalized and profess…" at bounding box center [577, 281] width 976 height 3949
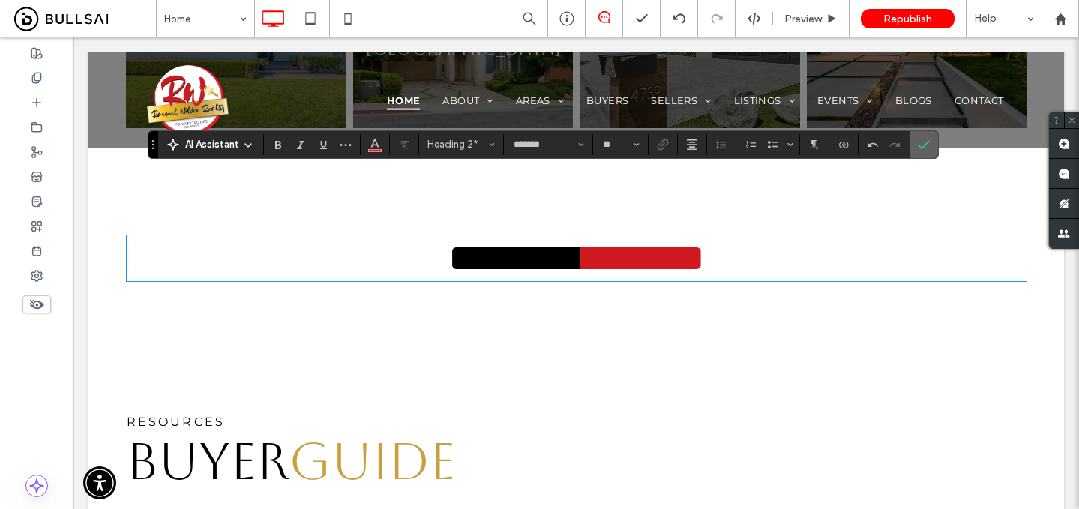
click at [922, 143] on icon "Confirm" at bounding box center [924, 145] width 12 height 12
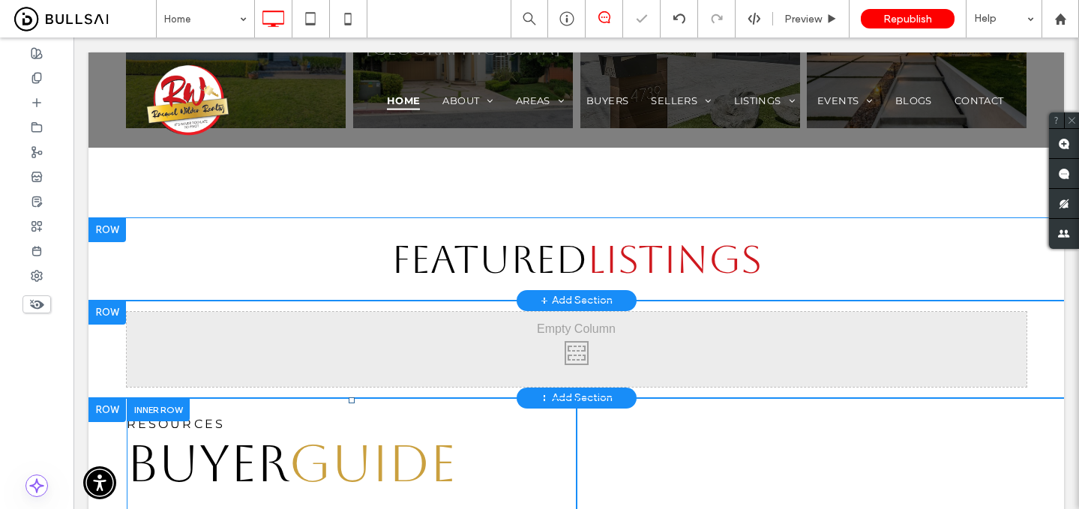
click at [119, 301] on div at bounding box center [108, 313] width 38 height 24
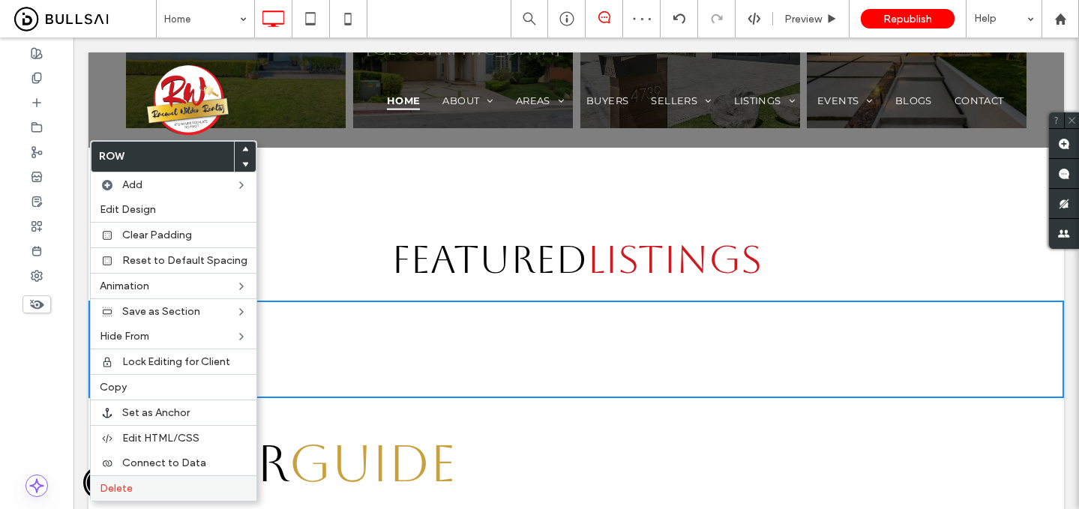
click at [188, 482] on label "Delete" at bounding box center [174, 488] width 148 height 13
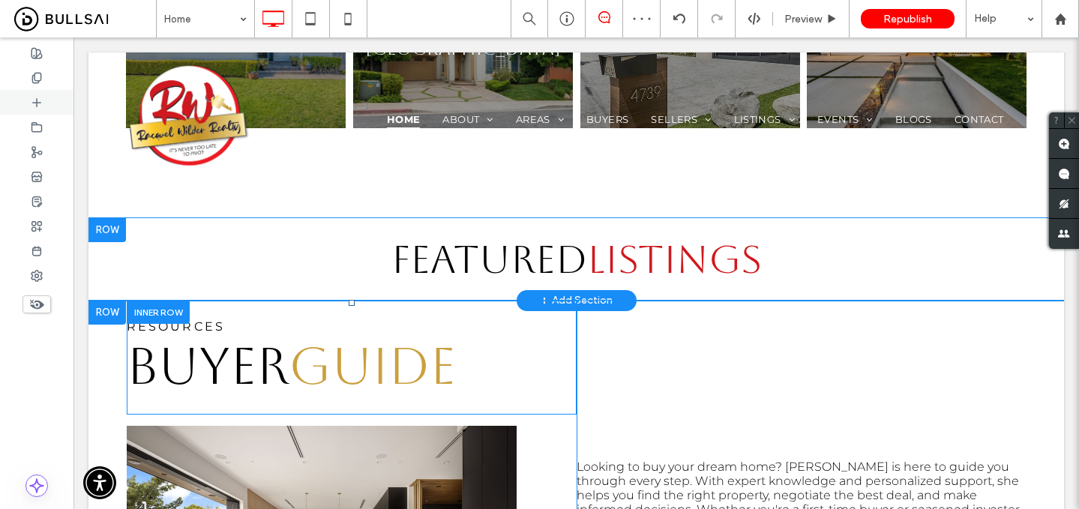
click at [37, 100] on use at bounding box center [37, 102] width 8 height 8
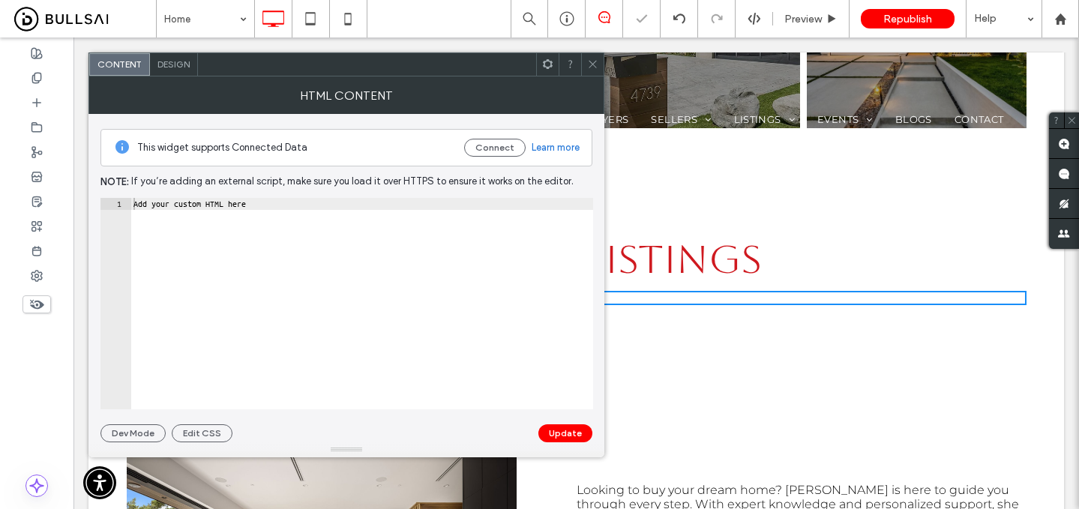
click at [589, 64] on icon at bounding box center [592, 64] width 11 height 11
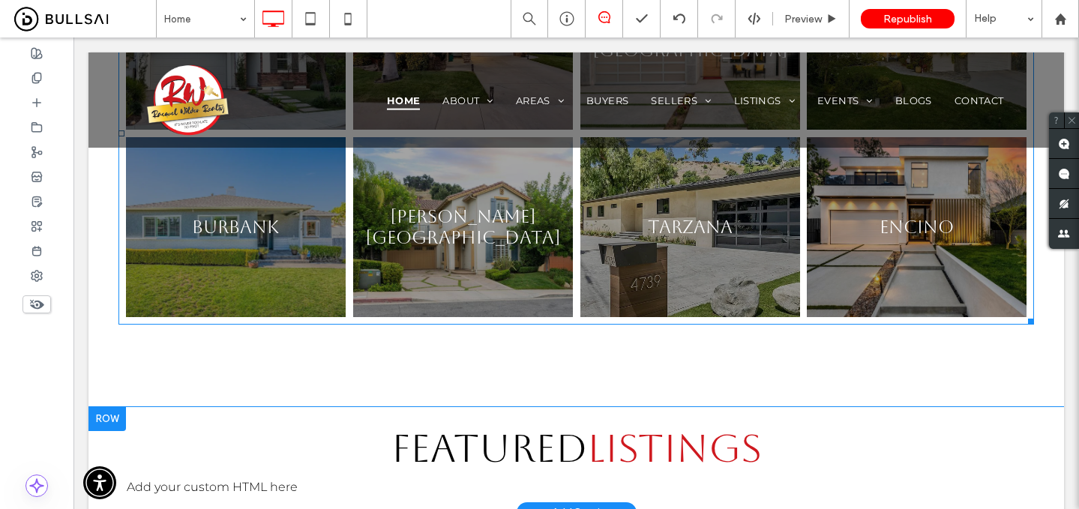
scroll to position [1541, 0]
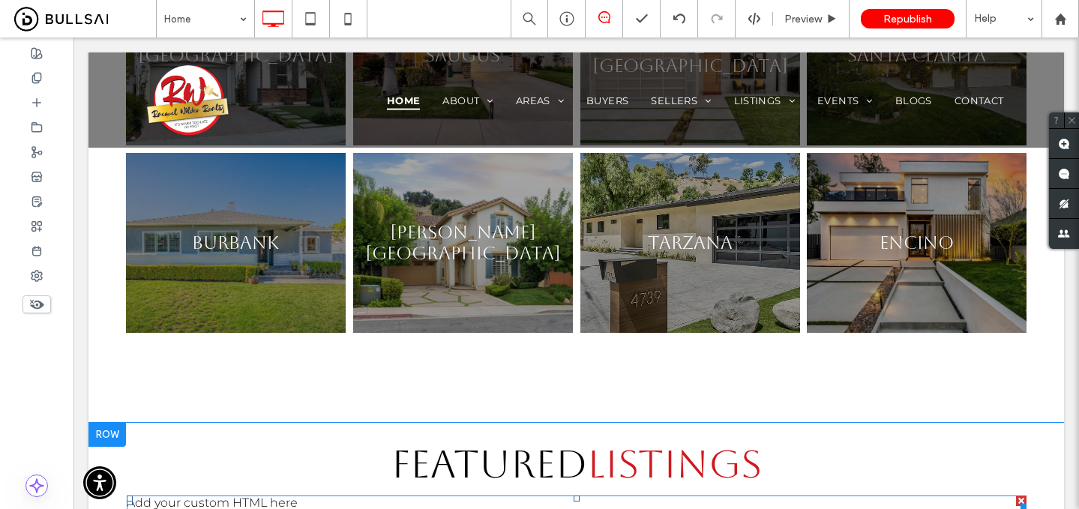
click at [368, 496] on span at bounding box center [577, 503] width 900 height 14
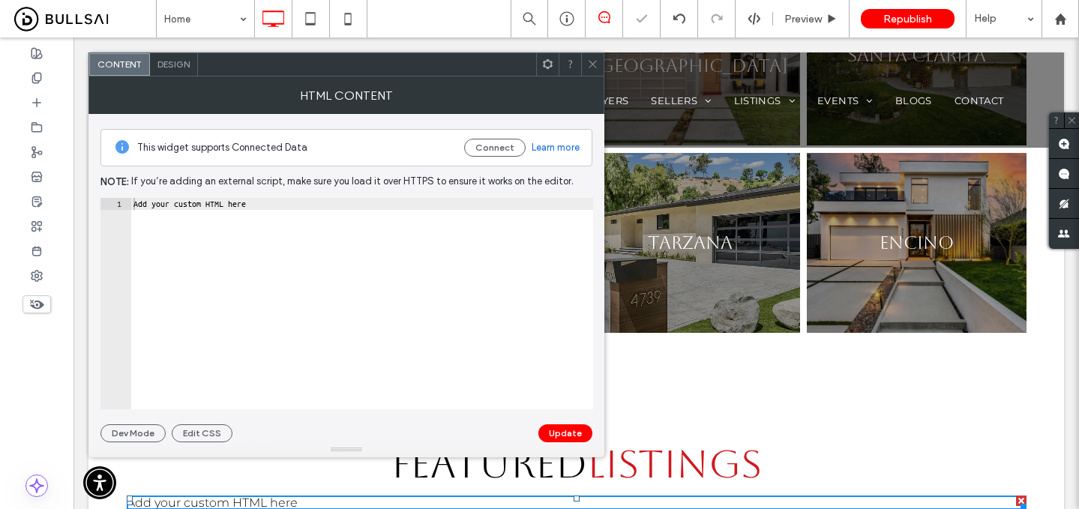
click at [313, 203] on div "Add your custom HTML here" at bounding box center [362, 316] width 463 height 236
paste textarea "**********"
type textarea "**********"
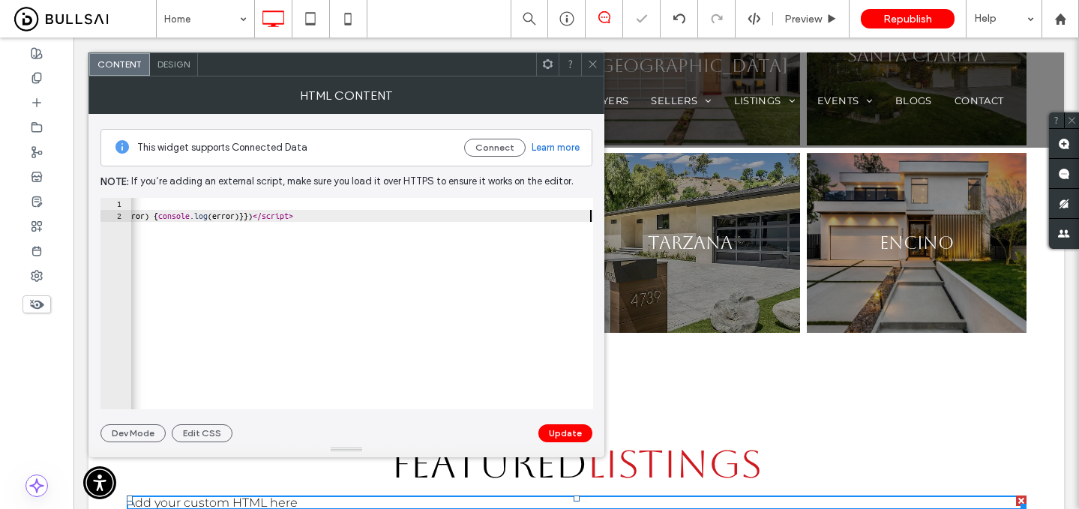
scroll to position [0, 1325]
click at [552, 432] on button "Update" at bounding box center [566, 434] width 54 height 18
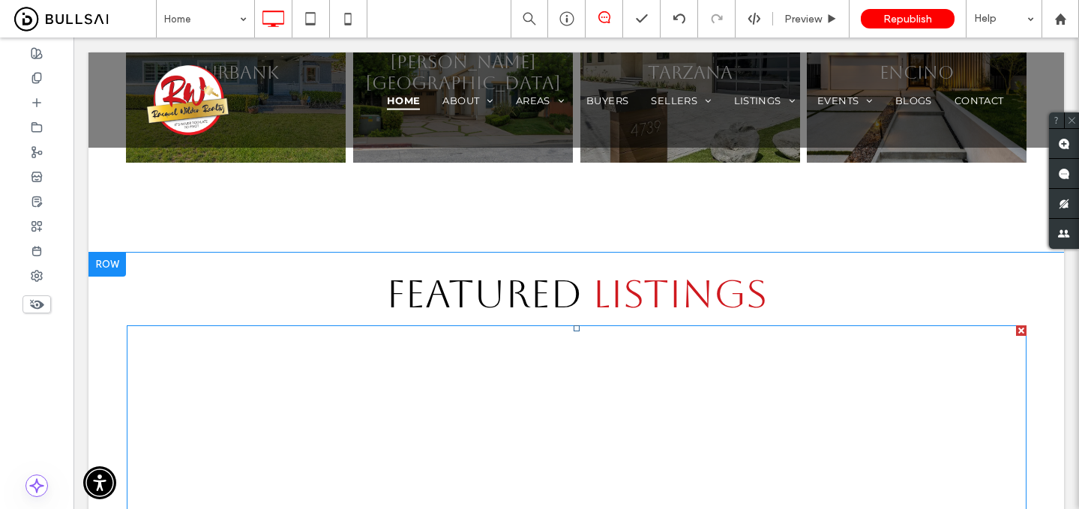
scroll to position [1689, 0]
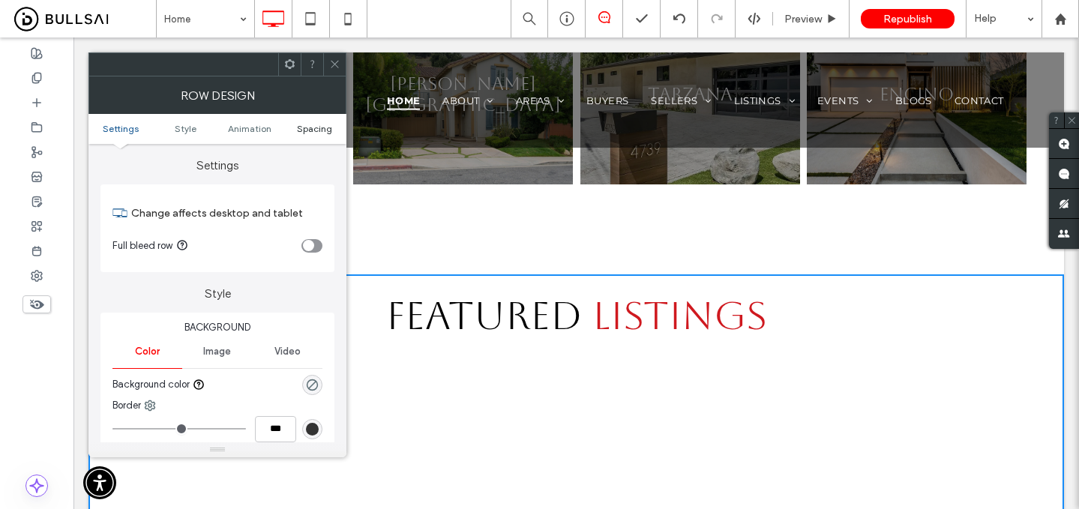
click at [318, 131] on span "Spacing" at bounding box center [314, 128] width 35 height 11
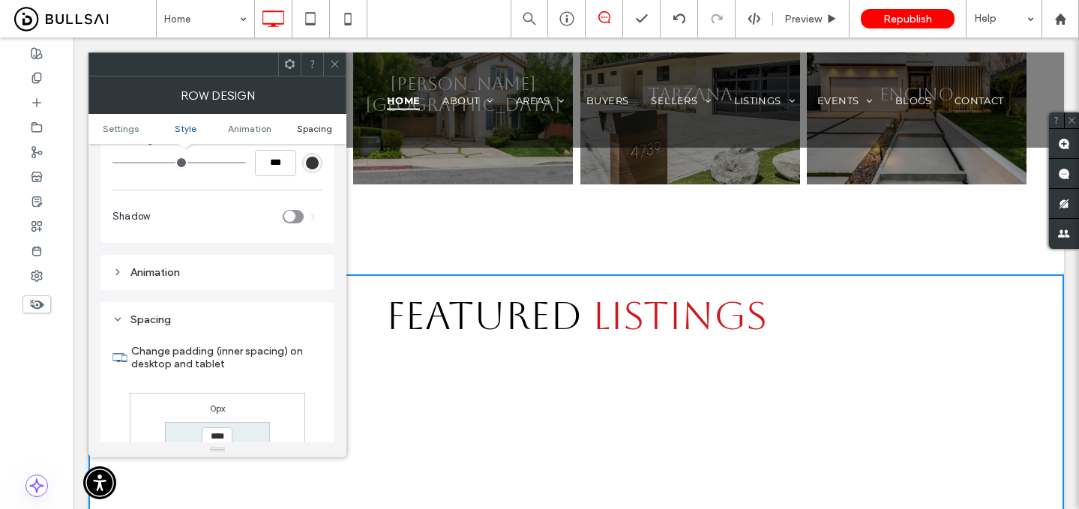
scroll to position [413, 0]
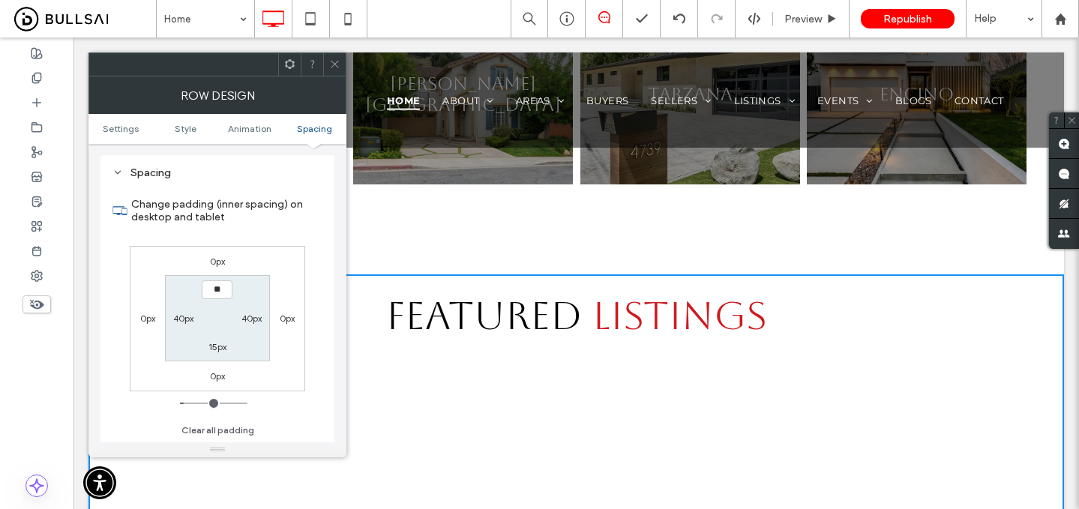
type input "****"
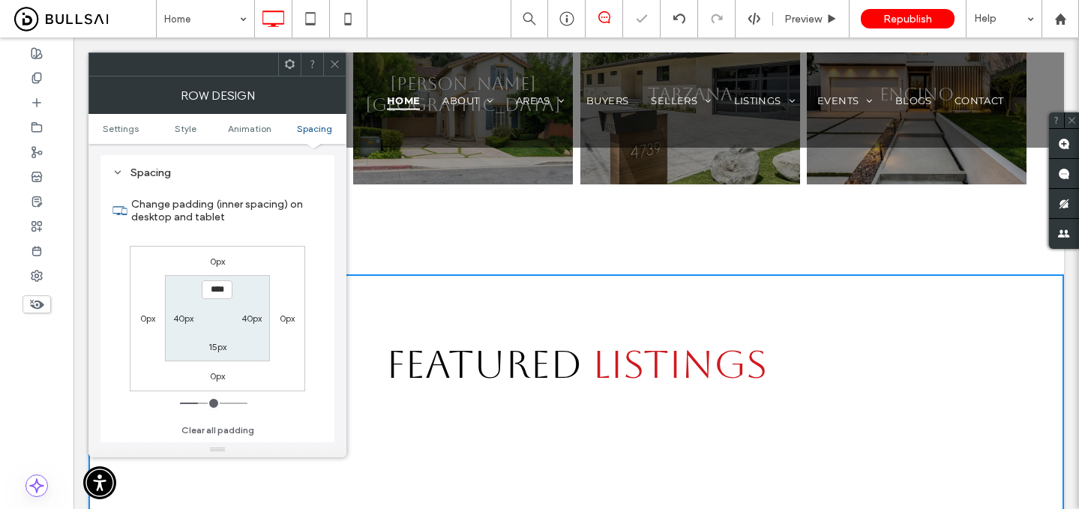
click at [214, 350] on label "15px" at bounding box center [218, 346] width 18 height 11
type input "**"
type input "****"
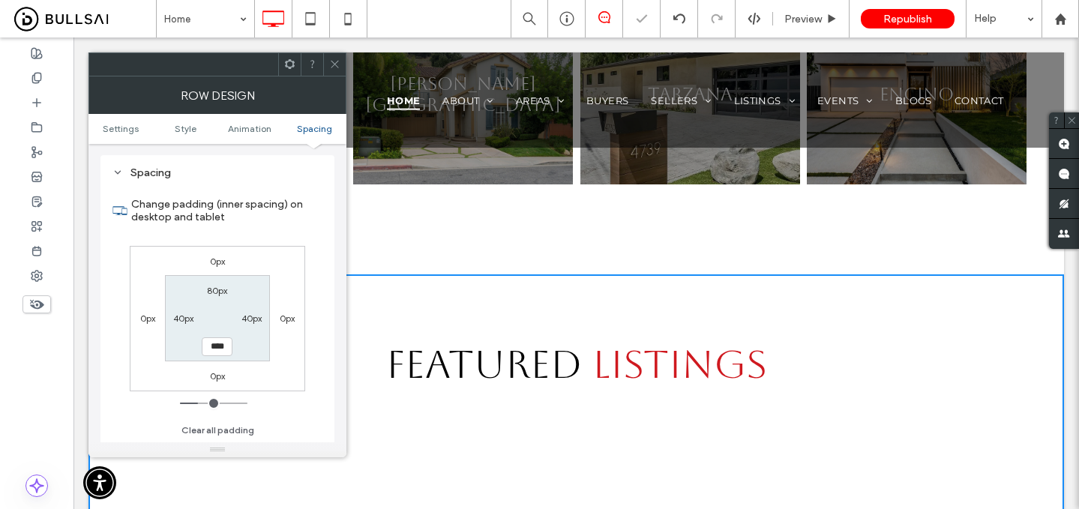
click at [337, 65] on icon at bounding box center [334, 64] width 11 height 11
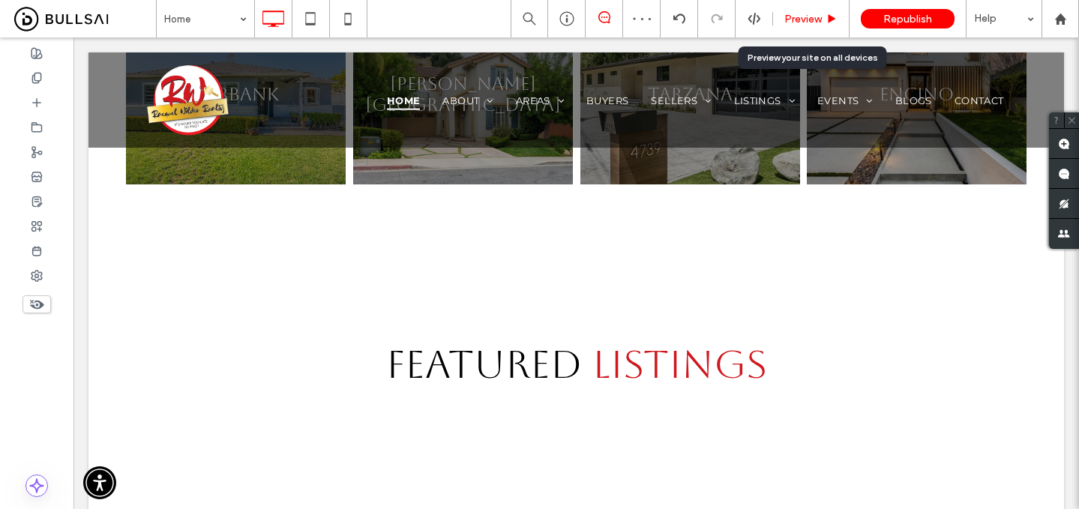
drag, startPoint x: 824, startPoint y: 19, endPoint x: 587, endPoint y: 191, distance: 292.7
click at [824, 19] on div "Preview" at bounding box center [811, 19] width 76 height 13
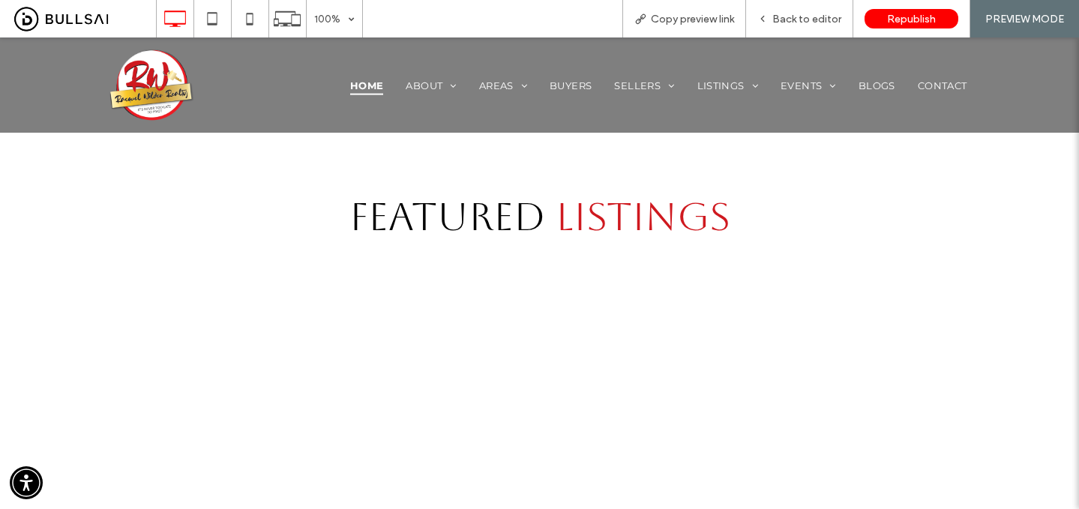
scroll to position [1826, 0]
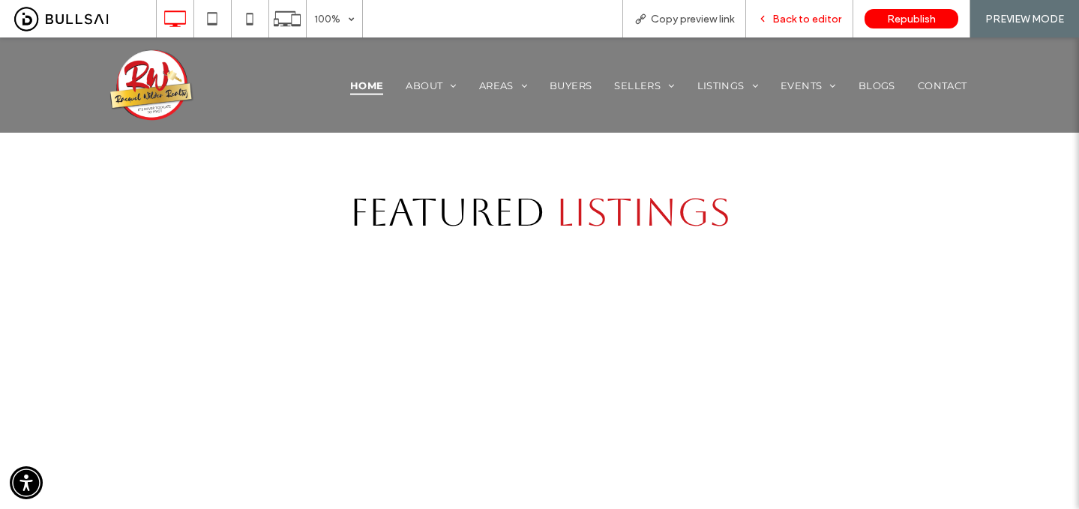
click at [788, 13] on span "Back to editor" at bounding box center [807, 19] width 69 height 13
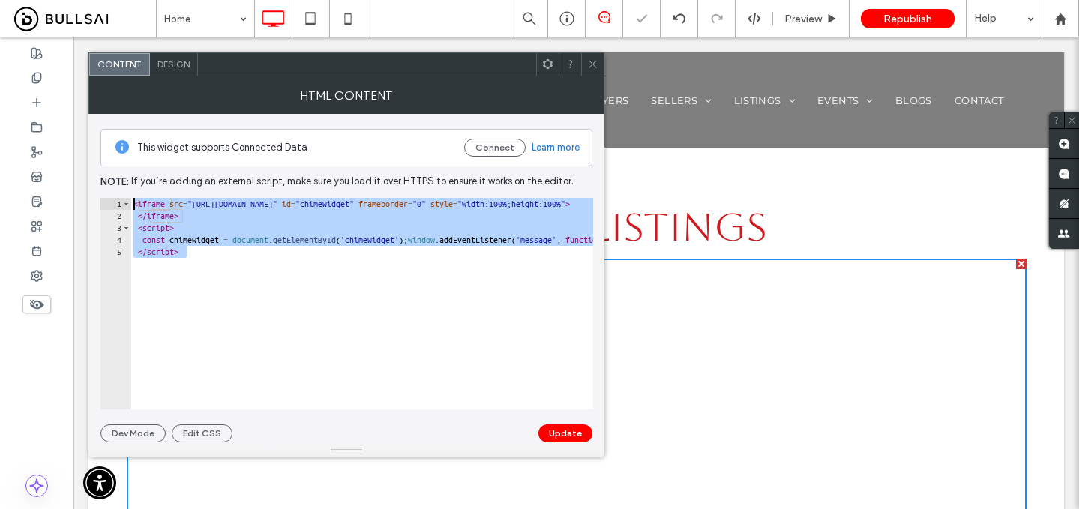
drag, startPoint x: 197, startPoint y: 257, endPoint x: 92, endPoint y: 179, distance: 130.7
click at [92, 179] on div "This widget supports Connected Data Connect Learn more Note: If you’re adding a…" at bounding box center [347, 278] width 516 height 329
paste textarea "**********"
type textarea "**********"
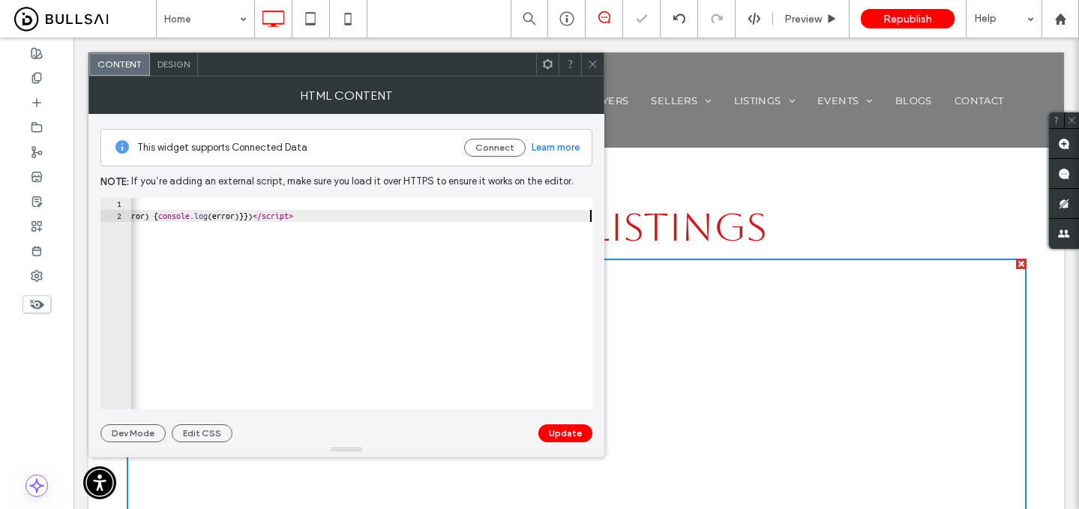
scroll to position [0, 1325]
click at [576, 439] on button "Update" at bounding box center [566, 434] width 54 height 18
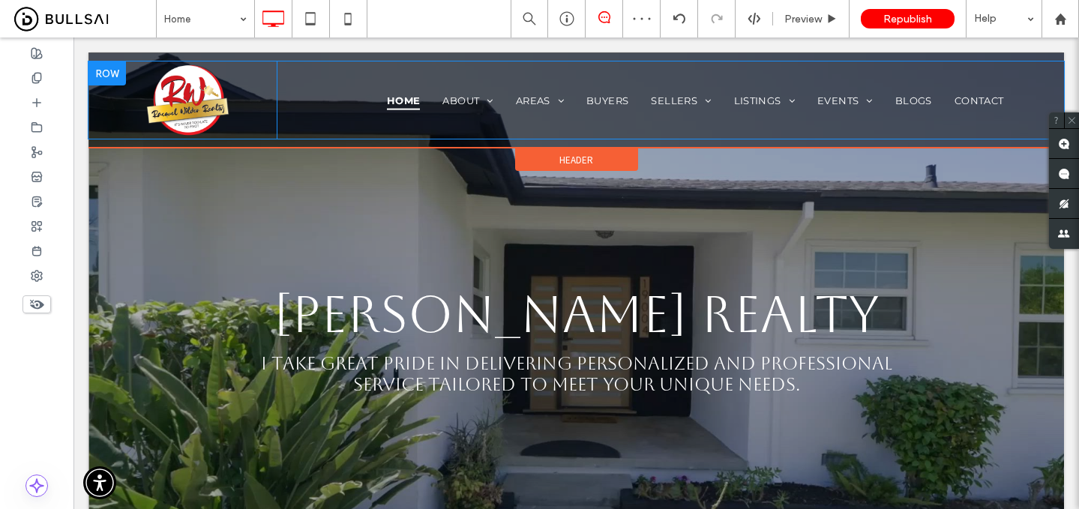
scroll to position [1740, 0]
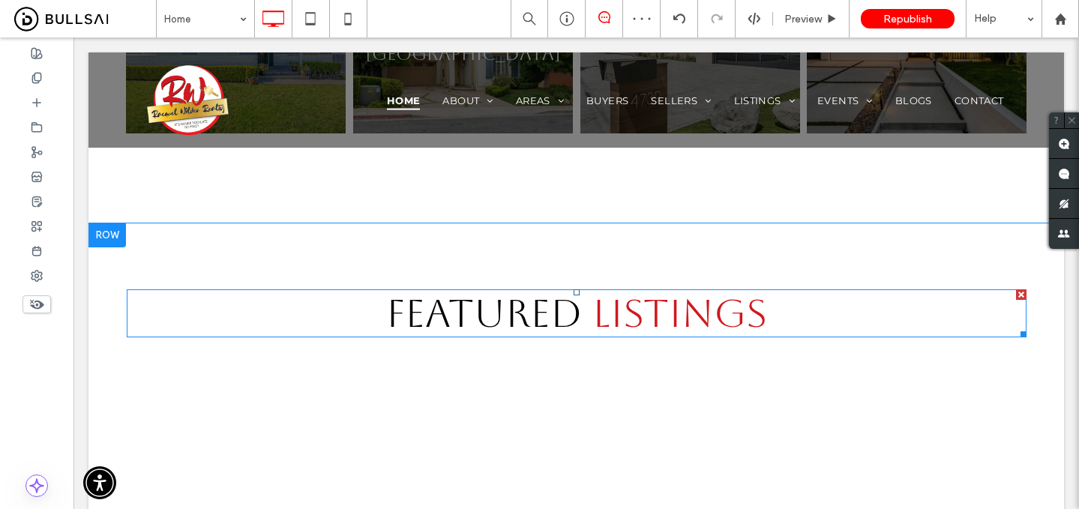
click at [1019, 290] on div at bounding box center [1021, 295] width 11 height 11
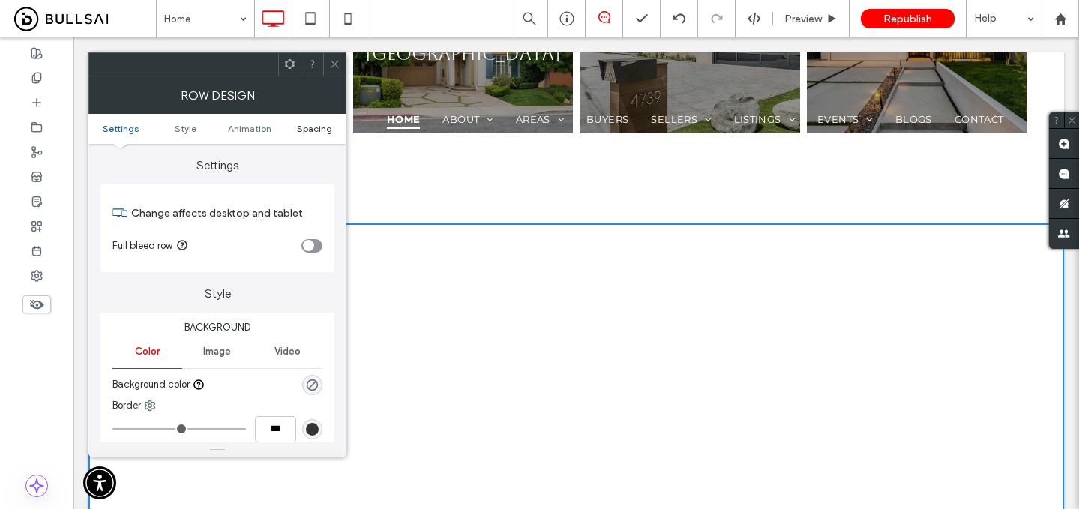
click at [314, 130] on span "Spacing" at bounding box center [314, 128] width 35 height 11
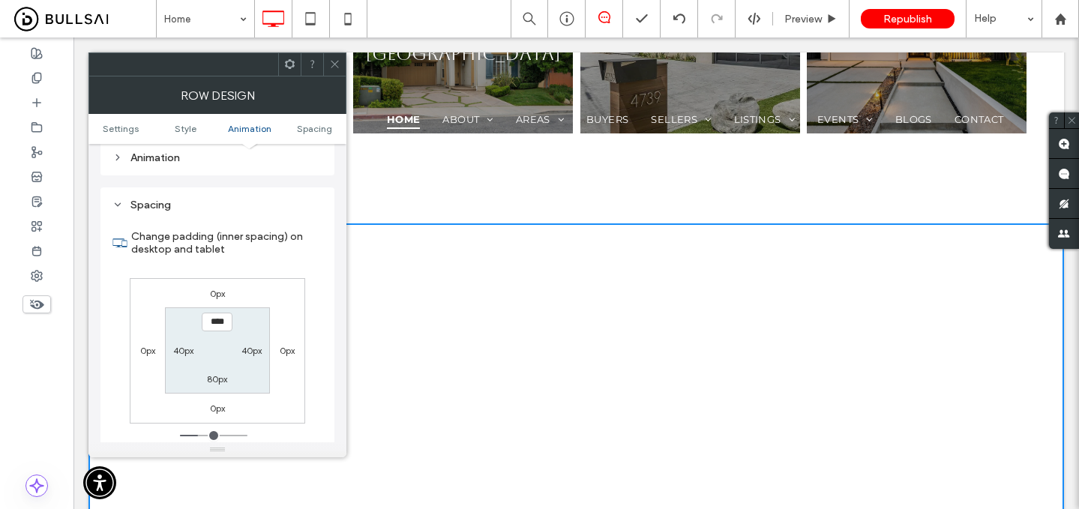
scroll to position [413, 0]
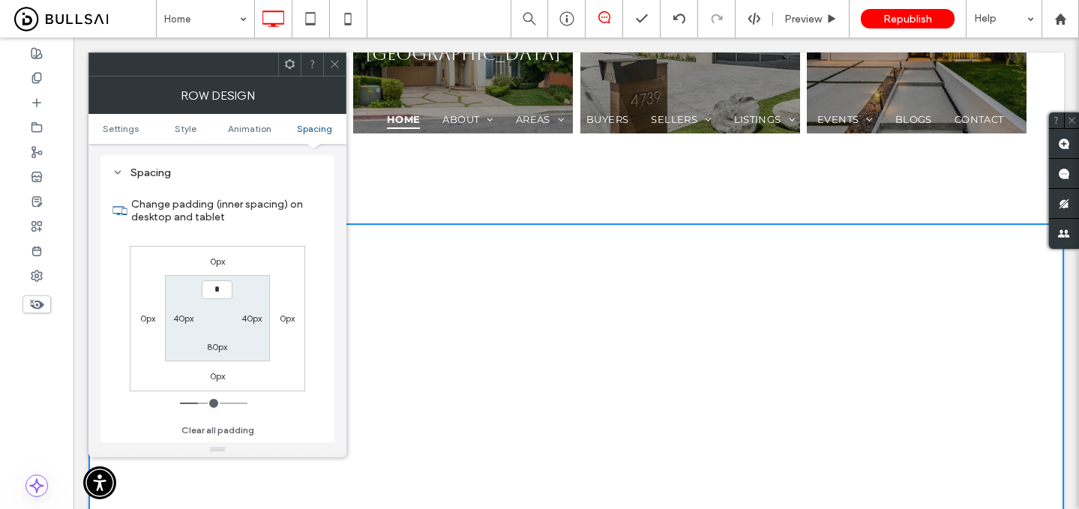
type input "***"
click at [224, 344] on label "80px" at bounding box center [217, 346] width 20 height 11
type input "**"
type input "*"
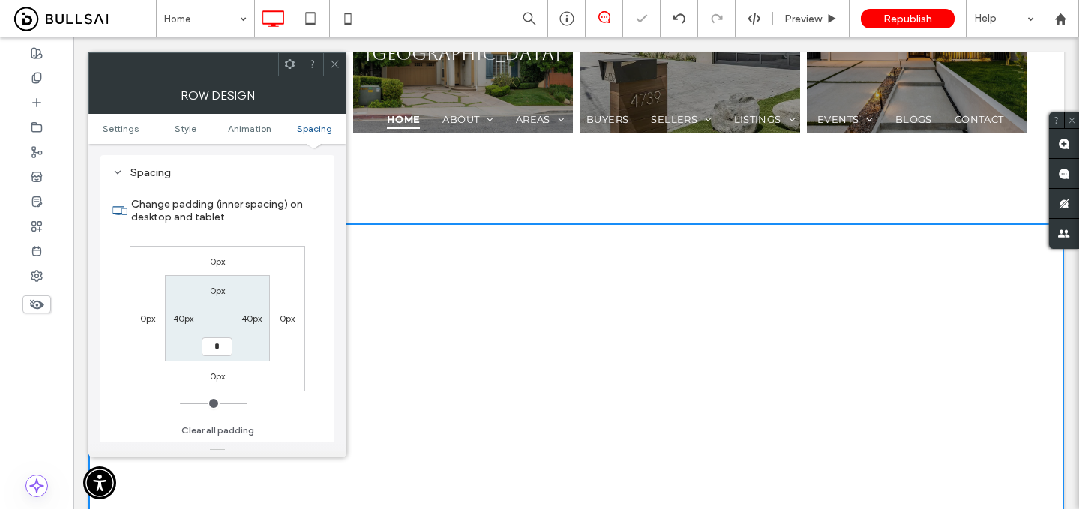
type input "***"
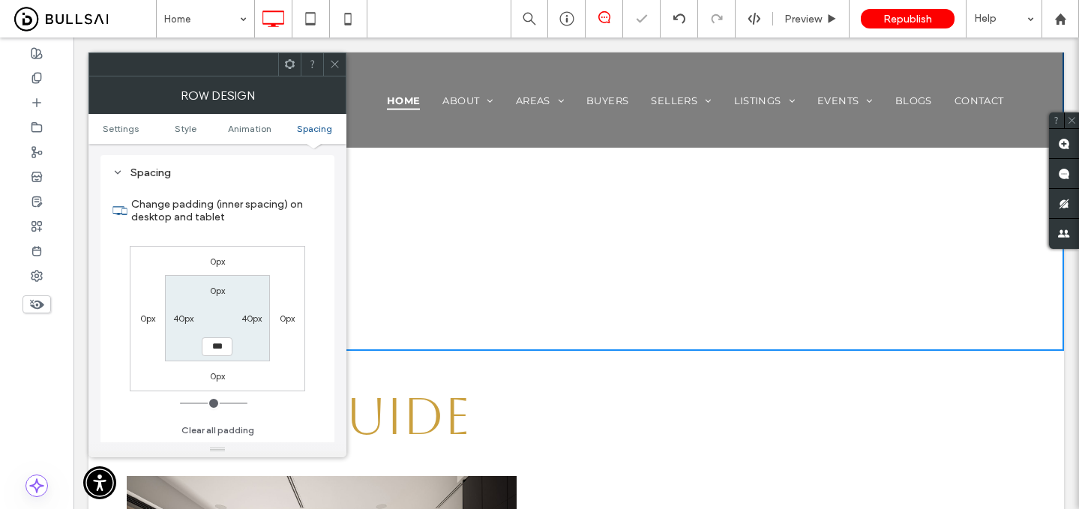
scroll to position [2159, 0]
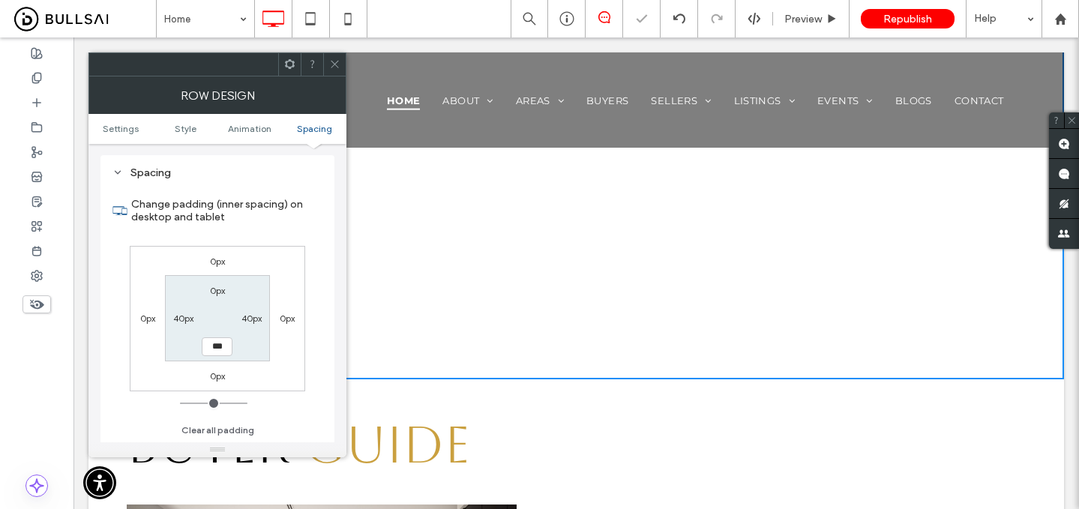
click at [324, 67] on div at bounding box center [334, 64] width 23 height 23
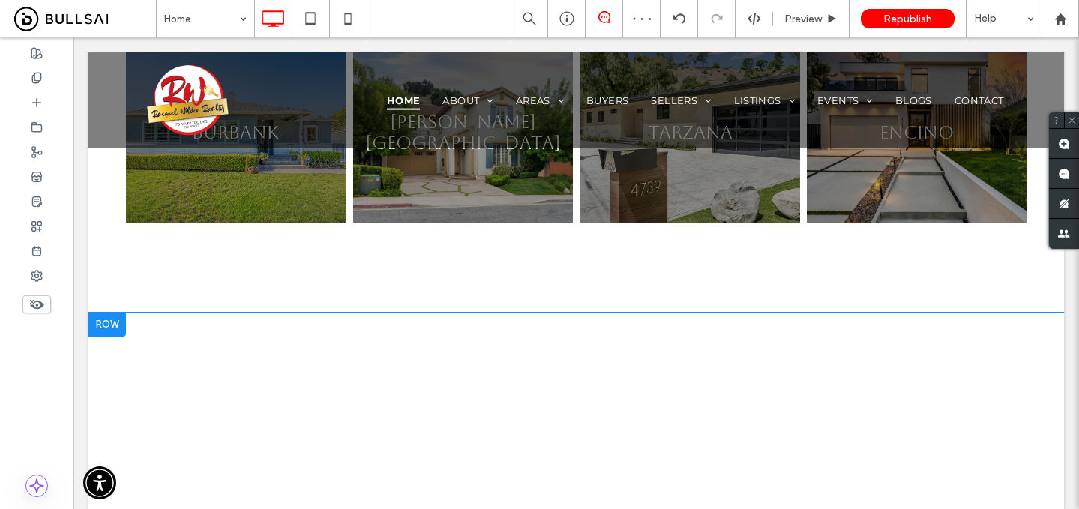
scroll to position [1663, 0]
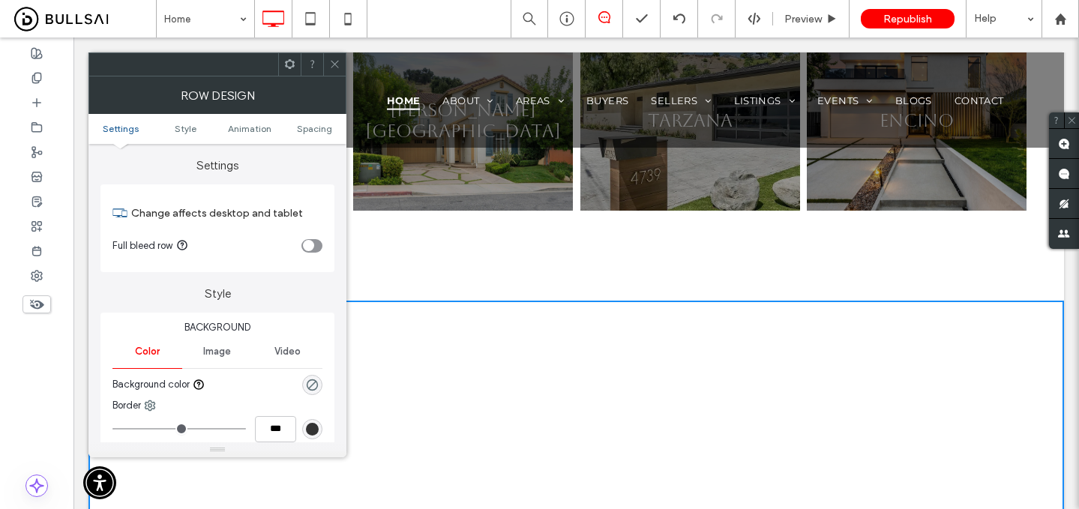
click at [316, 248] on div "toggle" at bounding box center [312, 246] width 21 height 14
click at [332, 68] on use at bounding box center [335, 65] width 8 height 8
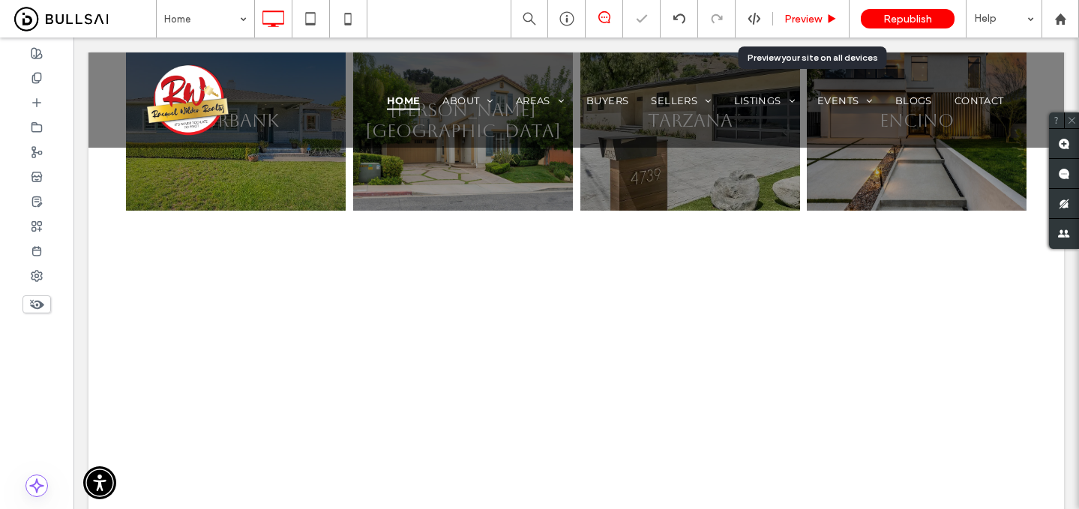
click at [824, 18] on div "Preview" at bounding box center [811, 19] width 76 height 13
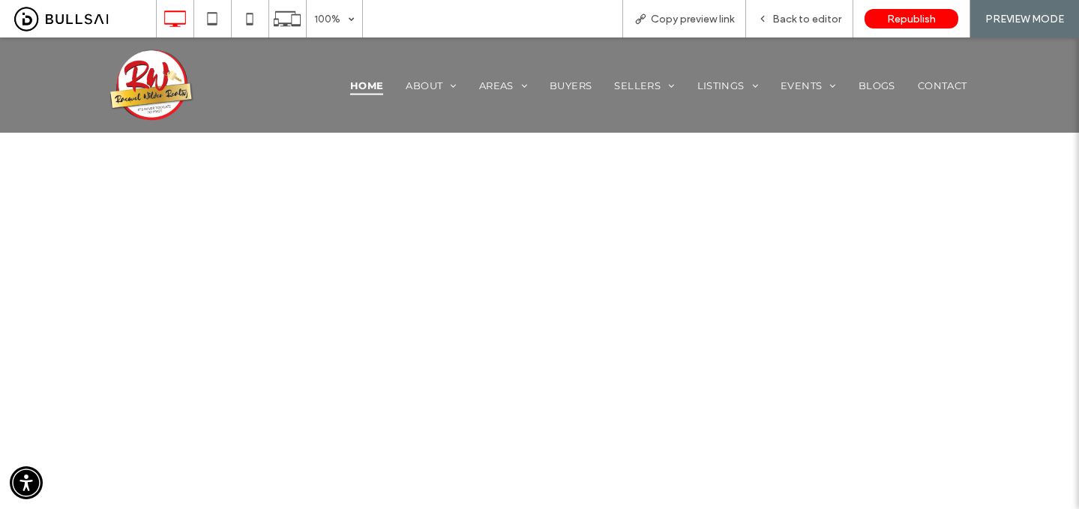
scroll to position [1970, 0]
drag, startPoint x: 792, startPoint y: 17, endPoint x: 759, endPoint y: 14, distance: 33.1
click at [792, 17] on span "Back to editor" at bounding box center [807, 19] width 69 height 13
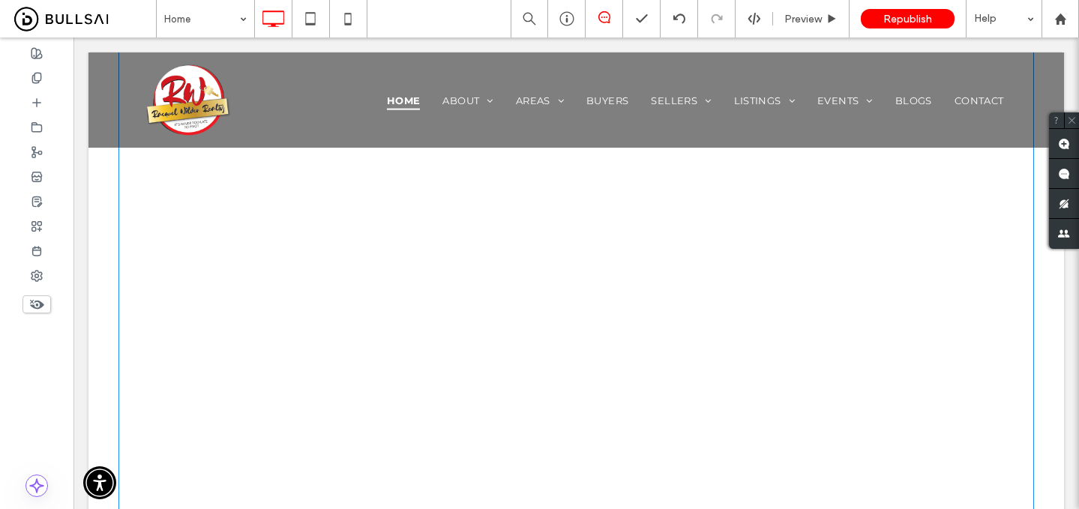
click at [164, 453] on span at bounding box center [577, 281] width 916 height 560
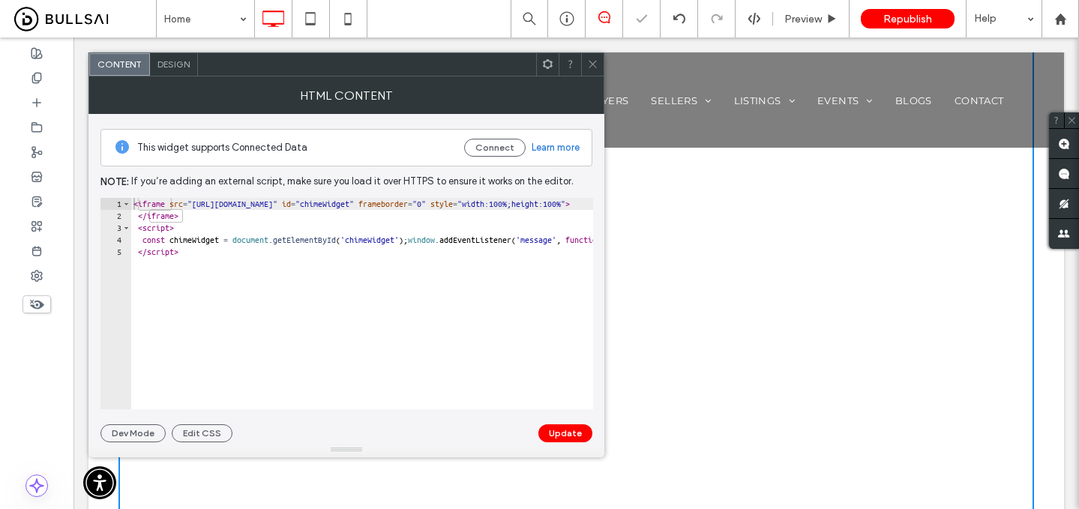
click at [167, 75] on div "Design" at bounding box center [174, 64] width 48 height 23
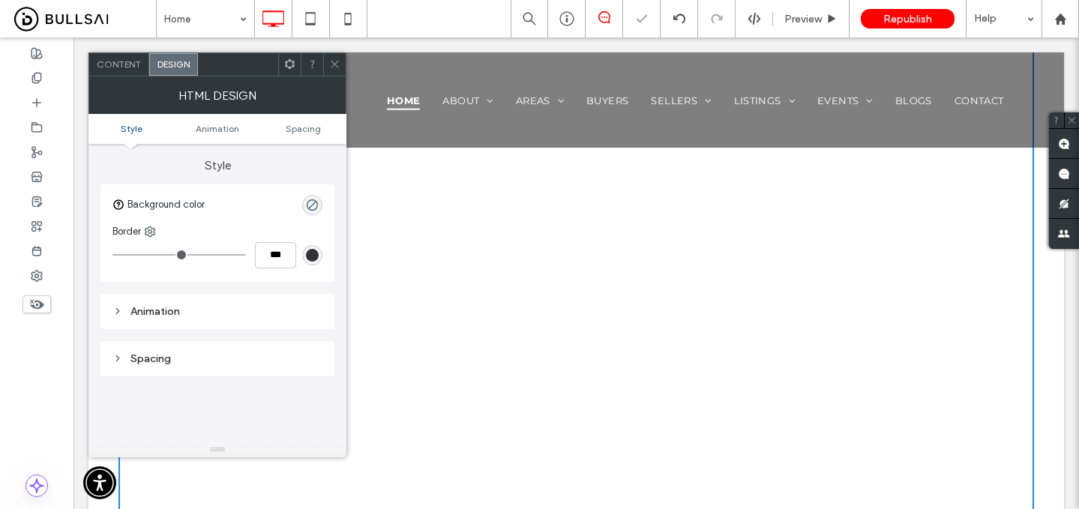
click at [590, 59] on div at bounding box center [577, 100] width 976 height 95
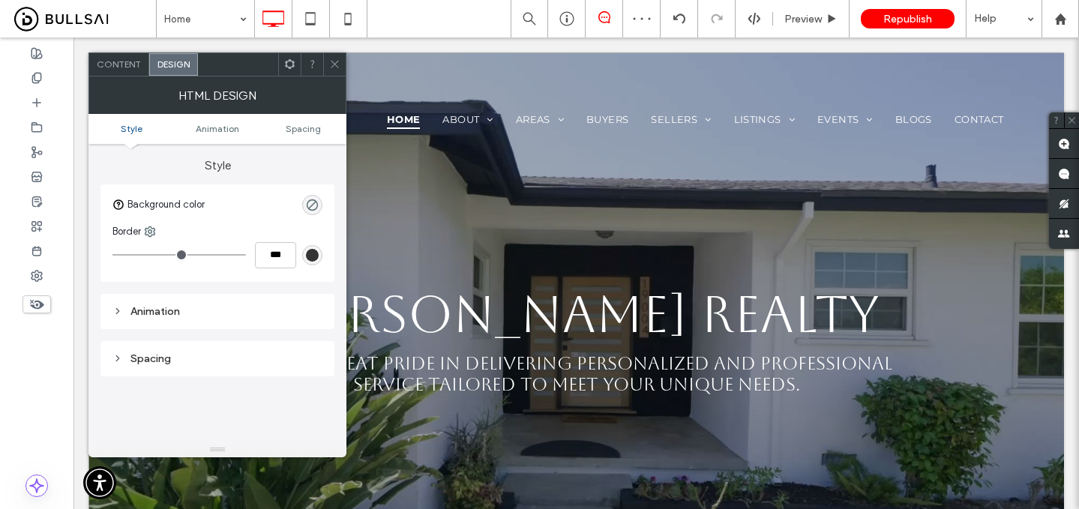
click at [327, 68] on div at bounding box center [334, 64] width 23 height 23
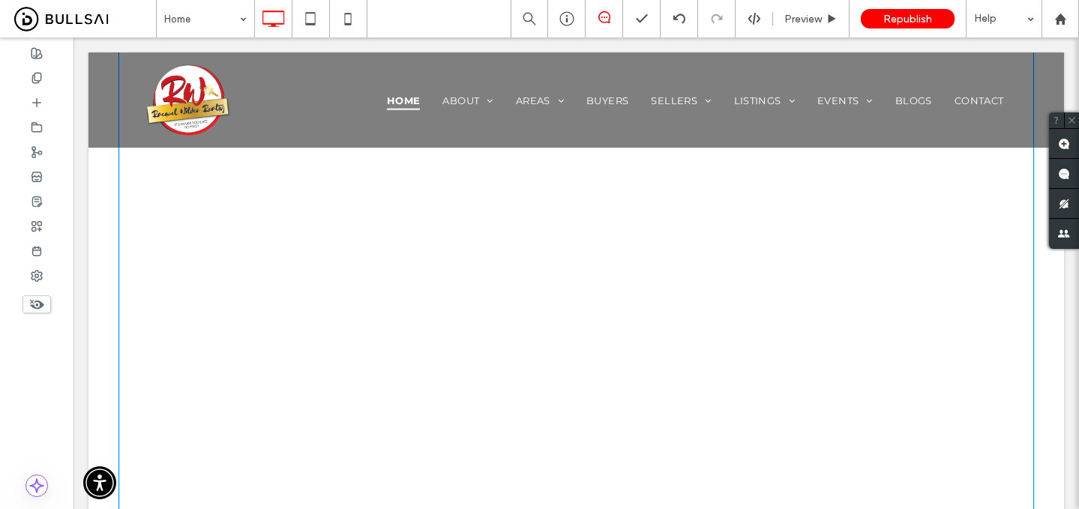
scroll to position [1987, 0]
drag, startPoint x: 1030, startPoint y: 473, endPoint x: 1139, endPoint y: 511, distance: 115.0
click at [99, 269] on div "Click To Paste Row + Add Section" at bounding box center [577, 264] width 976 height 575
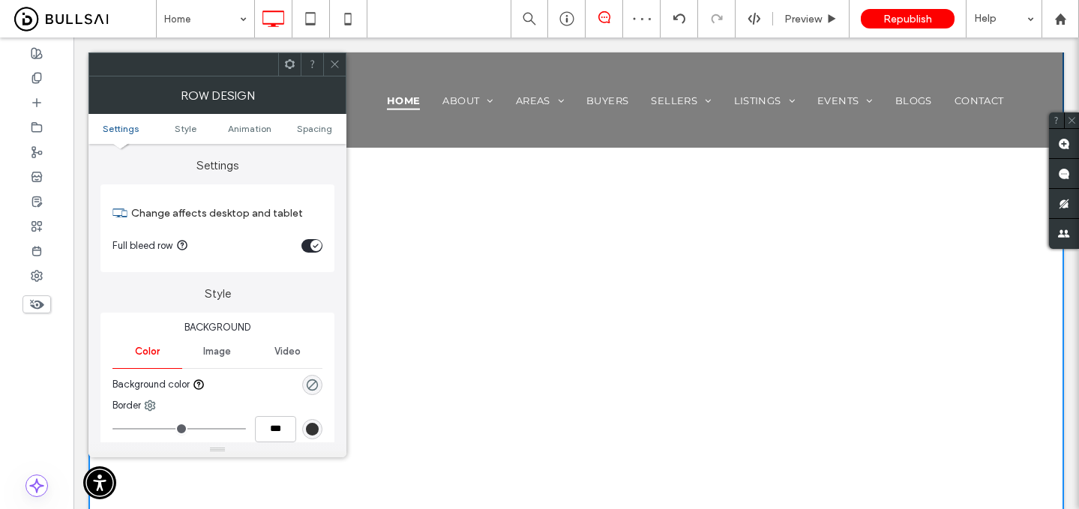
click at [308, 244] on div "toggle" at bounding box center [312, 246] width 21 height 14
click at [315, 244] on div "toggle" at bounding box center [312, 246] width 21 height 14
click at [332, 70] on span at bounding box center [334, 64] width 11 height 23
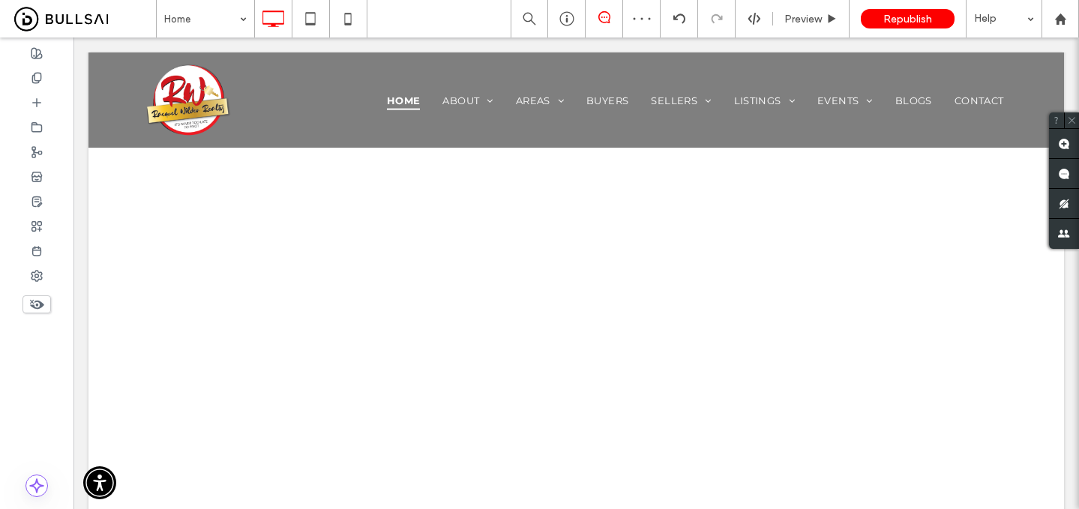
click at [890, 18] on span "Republish" at bounding box center [908, 19] width 49 height 13
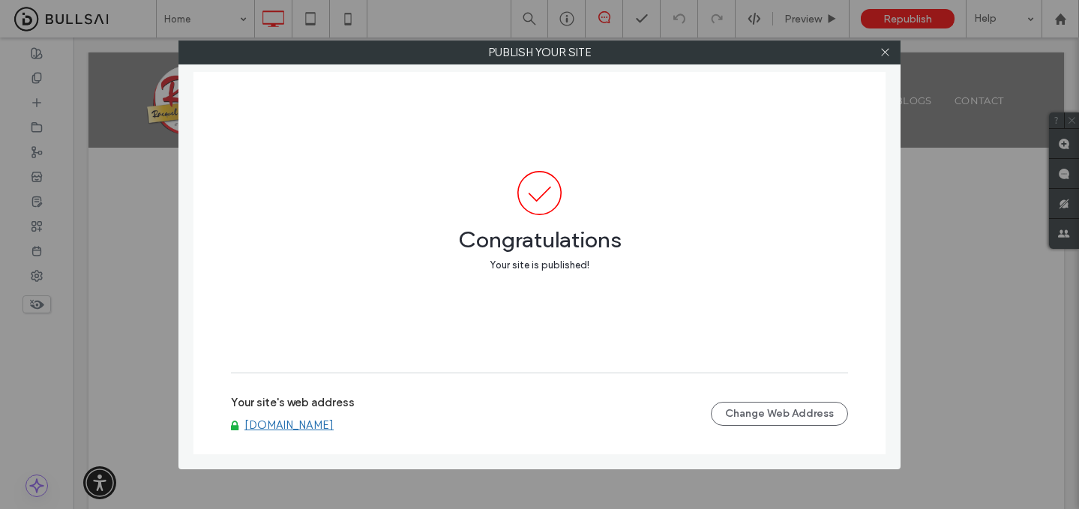
click at [312, 430] on link "www.racquelwilderrealty.com" at bounding box center [289, 426] width 89 height 14
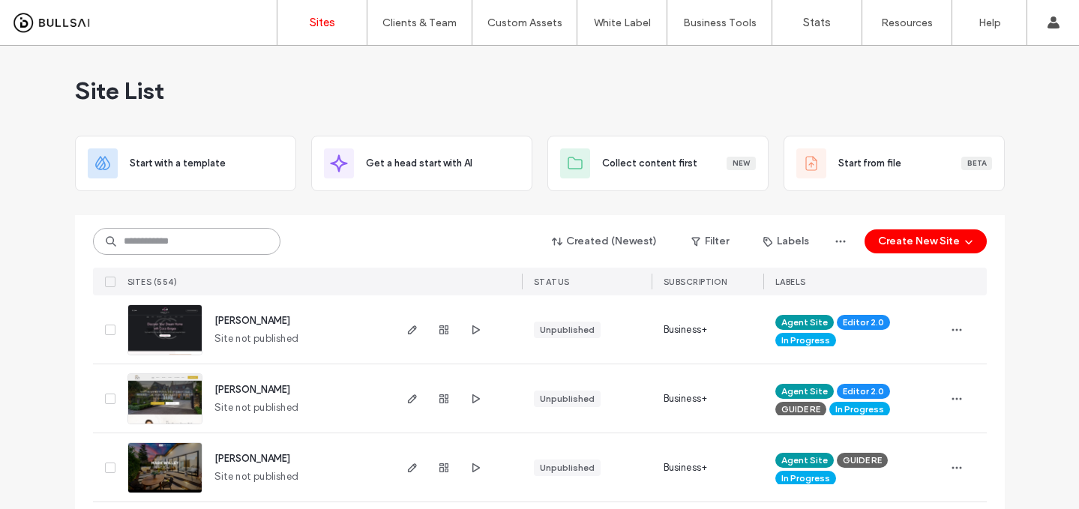
click at [191, 248] on input at bounding box center [187, 241] width 188 height 27
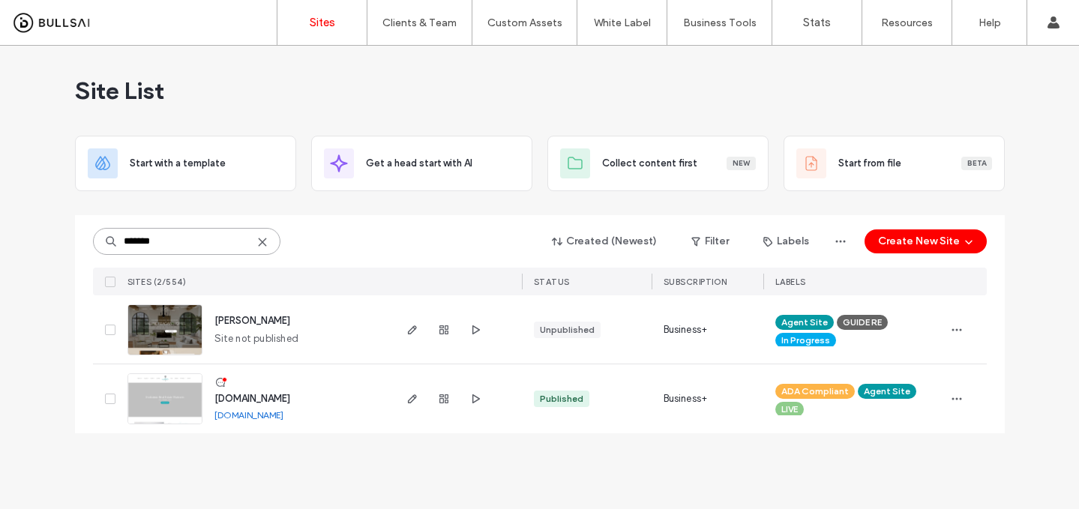
type input "*******"
click at [265, 319] on span "[PERSON_NAME]" at bounding box center [253, 320] width 76 height 11
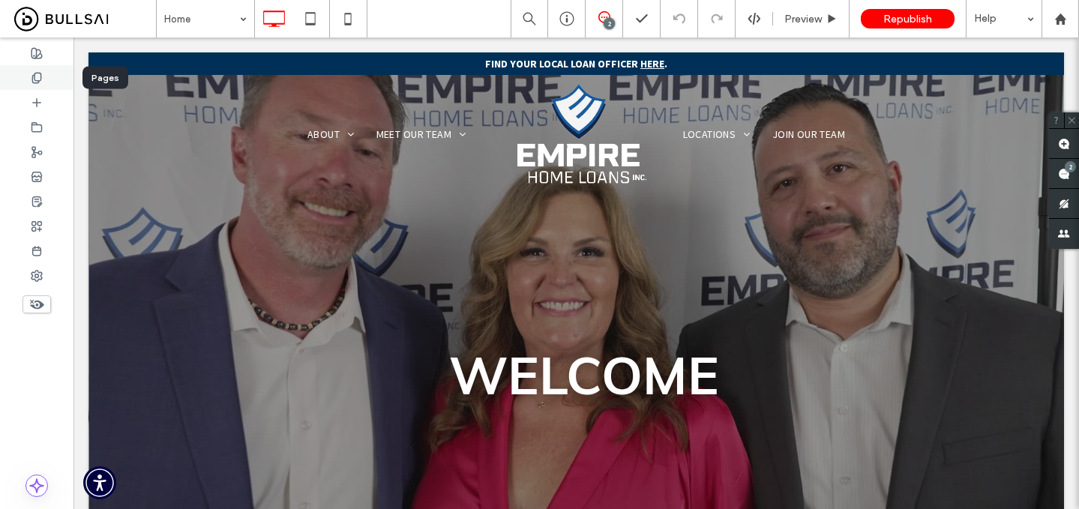
click at [44, 74] on div at bounding box center [37, 77] width 74 height 25
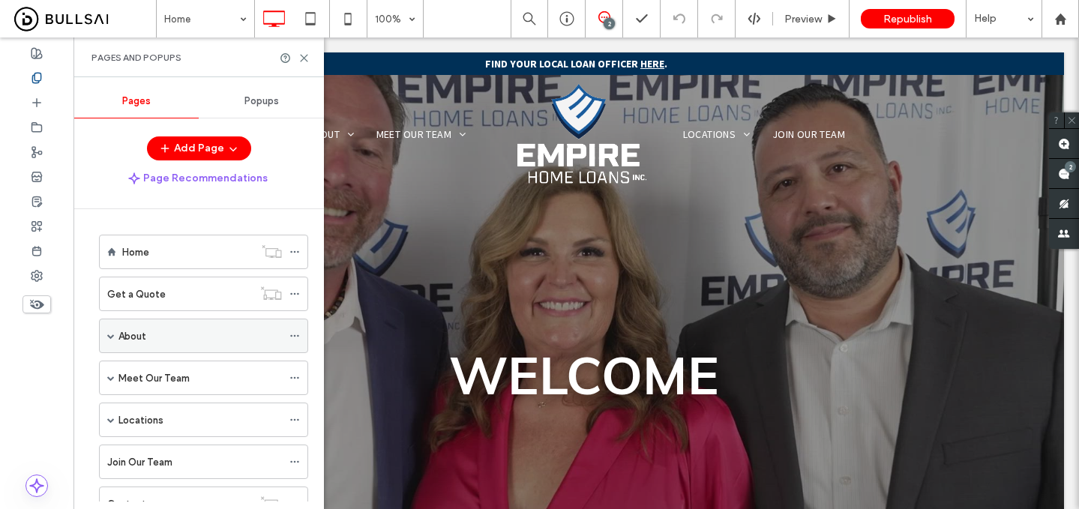
click at [112, 336] on span at bounding box center [111, 336] width 8 height 8
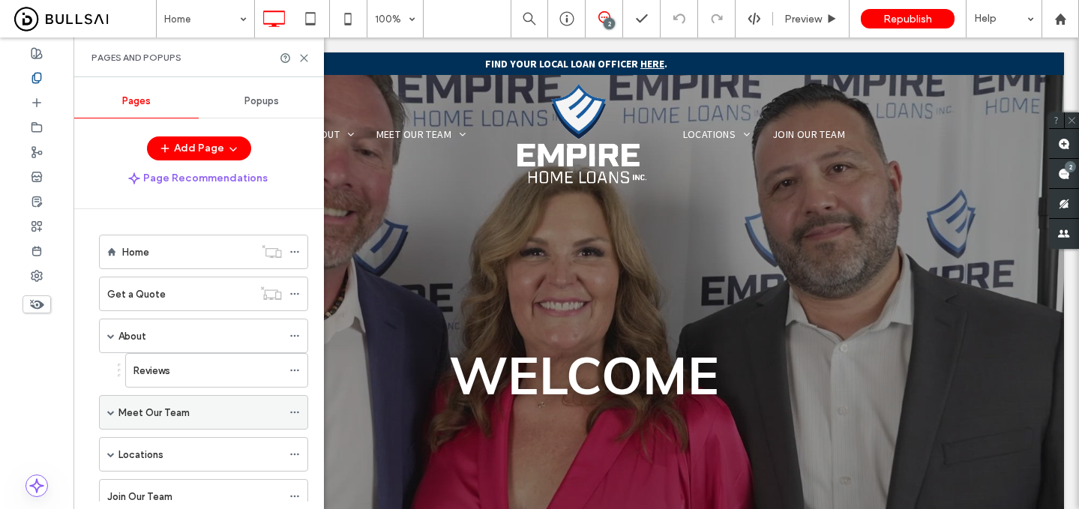
click at [112, 412] on span at bounding box center [111, 413] width 8 height 8
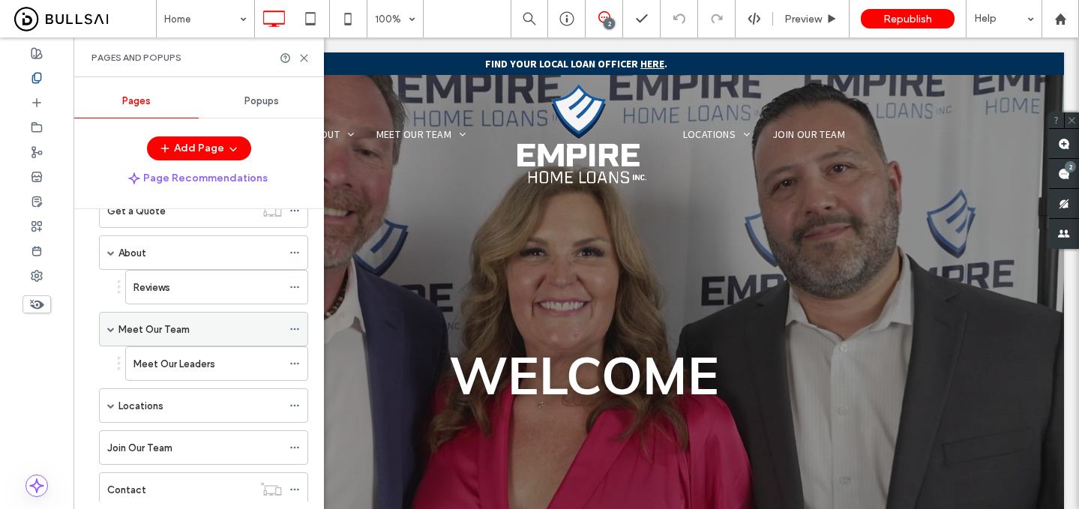
scroll to position [84, 0]
click at [172, 365] on label "Meet Our Leaders" at bounding box center [175, 363] width 82 height 26
click at [112, 405] on div "Meet Our Leaders 100% 2 Preview Republish Help Site Comments Team & Clients Aut…" at bounding box center [539, 254] width 1079 height 509
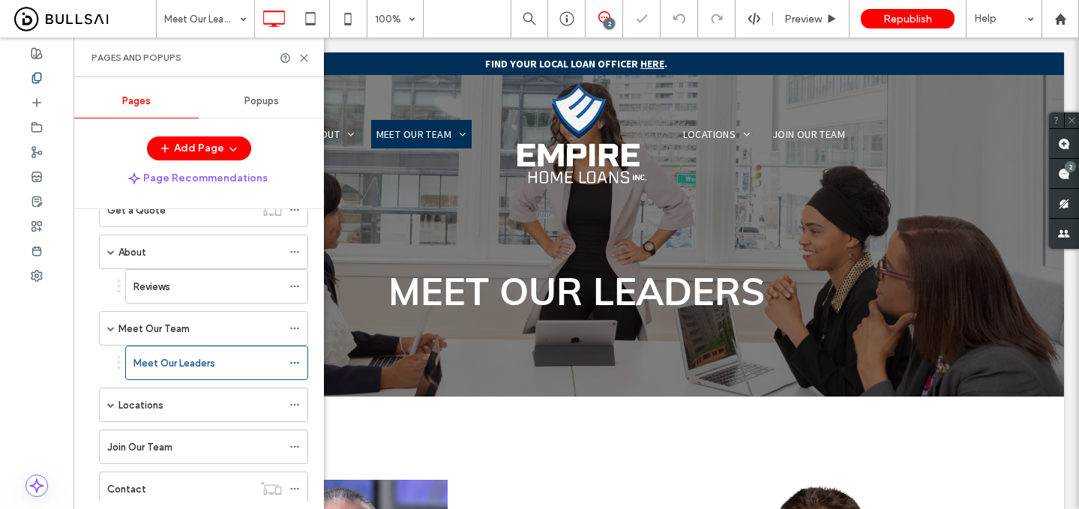
click at [112, 405] on span at bounding box center [111, 405] width 8 height 8
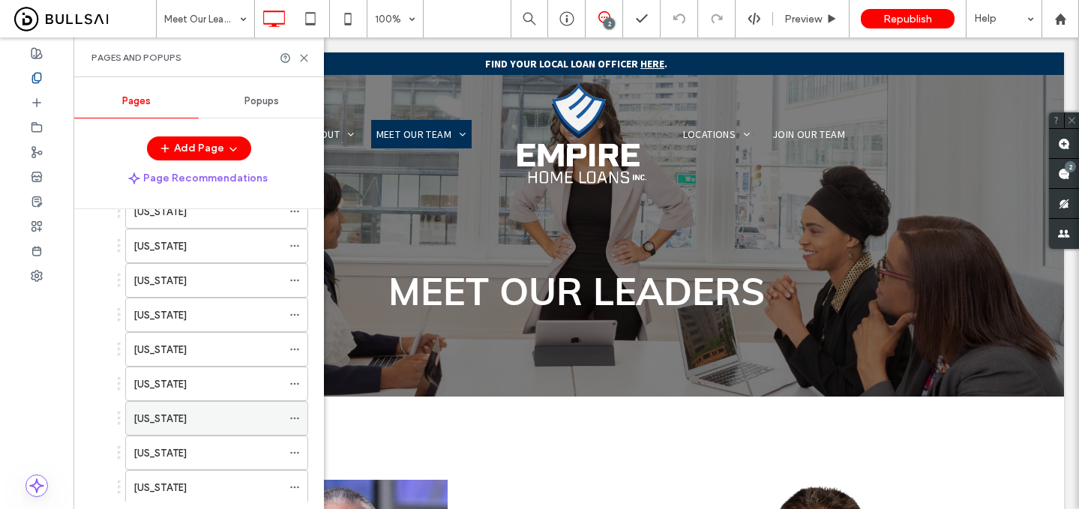
scroll to position [979, 0]
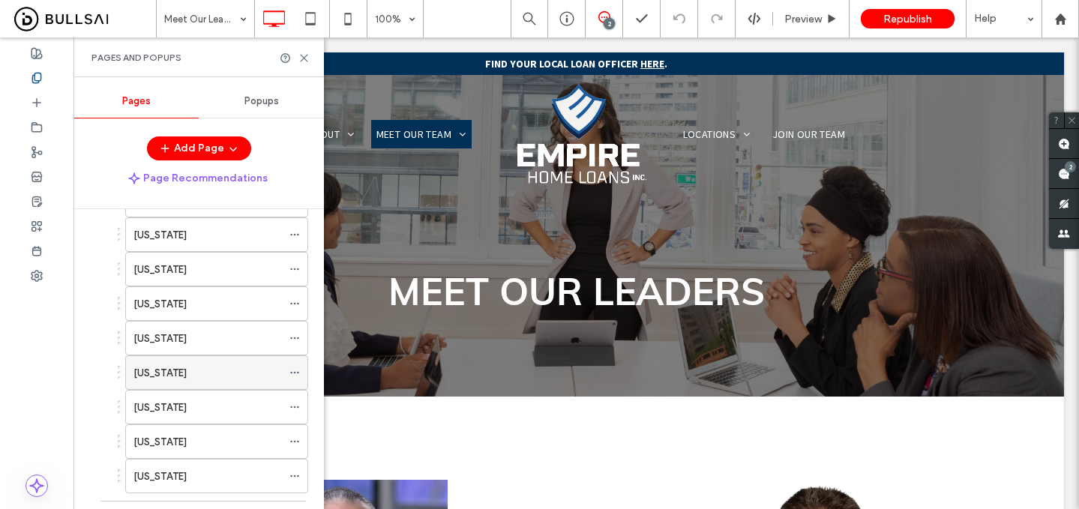
click at [194, 383] on div "[US_STATE]" at bounding box center [208, 372] width 149 height 33
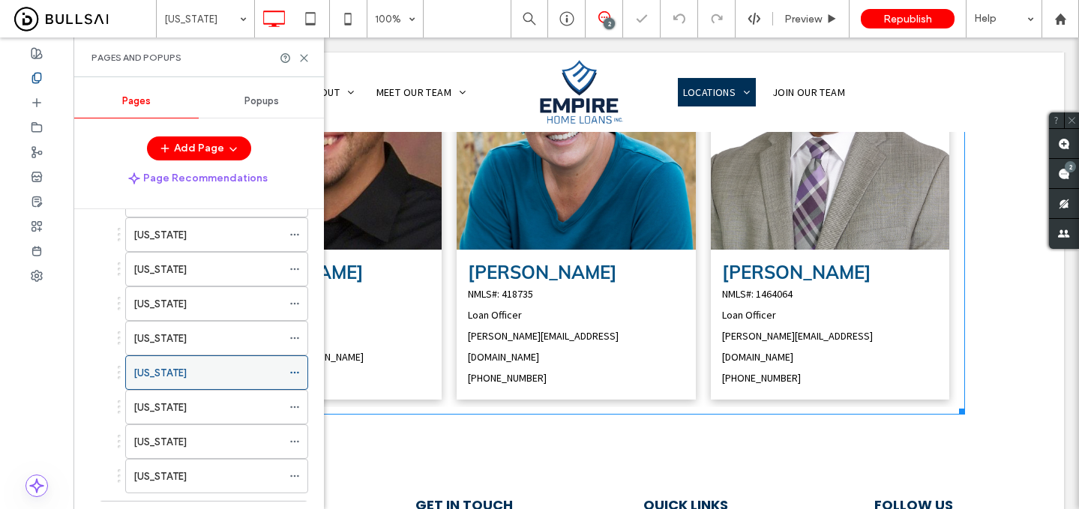
scroll to position [602, 0]
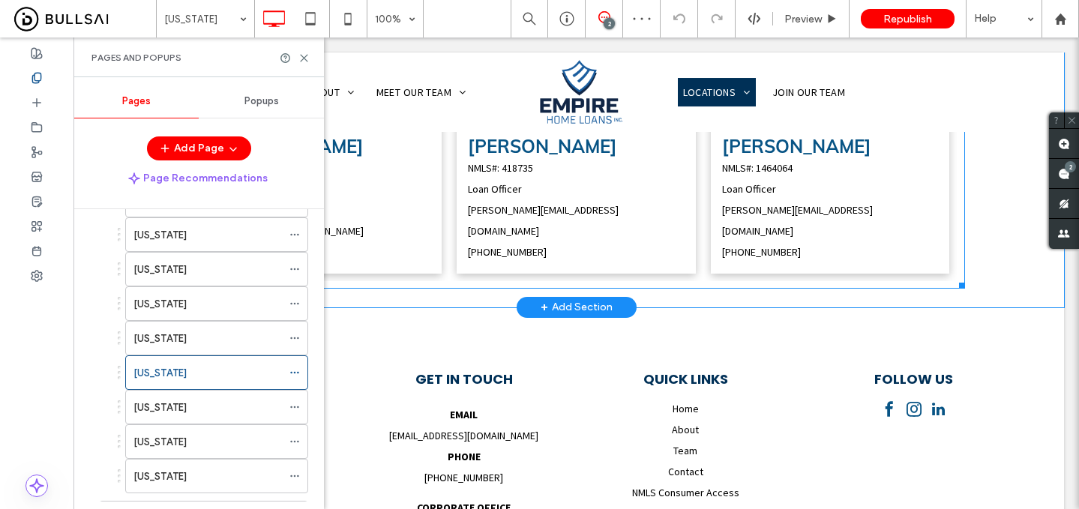
click at [568, 209] on div "NMLS#: 418735 Loan Officer [PERSON_NAME][EMAIL_ADDRESS][DOMAIN_NAME] [PHONE_NUM…" at bounding box center [576, 210] width 217 height 105
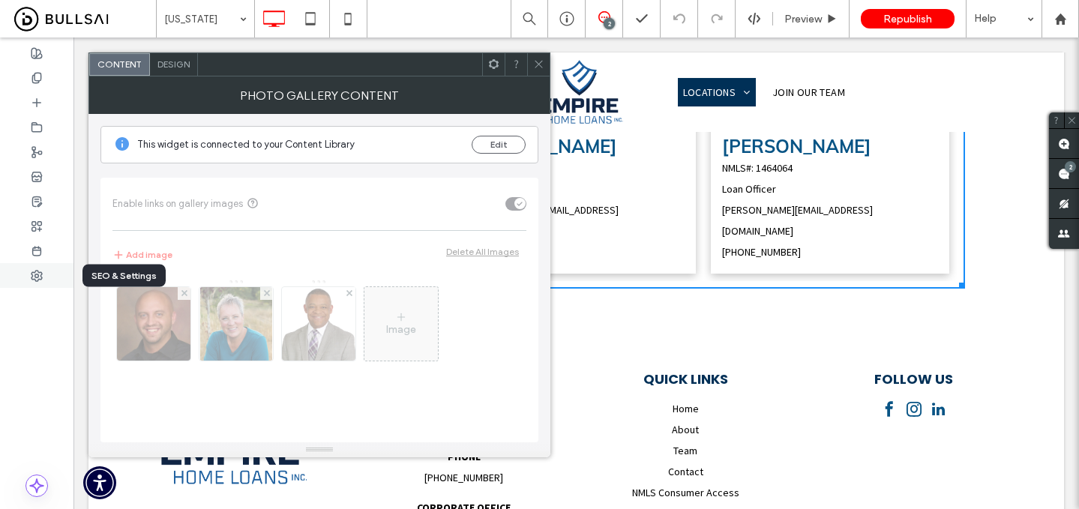
click at [37, 273] on icon at bounding box center [37, 276] width 12 height 12
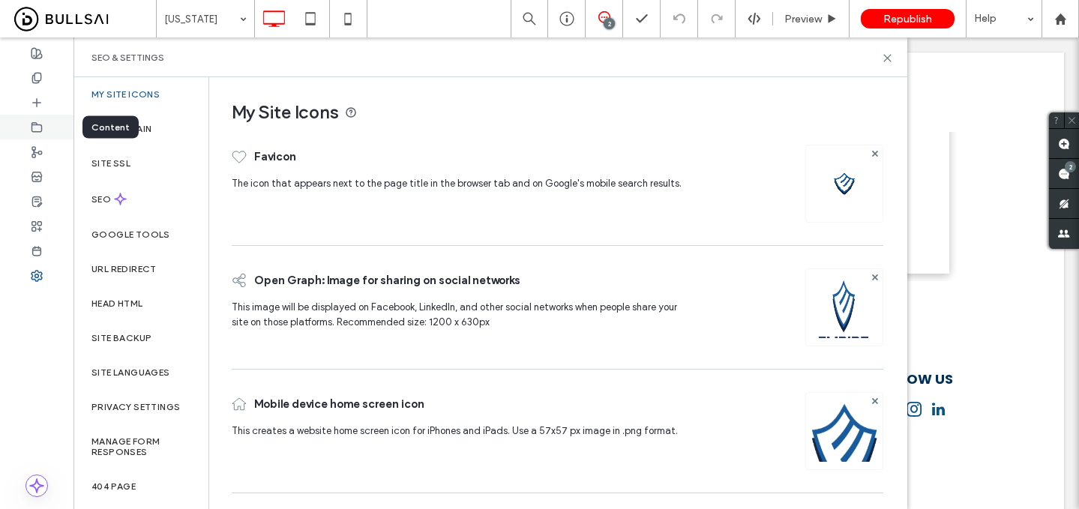
click at [46, 130] on div at bounding box center [37, 127] width 74 height 25
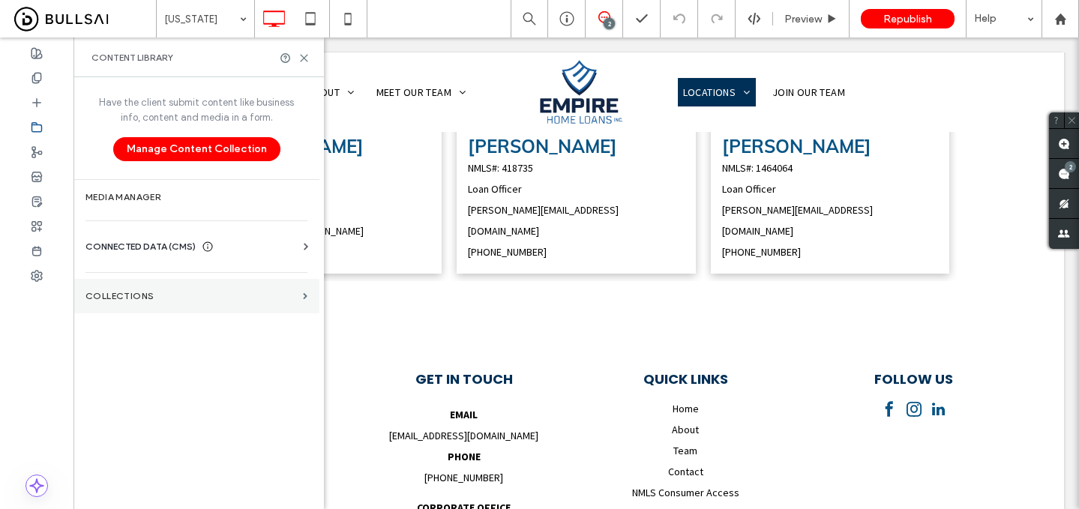
click at [175, 303] on section "Collections" at bounding box center [197, 296] width 246 height 35
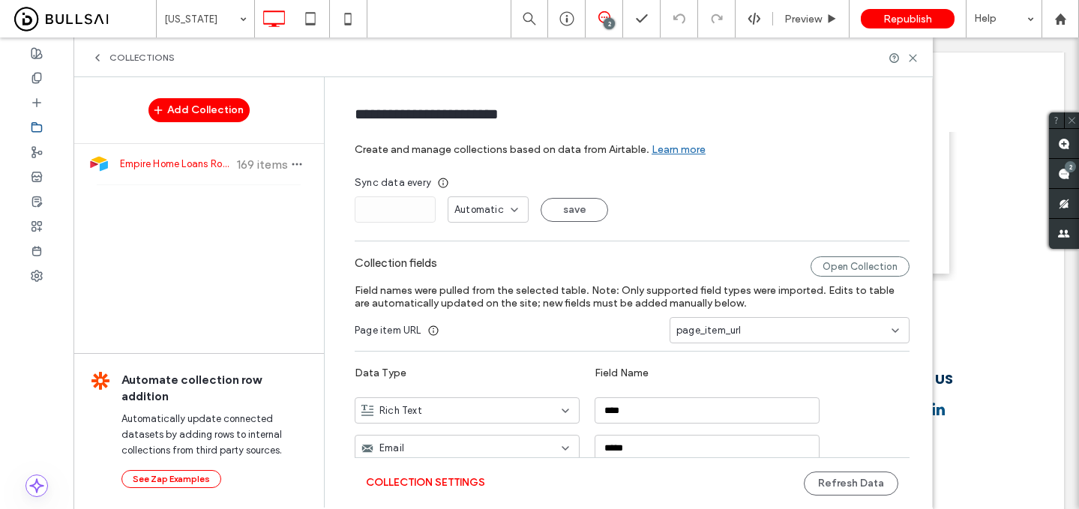
click at [250, 164] on span "169 items" at bounding box center [262, 165] width 53 height 14
click at [848, 272] on div "Open Collection" at bounding box center [860, 267] width 99 height 20
click at [827, 477] on button "Refresh Data" at bounding box center [851, 484] width 95 height 24
click at [807, 11] on div "Preview" at bounding box center [811, 19] width 77 height 38
click at [794, 20] on span "Preview" at bounding box center [804, 19] width 38 height 13
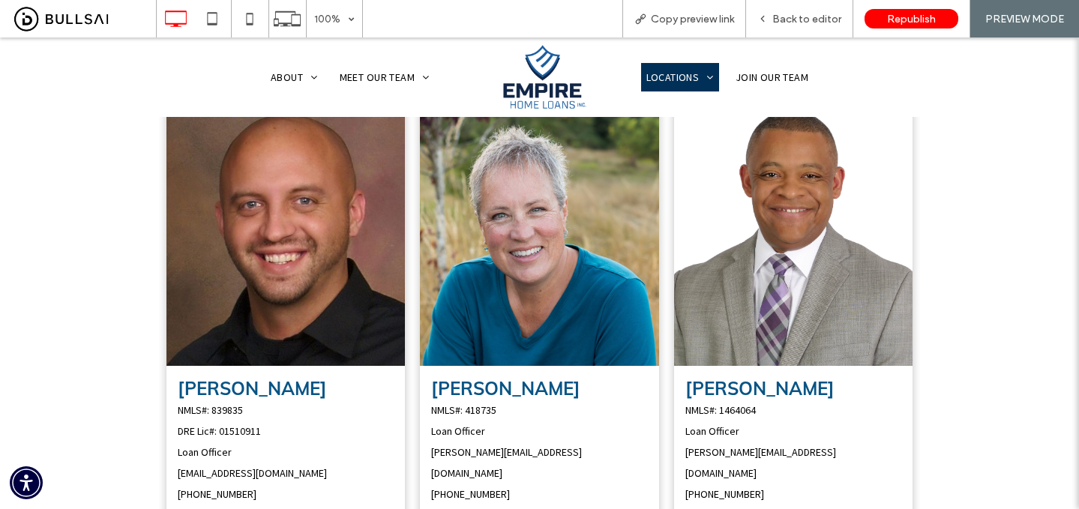
scroll to position [379, 0]
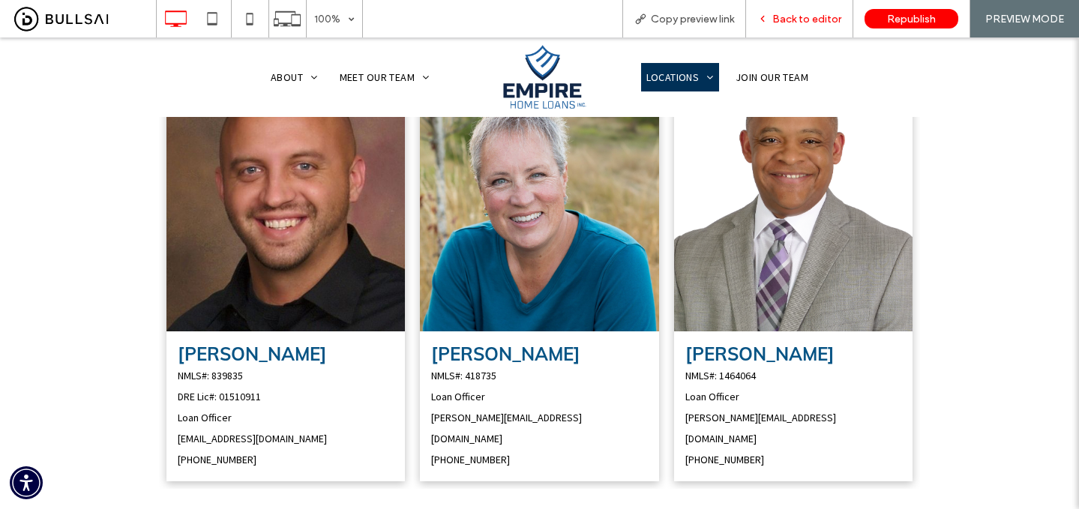
click at [786, 21] on span "Back to editor" at bounding box center [807, 19] width 69 height 13
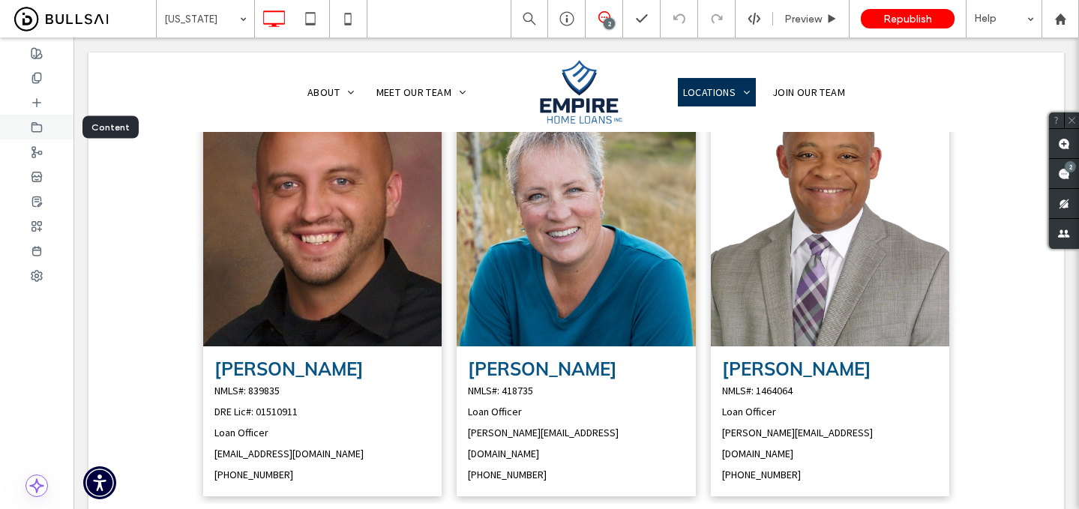
click at [44, 126] on div at bounding box center [37, 127] width 74 height 25
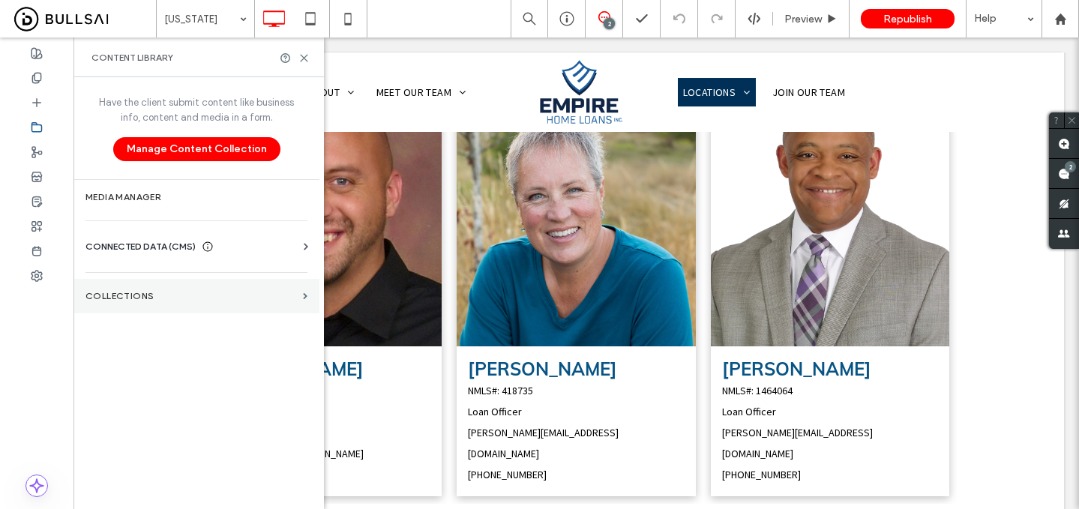
click at [230, 305] on section "Collections" at bounding box center [197, 296] width 246 height 35
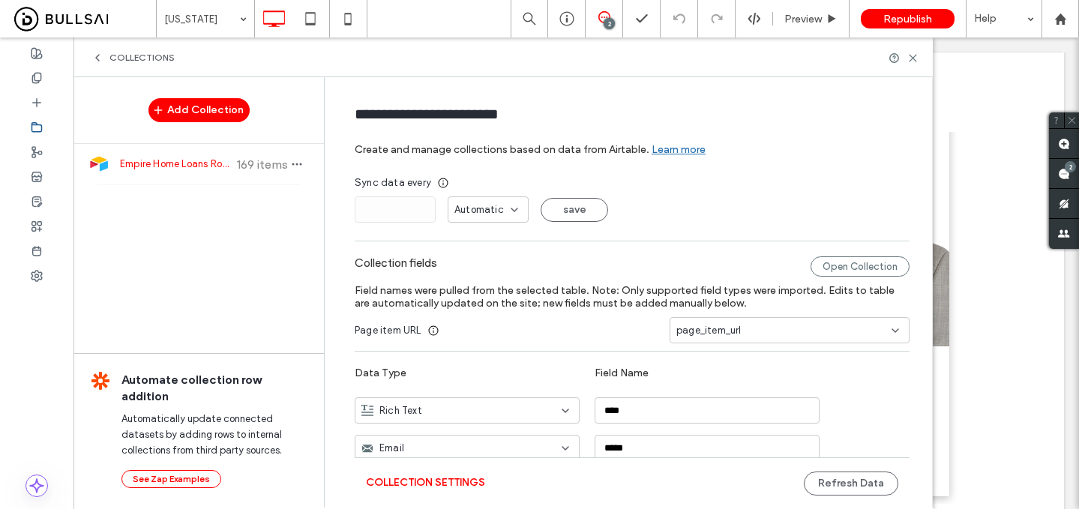
click at [251, 170] on span "169 items" at bounding box center [262, 165] width 53 height 14
click at [847, 486] on button "Refresh Data" at bounding box center [851, 484] width 95 height 24
click at [813, 22] on span "Preview" at bounding box center [804, 19] width 38 height 13
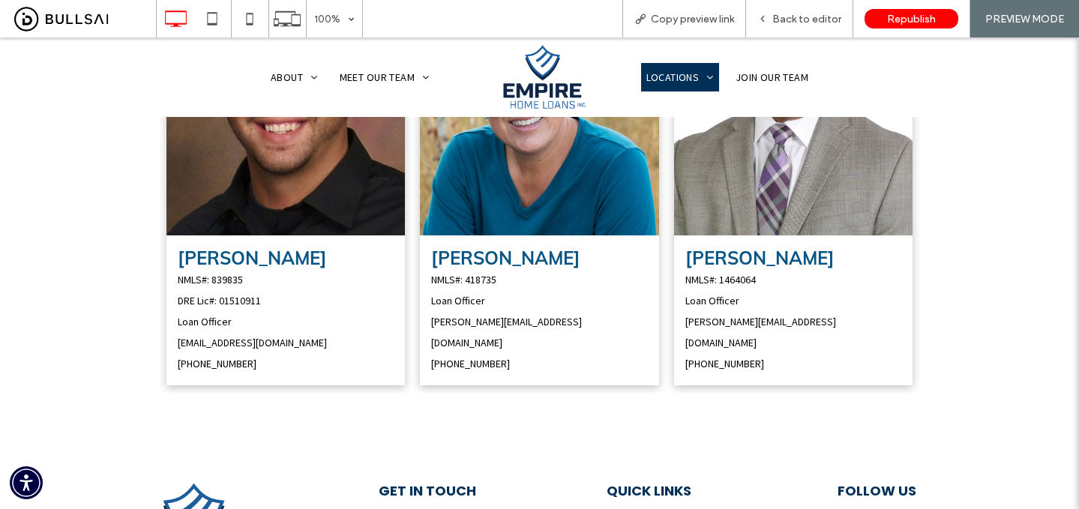
scroll to position [474, 0]
click at [800, 3] on div "Back to editor" at bounding box center [799, 19] width 107 height 38
drag, startPoint x: 799, startPoint y: 13, endPoint x: 313, endPoint y: 111, distance: 495.9
click at [799, 13] on span "Back to editor" at bounding box center [807, 19] width 69 height 13
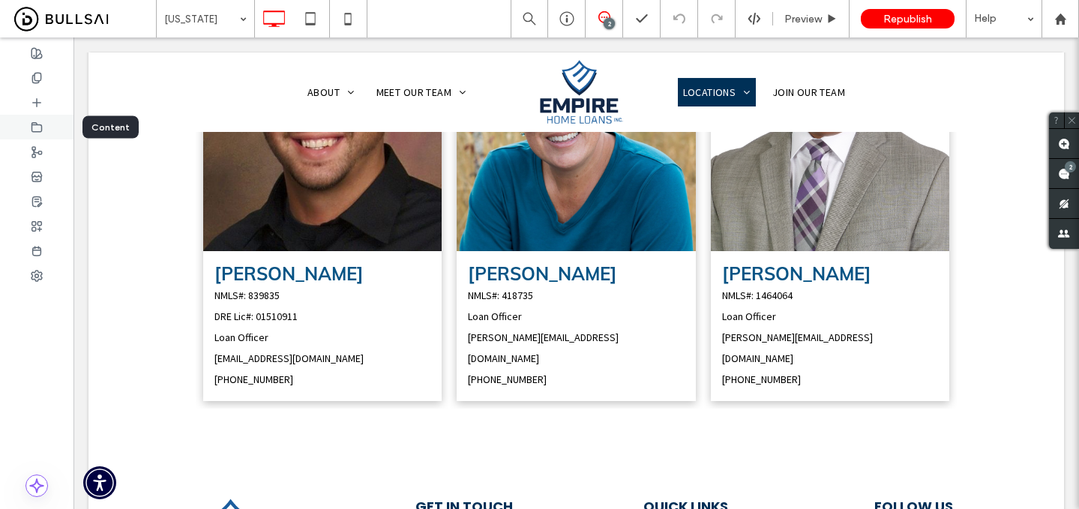
click at [41, 126] on icon at bounding box center [37, 128] width 12 height 12
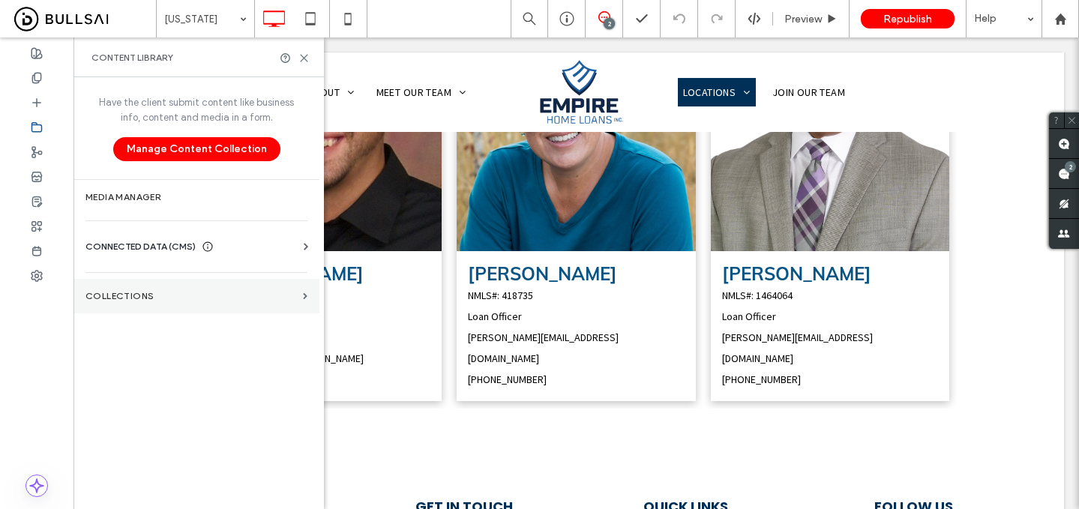
click at [209, 295] on label "Collections" at bounding box center [192, 296] width 212 height 11
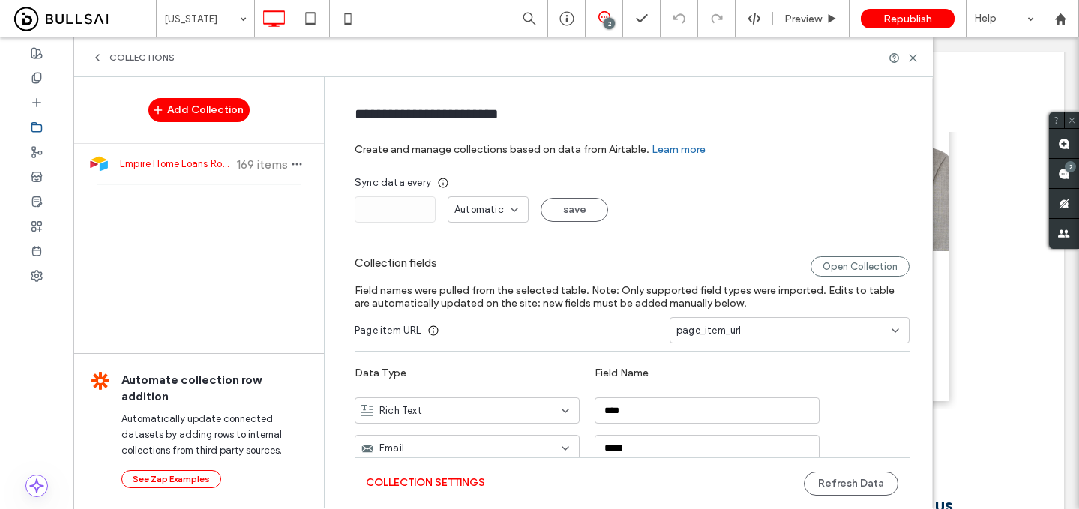
click at [237, 163] on span "169 items" at bounding box center [262, 165] width 53 height 14
click at [873, 486] on button "Refresh Data" at bounding box center [851, 484] width 95 height 24
click at [808, 16] on span "Preview" at bounding box center [804, 19] width 38 height 13
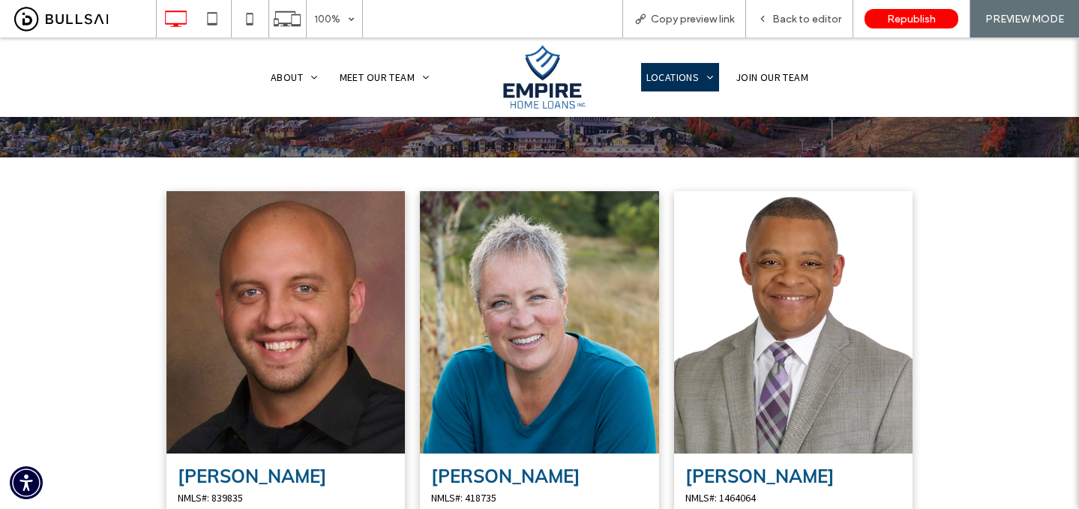
scroll to position [255, 0]
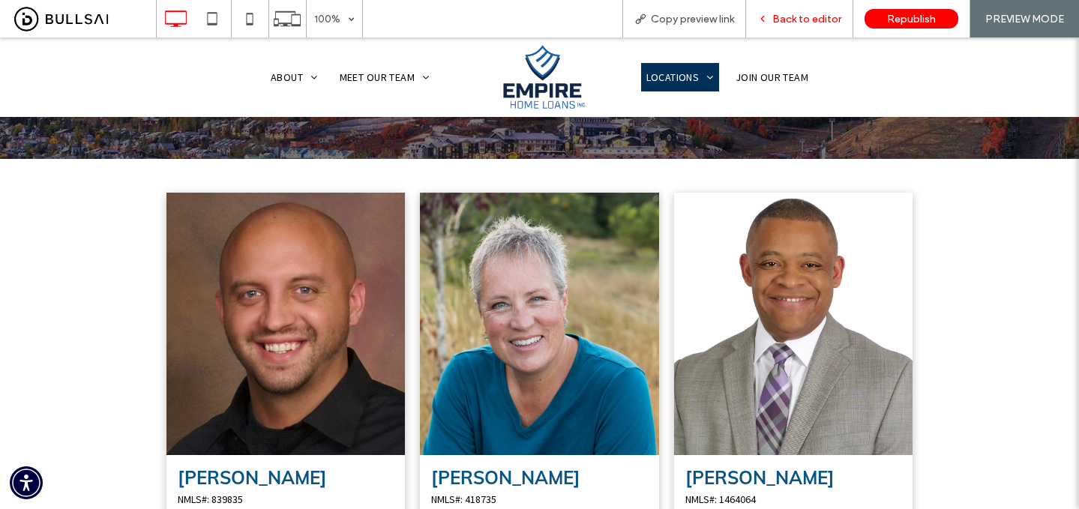
click at [820, 13] on span "Back to editor" at bounding box center [807, 19] width 69 height 13
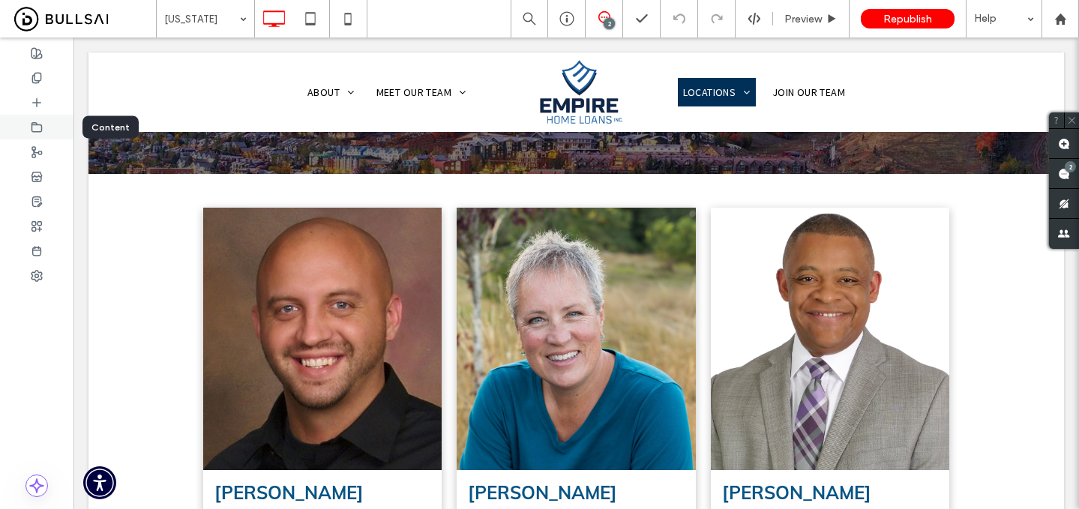
click at [44, 124] on div at bounding box center [37, 127] width 74 height 25
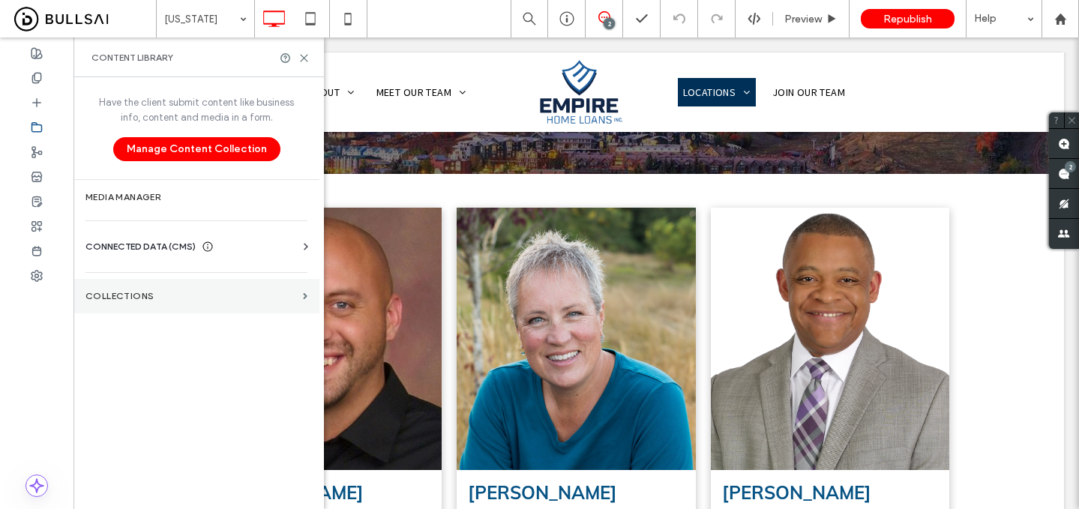
click at [139, 289] on section "Collections" at bounding box center [197, 296] width 246 height 35
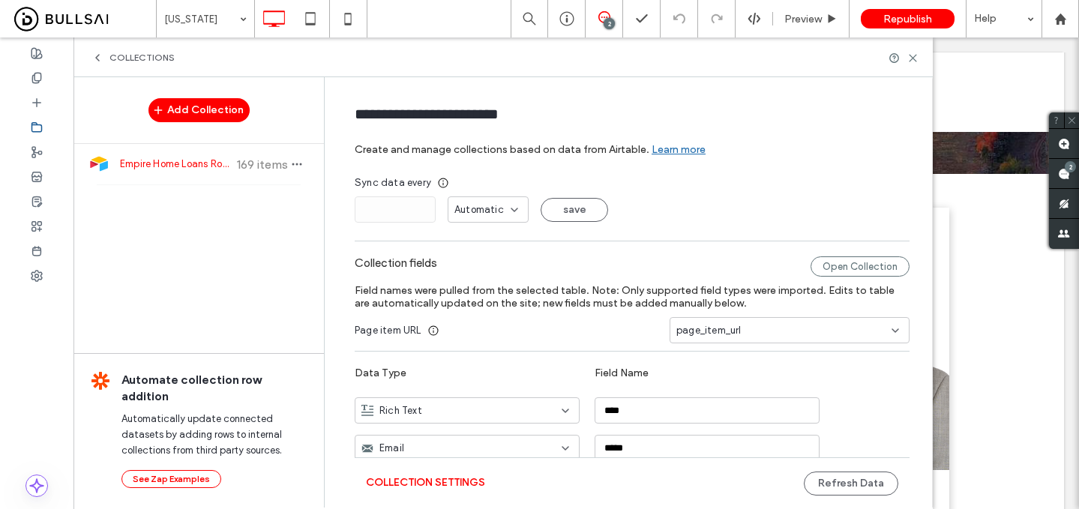
click at [236, 167] on span "169 items" at bounding box center [262, 165] width 53 height 14
click at [834, 481] on button "Refresh Data" at bounding box center [851, 484] width 95 height 24
click at [815, 15] on span "Preview" at bounding box center [804, 19] width 38 height 13
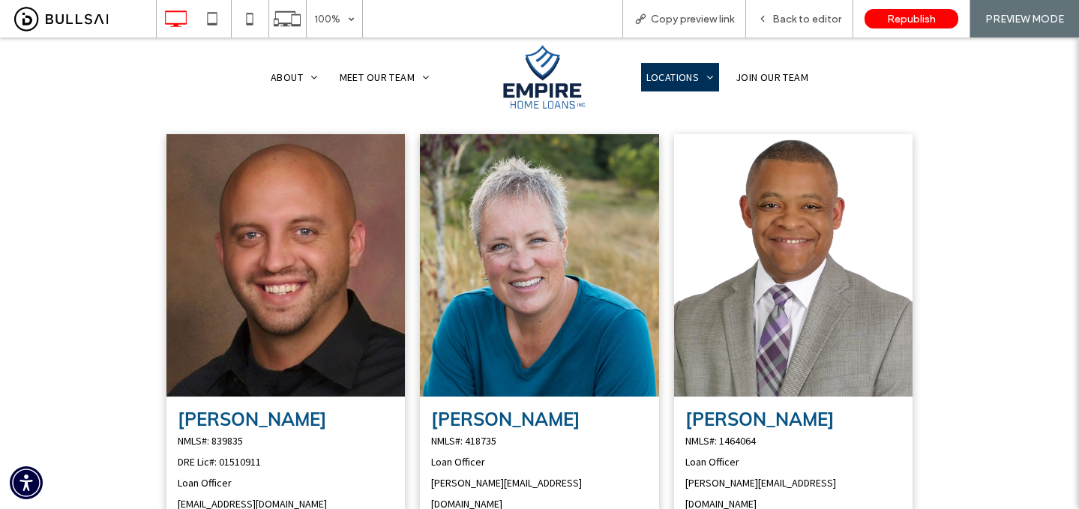
scroll to position [266, 0]
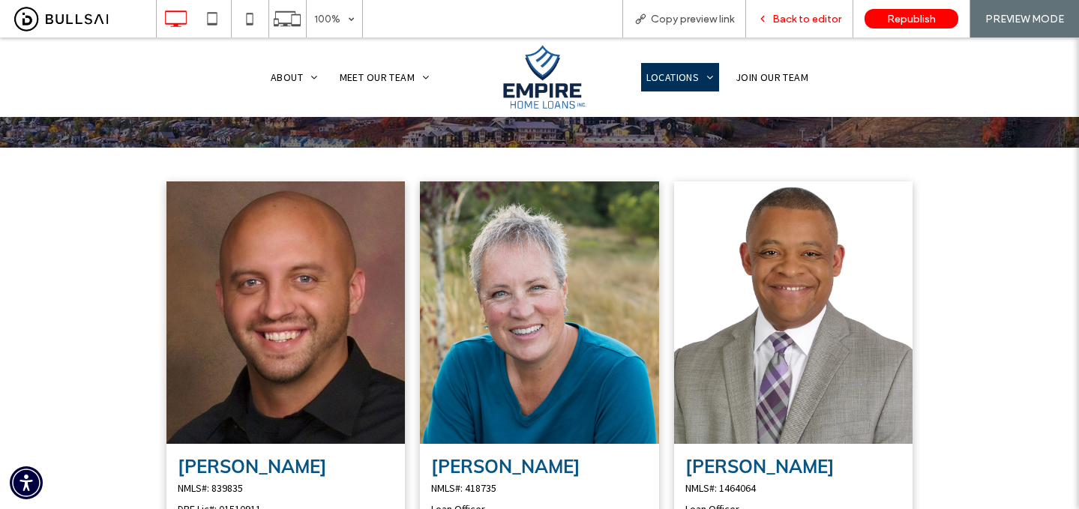
click at [812, 17] on span "Back to editor" at bounding box center [807, 19] width 69 height 13
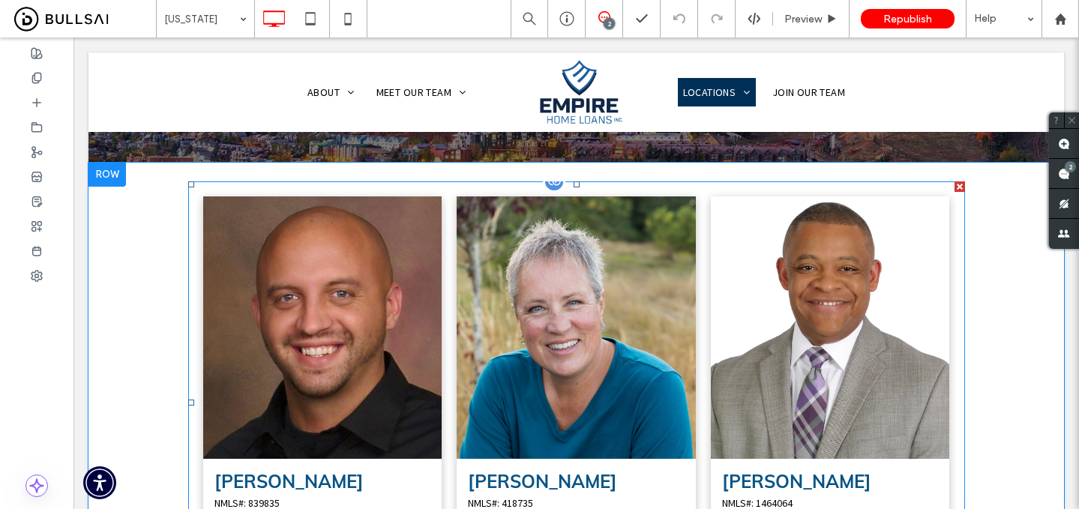
click at [608, 273] on link at bounding box center [576, 328] width 239 height 263
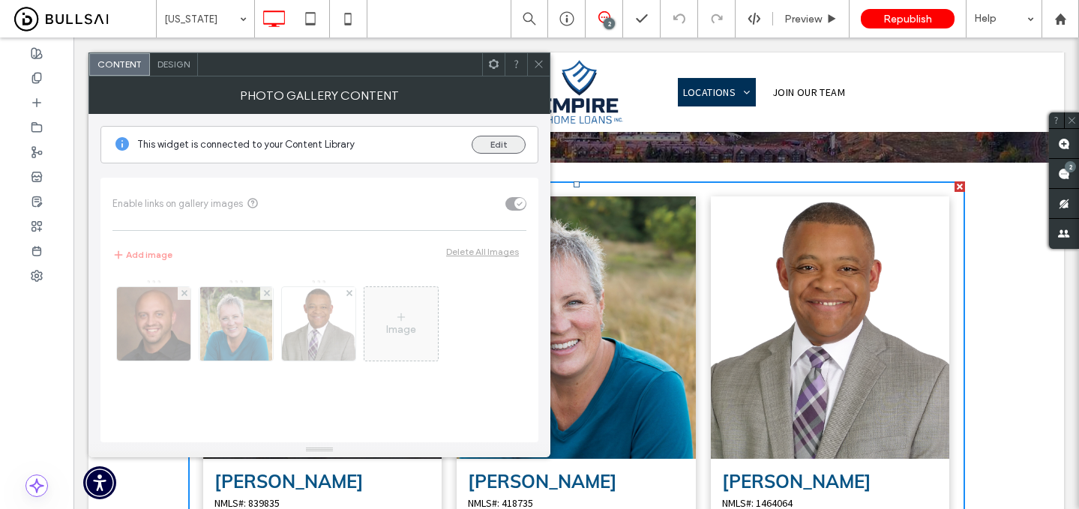
click at [497, 142] on button "Edit" at bounding box center [499, 145] width 54 height 18
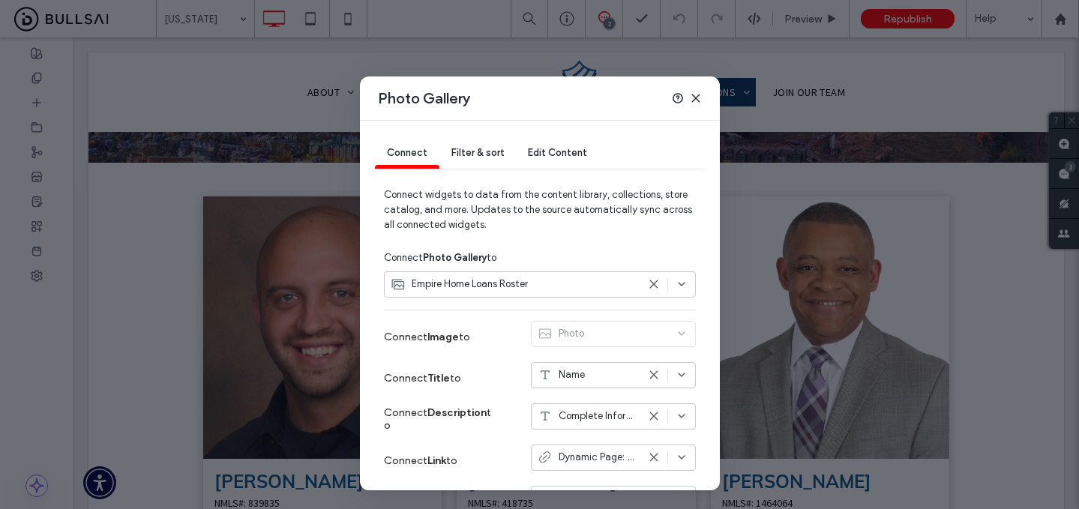
click at [697, 96] on use at bounding box center [695, 98] width 7 height 7
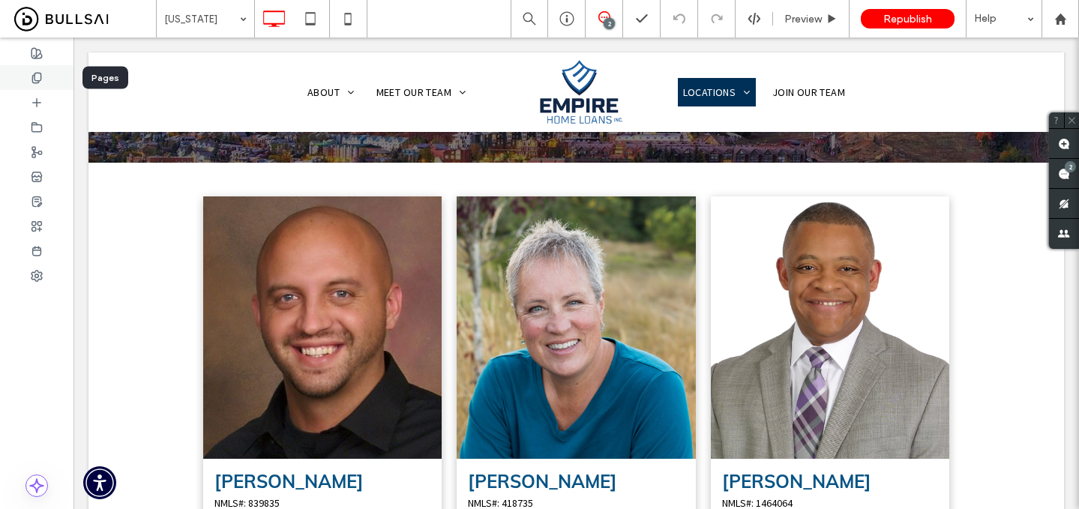
click at [29, 70] on div at bounding box center [37, 77] width 74 height 25
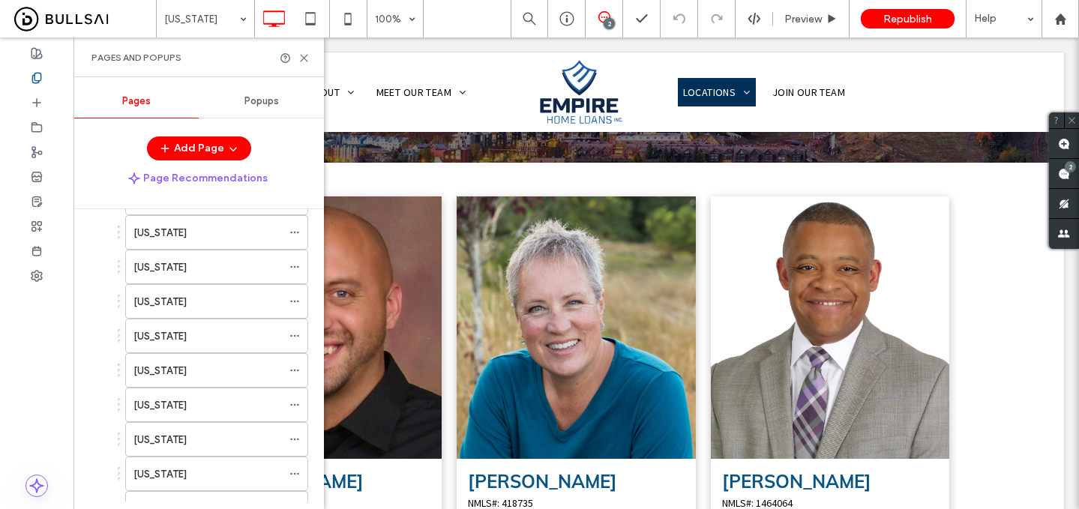
scroll to position [1046, 0]
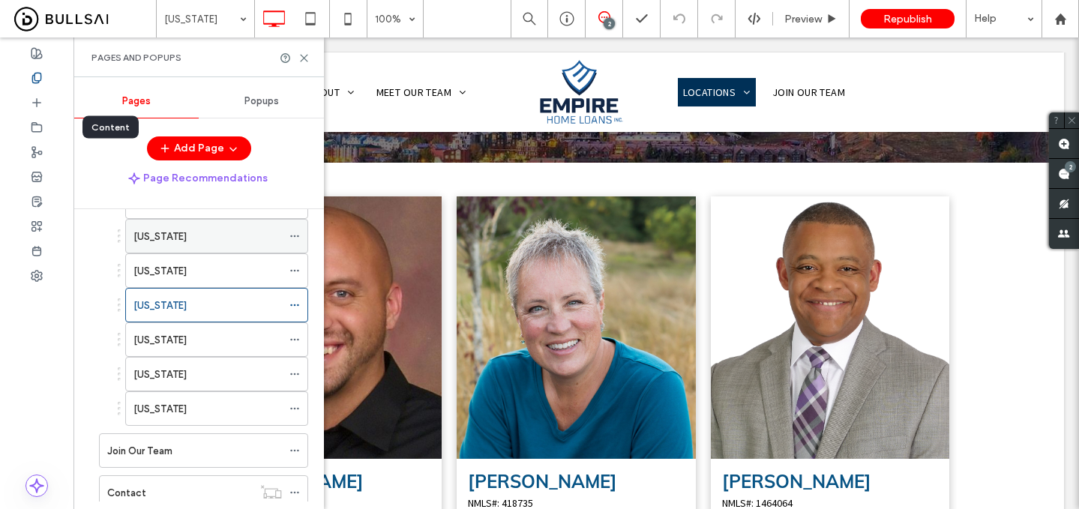
click at [38, 128] on icon at bounding box center [37, 128] width 12 height 12
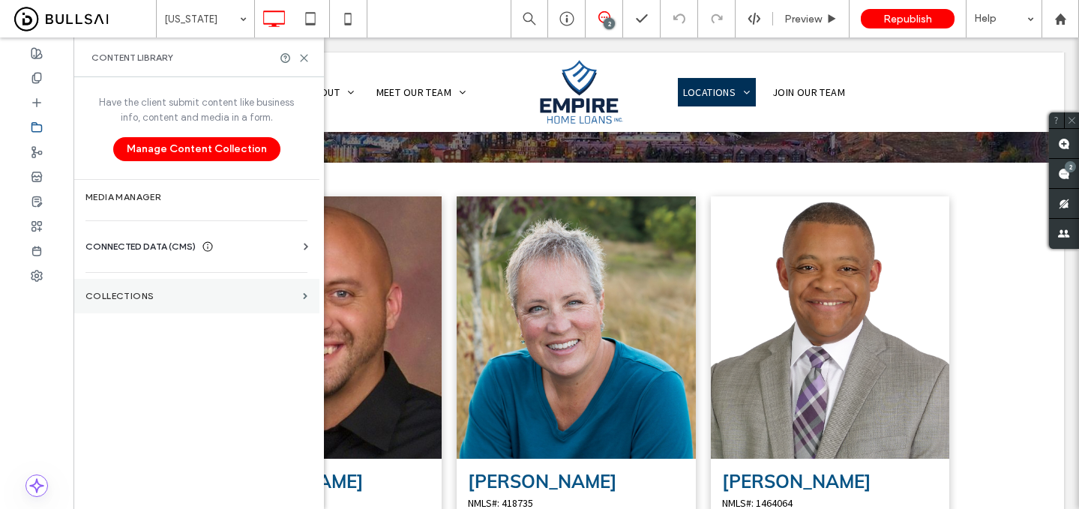
click at [190, 302] on section "Collections" at bounding box center [197, 296] width 246 height 35
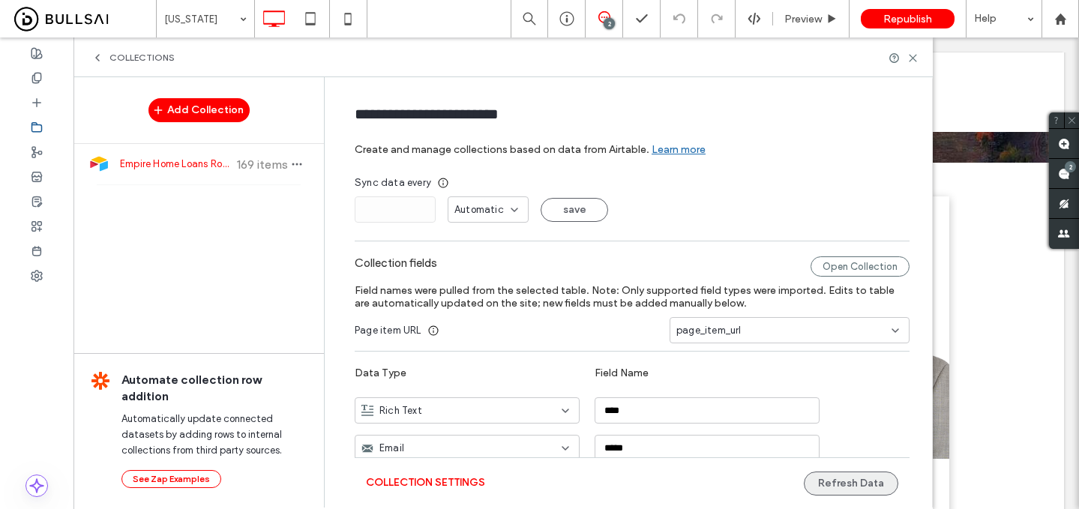
click at [833, 486] on button "Refresh Data" at bounding box center [851, 484] width 95 height 24
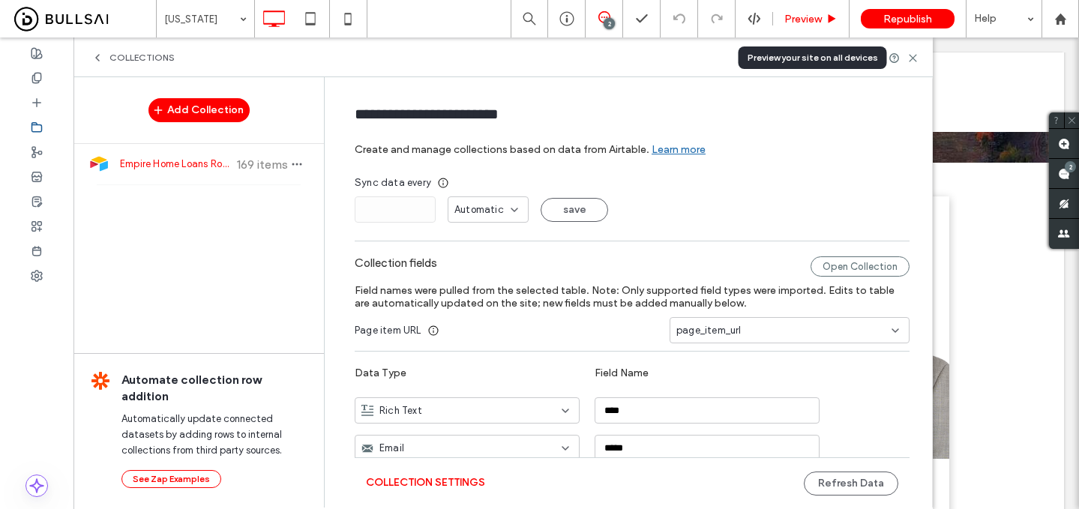
drag, startPoint x: 809, startPoint y: 18, endPoint x: 514, endPoint y: 216, distance: 355.7
click at [809, 18] on span "Preview" at bounding box center [804, 19] width 38 height 13
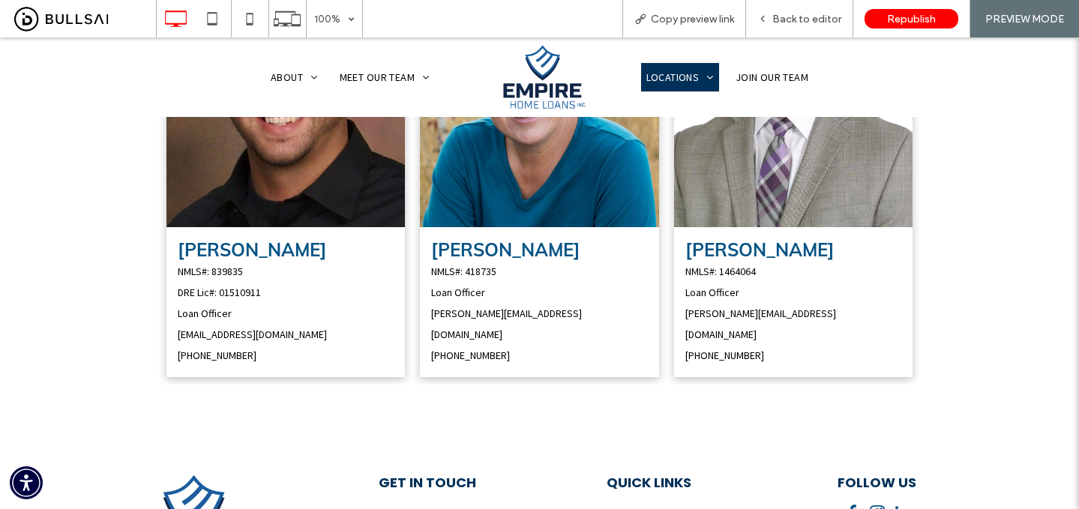
scroll to position [487, 0]
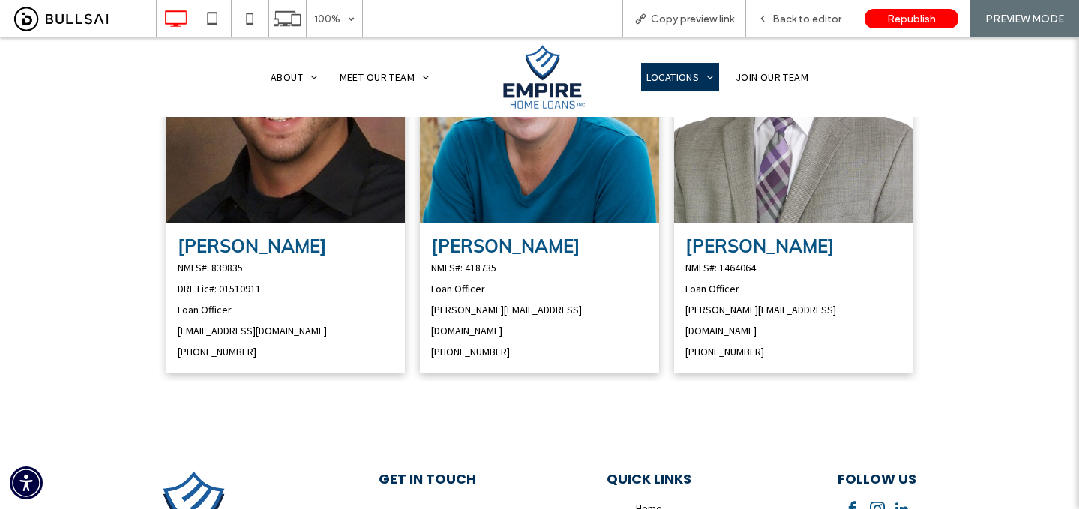
click at [587, 254] on span "[PERSON_NAME] NMLS#: 418735 Loan Officer [PERSON_NAME][EMAIL_ADDRESS][DOMAIN_NA…" at bounding box center [539, 299] width 239 height 150
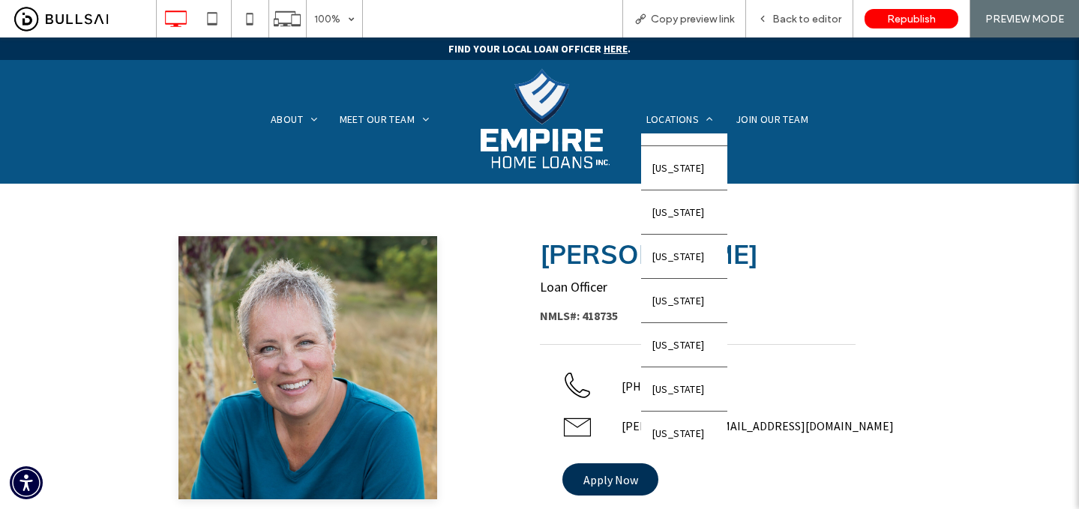
scroll to position [932, 0]
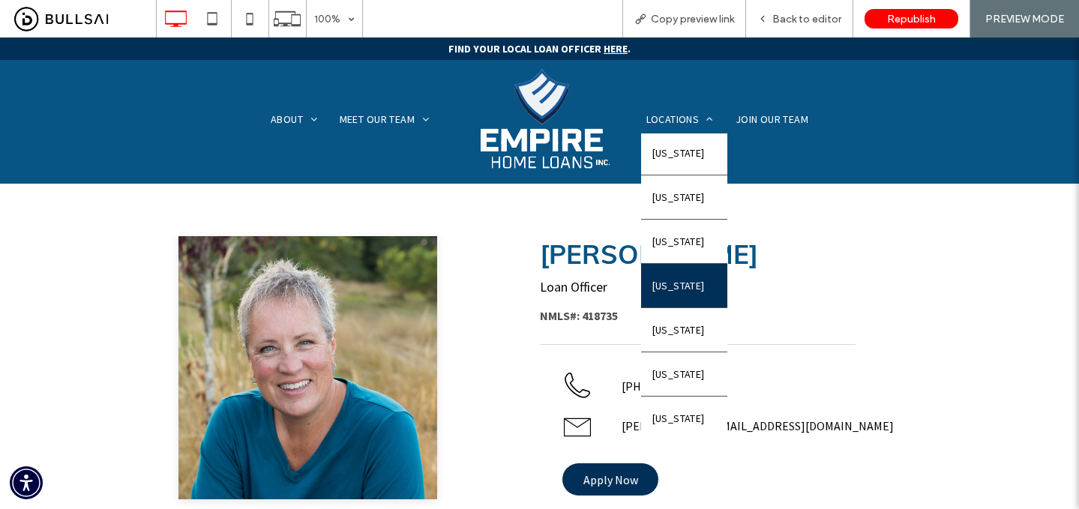
click at [687, 281] on span "[US_STATE]" at bounding box center [679, 285] width 53 height 21
